Goal: Task Accomplishment & Management: Complete application form

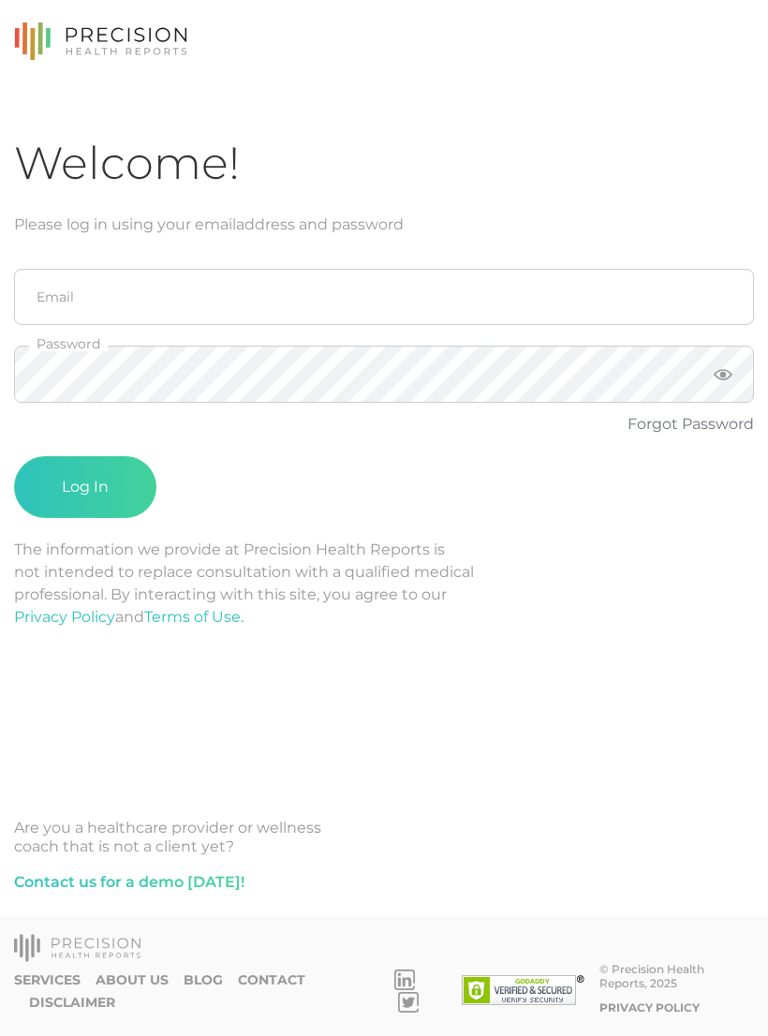
scroll to position [29, 0]
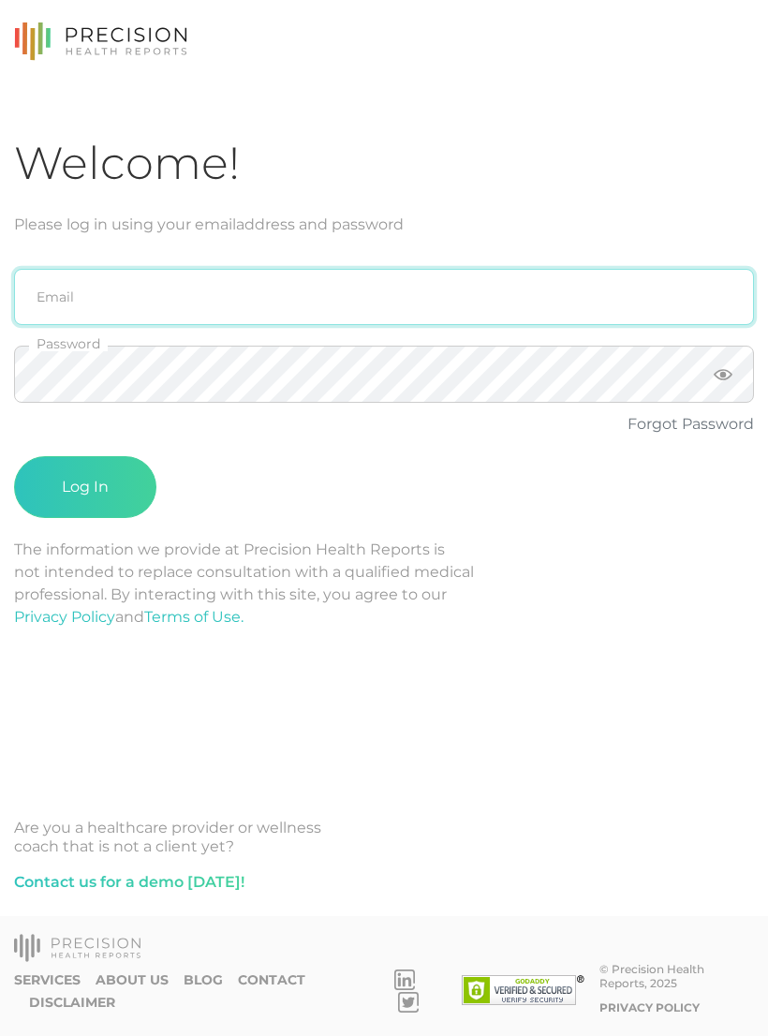
type input "[PERSON_NAME][EMAIL_ADDRESS][DOMAIN_NAME]"
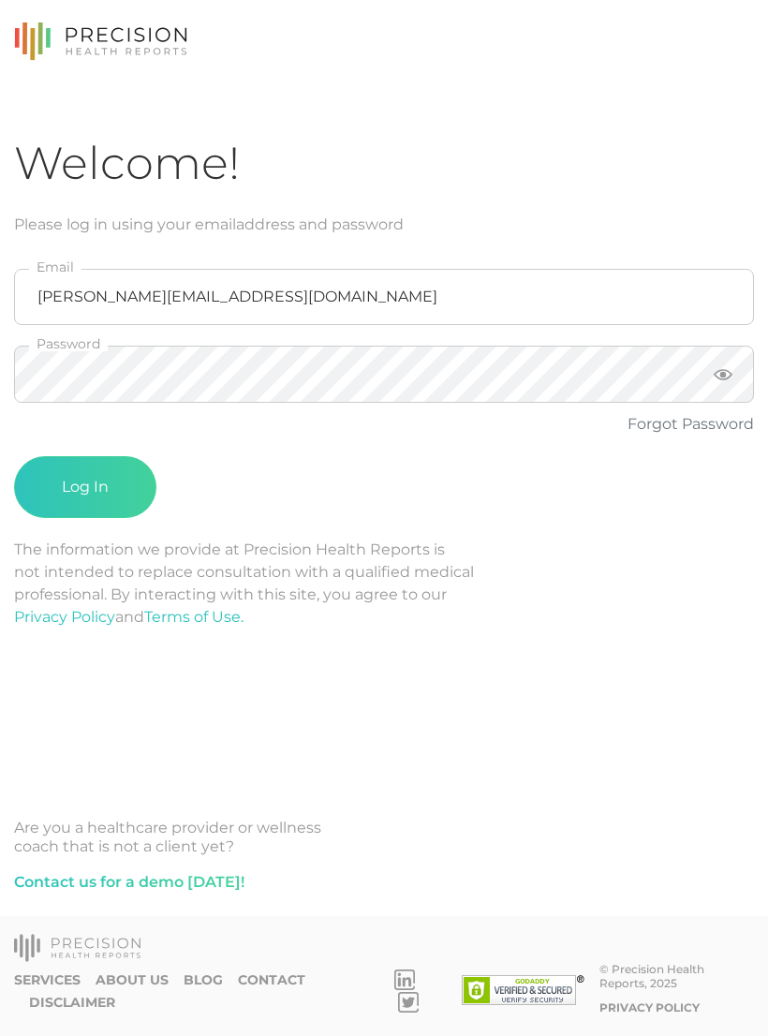
click at [85, 458] on button "Log In" at bounding box center [85, 487] width 142 height 62
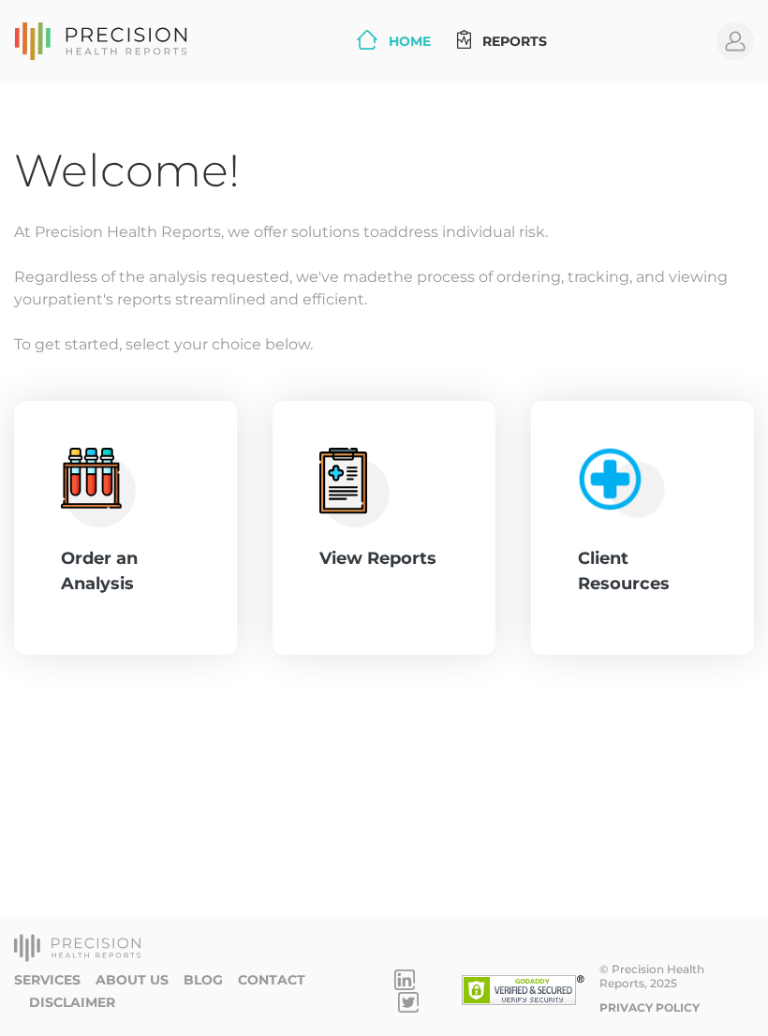
click at [78, 512] on circle at bounding box center [100, 490] width 72 height 72
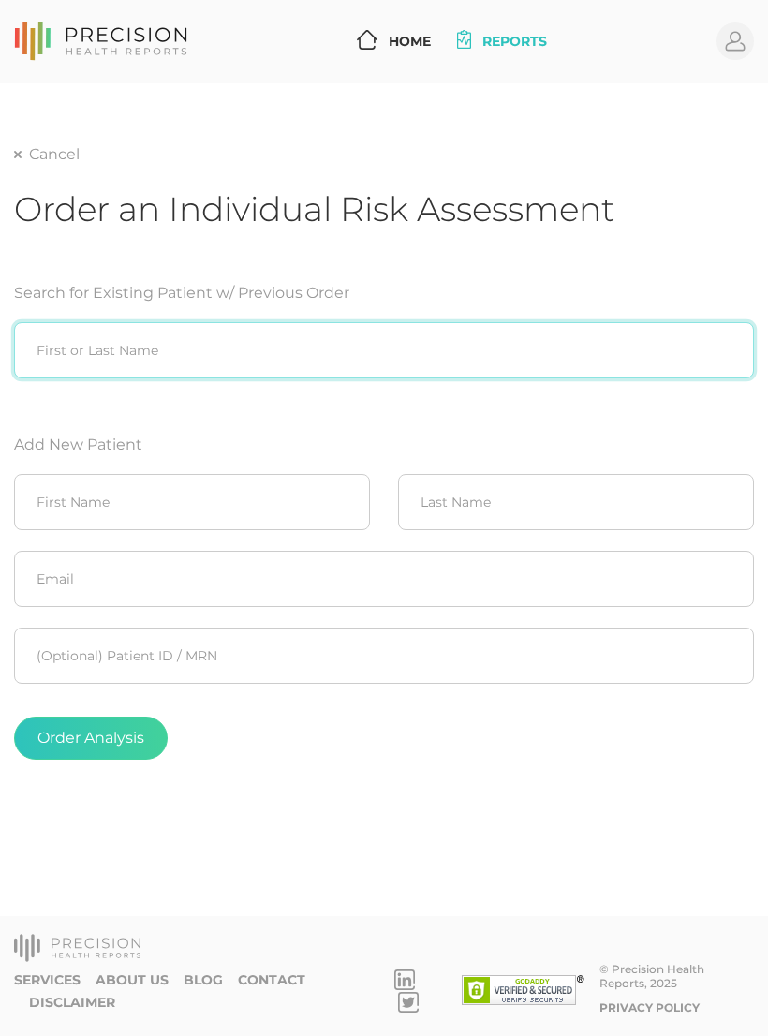
click at [50, 363] on input "search" at bounding box center [384, 350] width 740 height 56
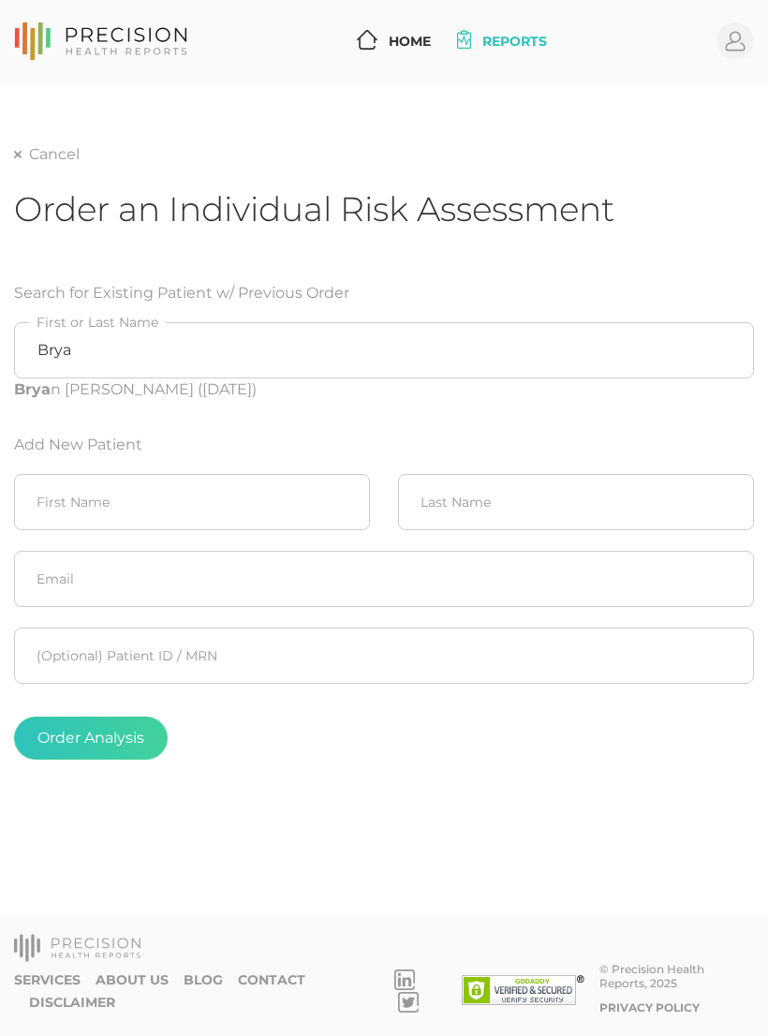
click at [305, 386] on div "Brya n Hendershot (02/28/1977)" at bounding box center [384, 390] width 740 height 22
type input "Bryan Hendershot (02/28/1977)"
click at [123, 732] on button "Order Analysis" at bounding box center [91, 738] width 154 height 43
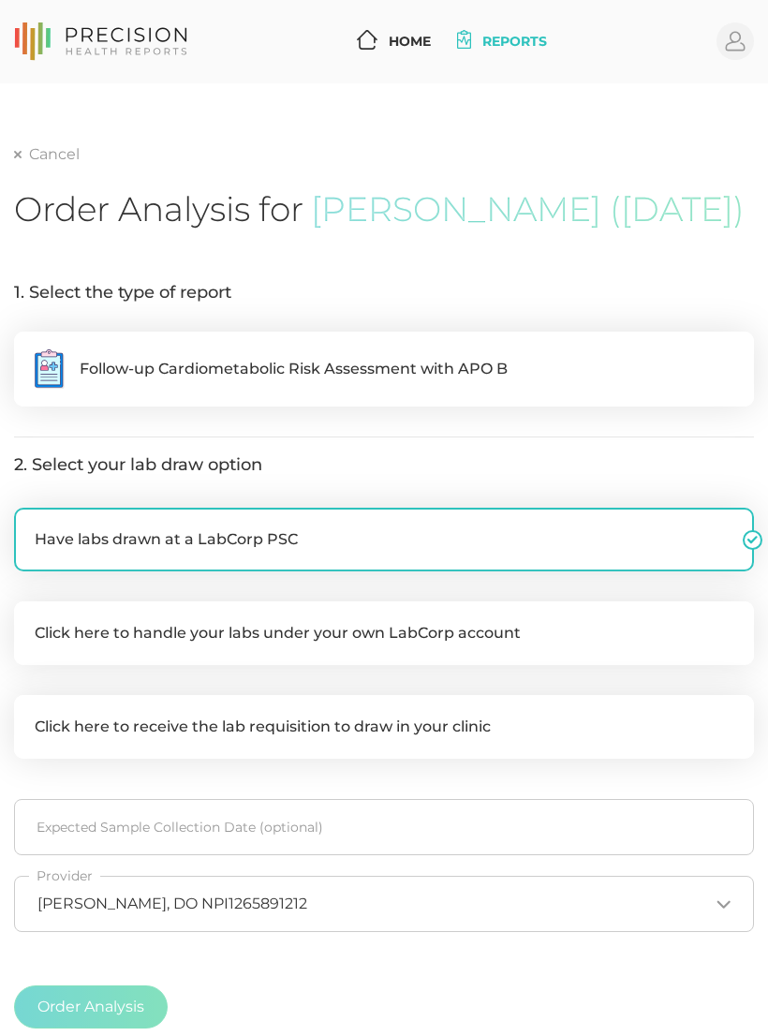
click at [639, 400] on label ".cls-5{fill:#fff}.cls-8{fill:#3a2c60} Follow-up Cardiometabolic Risk Assessment…" at bounding box center [384, 369] width 740 height 75
click at [29, 350] on input ".cls-5{fill:#fff}.cls-8{fill:#3a2c60} Follow-up Cardiometabolic Risk Assessment…" at bounding box center [21, 341] width 15 height 19
radio input "true"
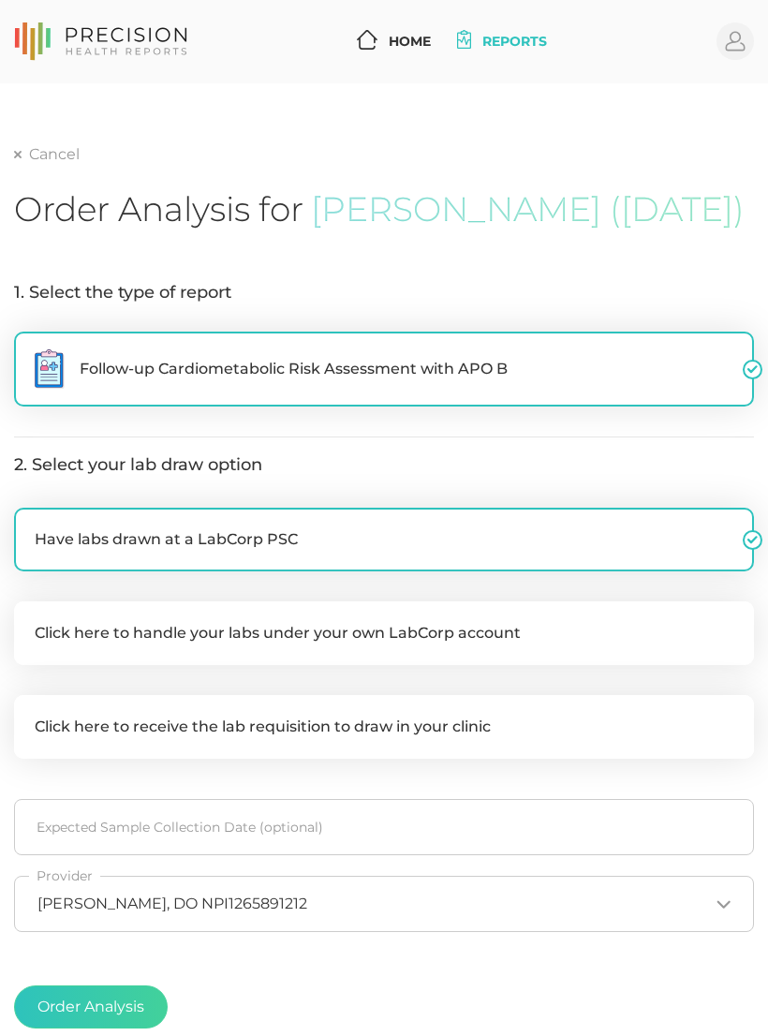
click at [646, 665] on label "Click here to handle your labs under your own LabCorp account" at bounding box center [384, 633] width 740 height 64
click at [29, 620] on input "Click here to handle your labs under your own LabCorp account" at bounding box center [21, 610] width 15 height 19
checkbox input "true"
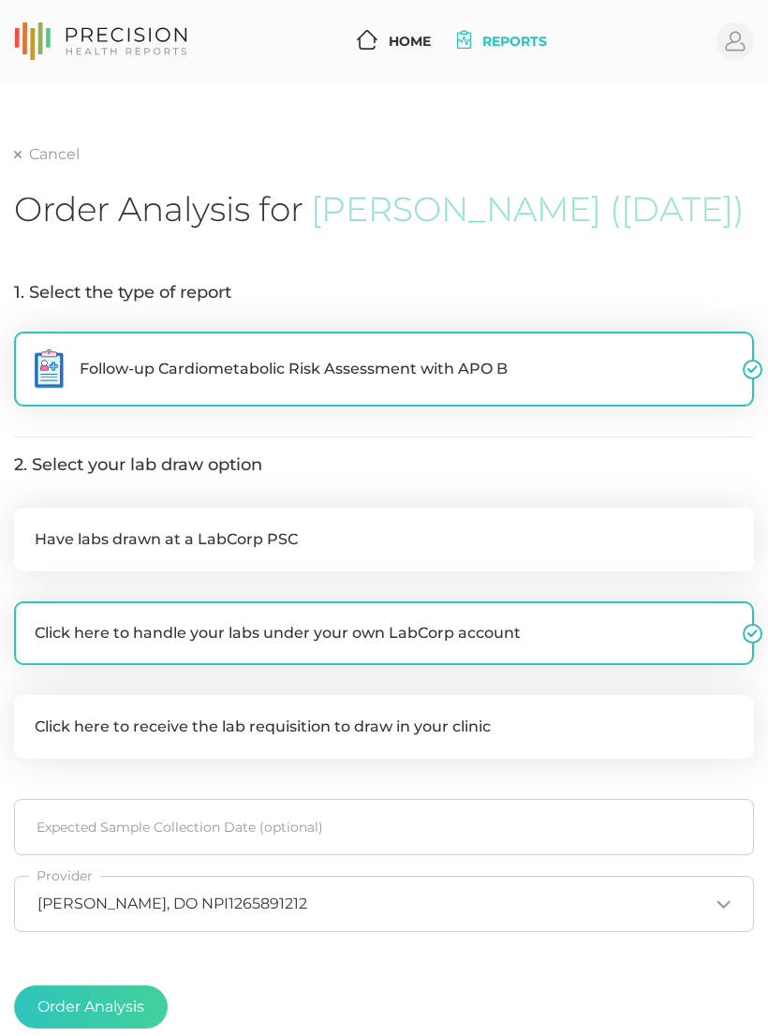
checkbox input "false"
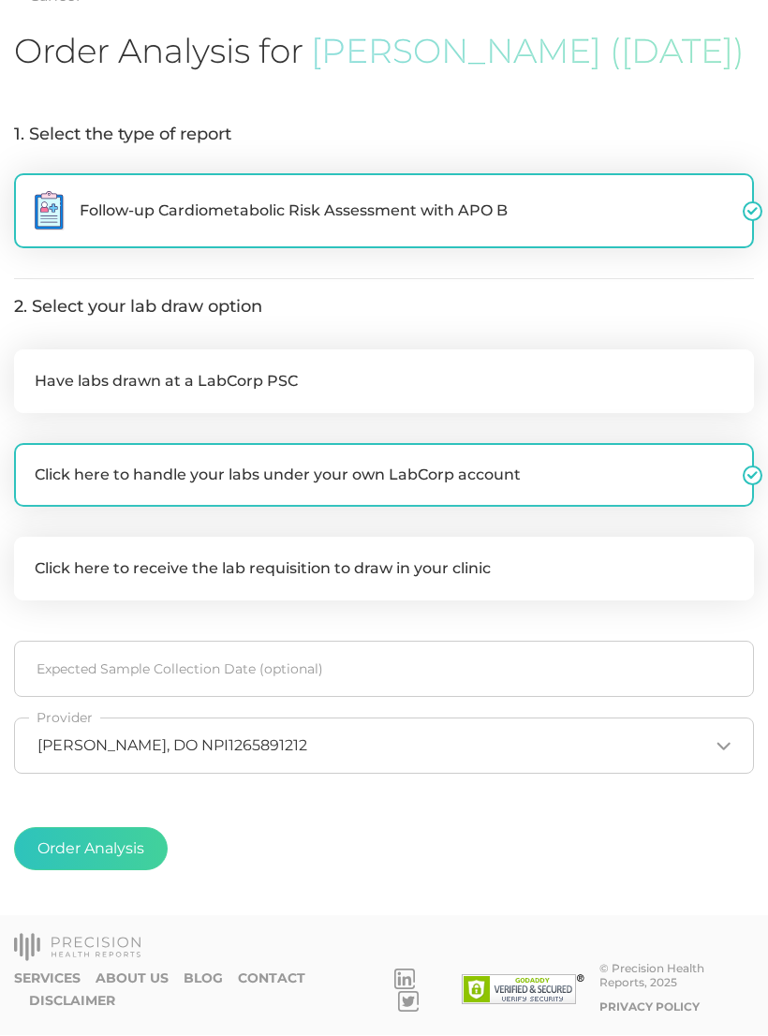
scroll to position [171, 0]
click at [156, 871] on button "Order Analysis" at bounding box center [91, 849] width 154 height 43
radio input "false"
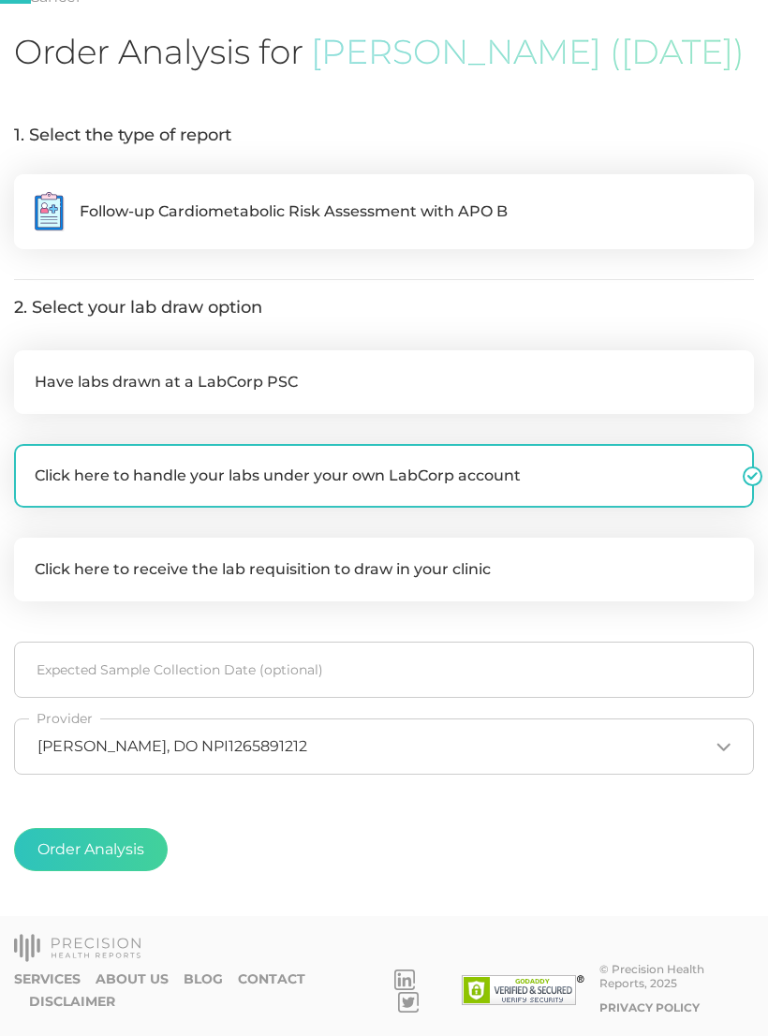
scroll to position [0, 0]
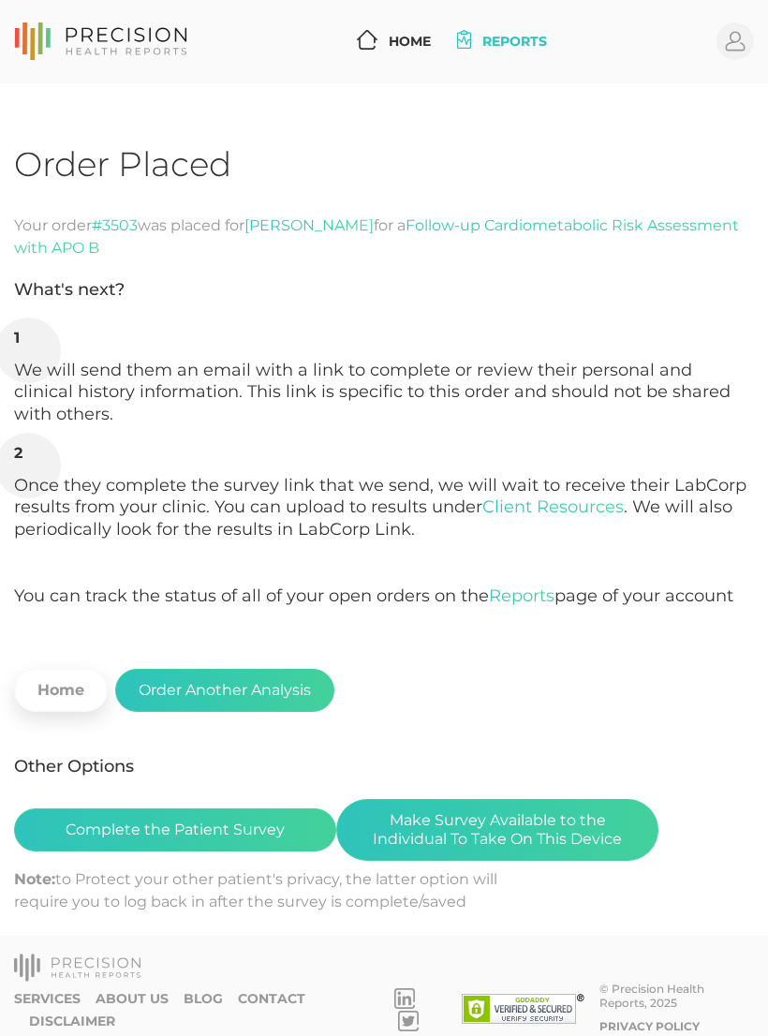
scroll to position [29, 0]
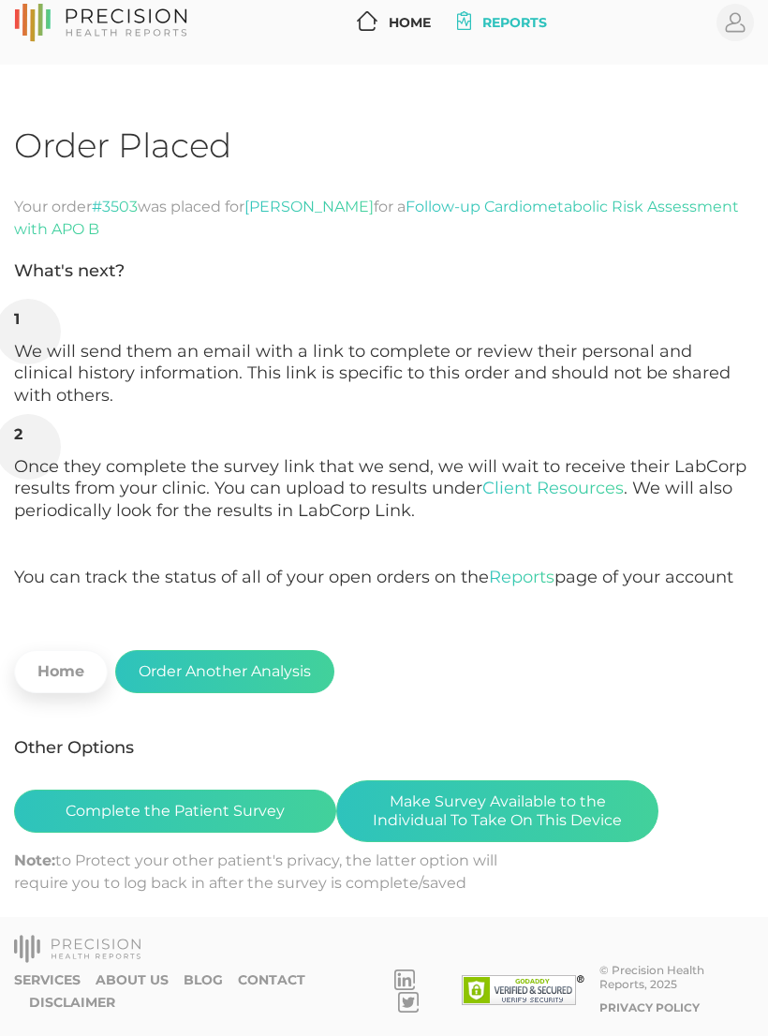
click at [270, 803] on button "Complete the Patient Survey" at bounding box center [175, 811] width 322 height 43
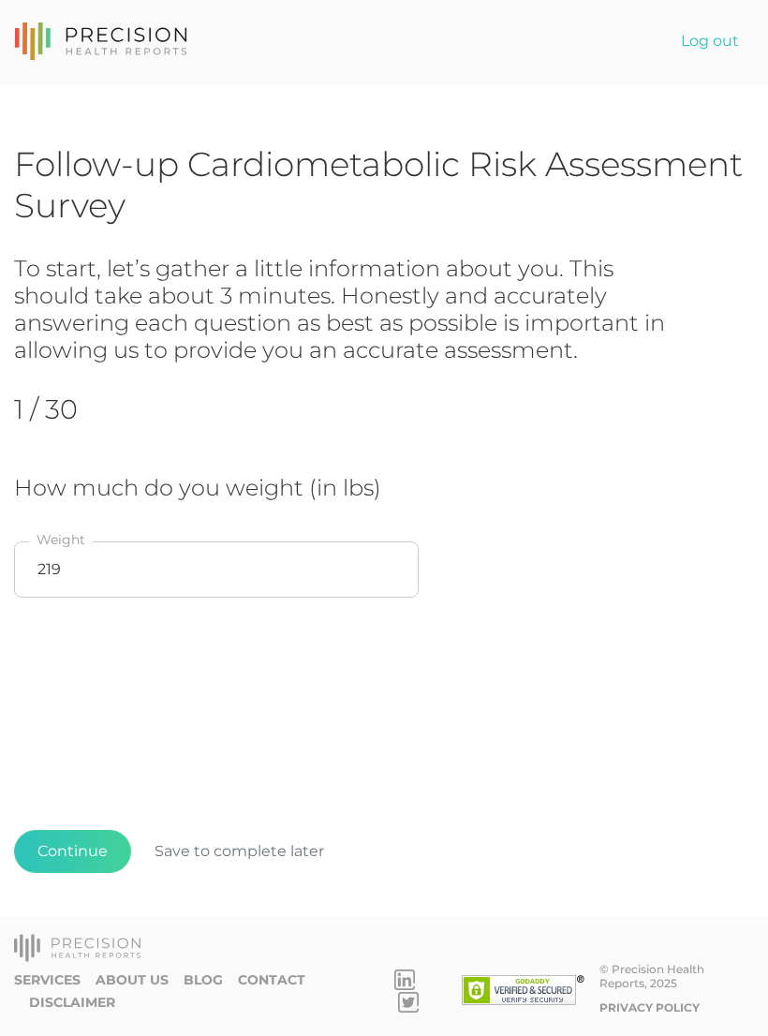
scroll to position [29, 0]
click at [148, 542] on input "219" at bounding box center [216, 570] width 405 height 56
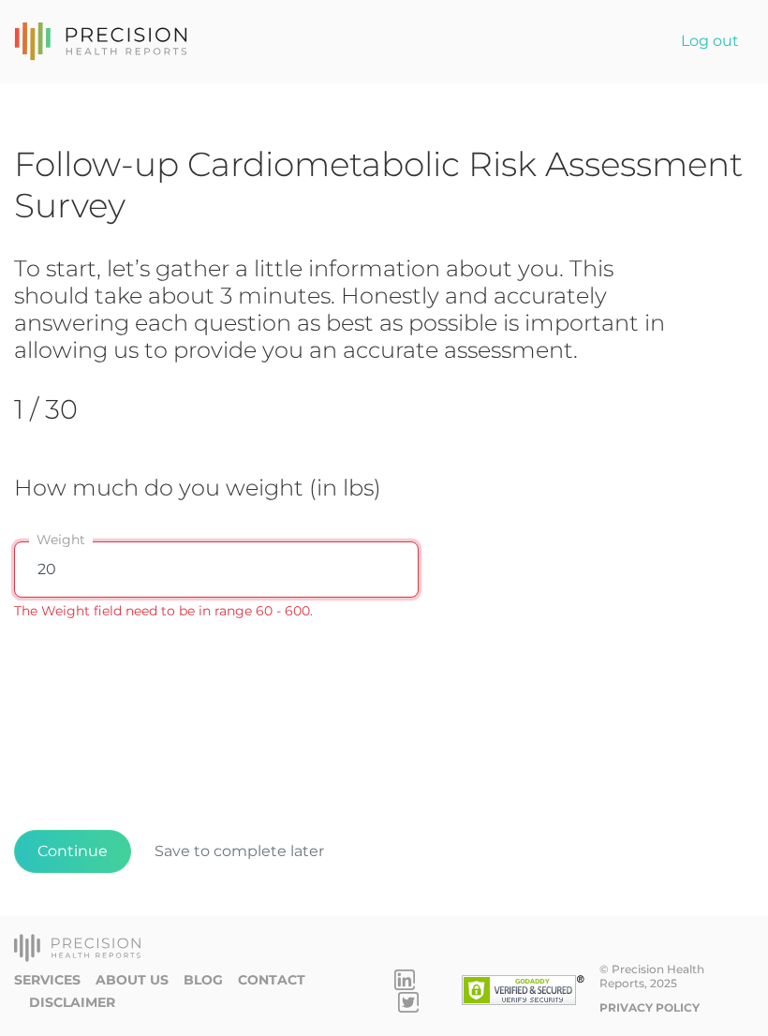
type input "205"
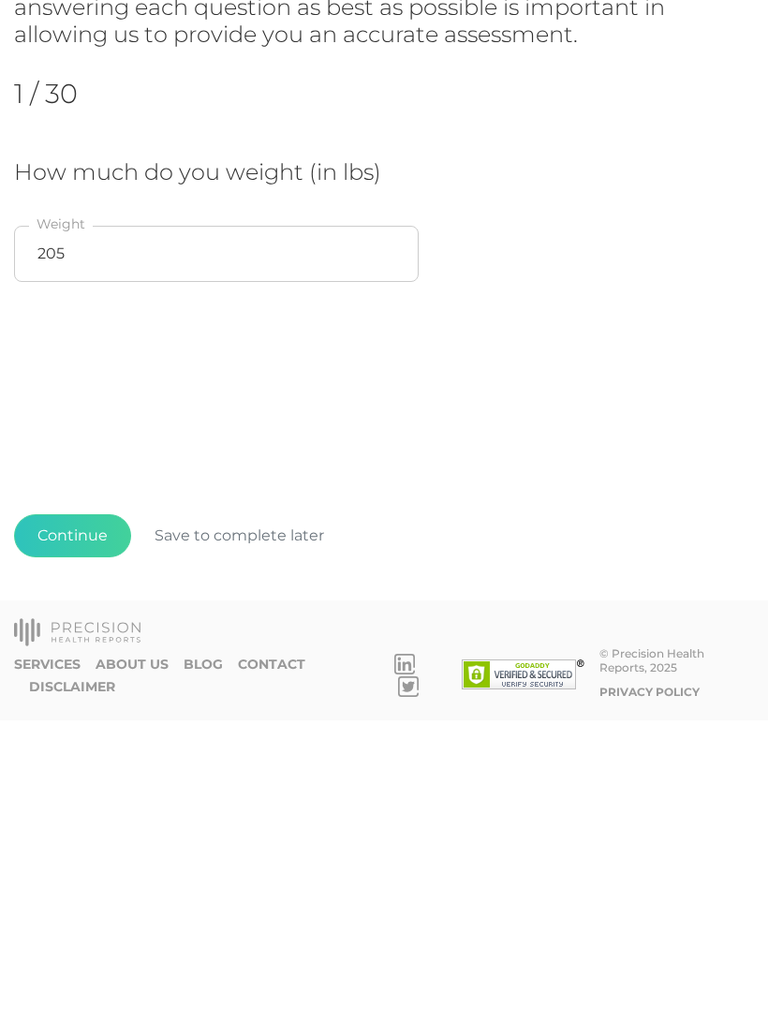
click at [87, 830] on button "Continue" at bounding box center [72, 851] width 117 height 43
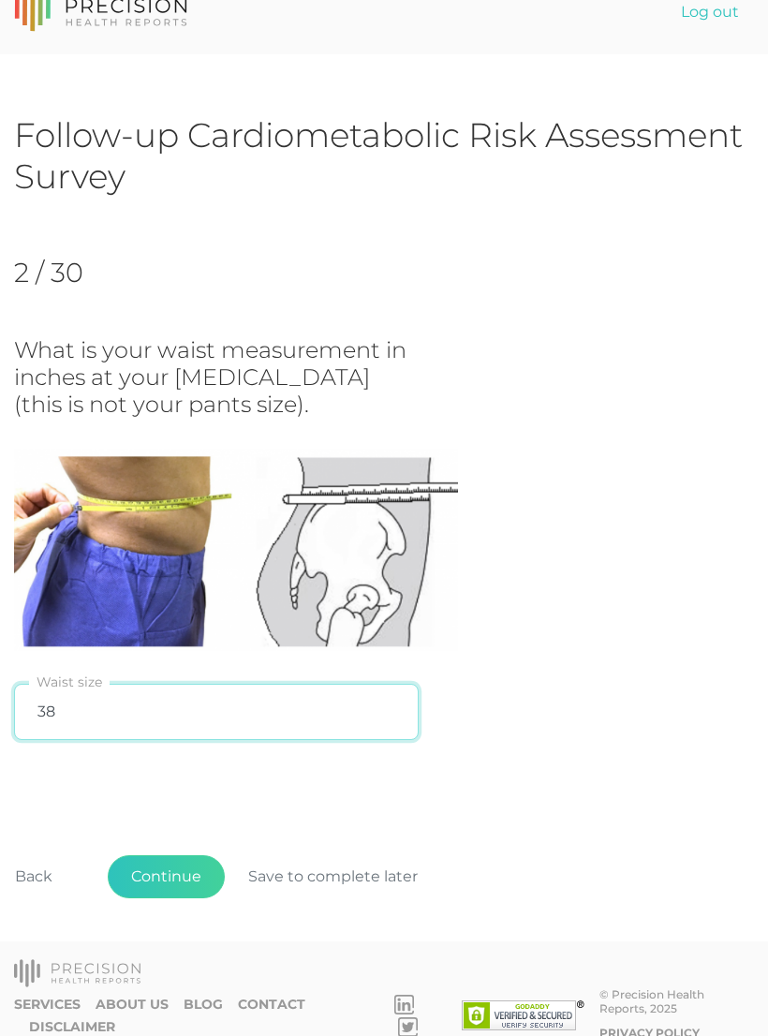
click at [106, 711] on input "38" at bounding box center [216, 712] width 405 height 56
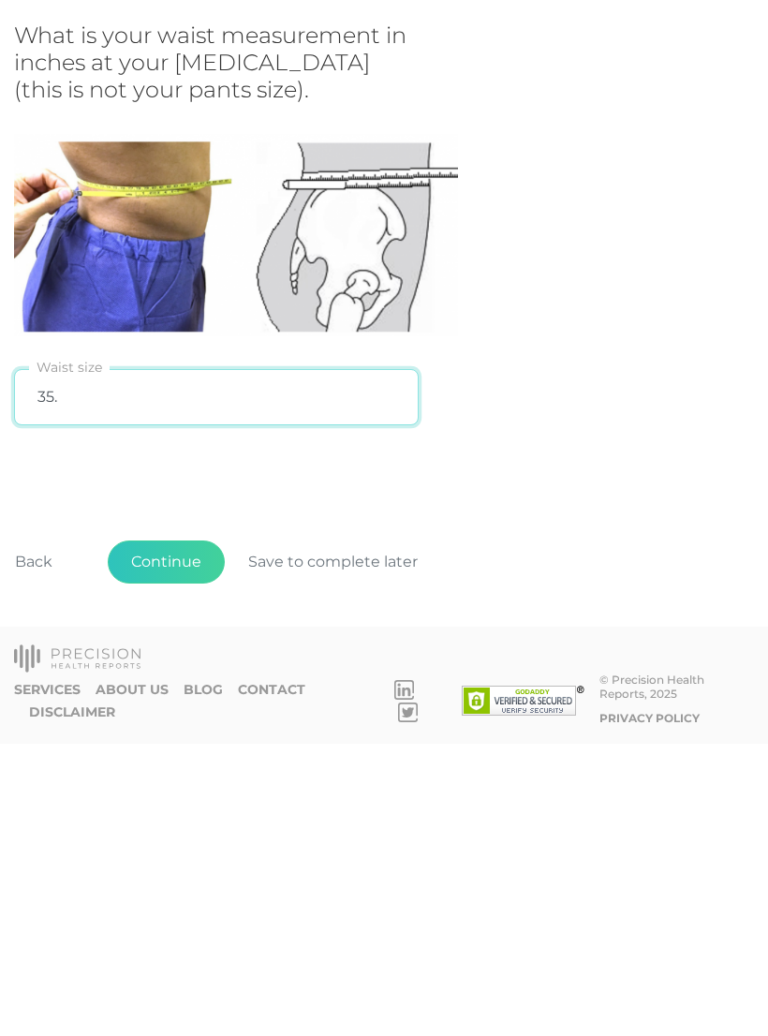
type input "35.5"
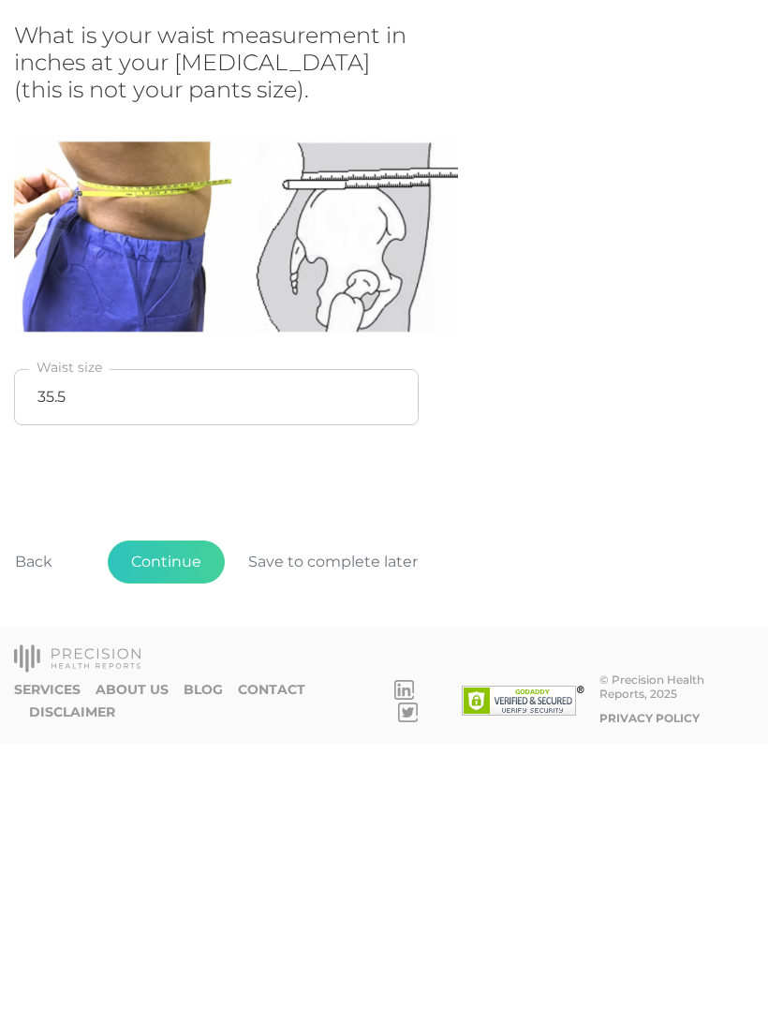
click at [157, 833] on button "Continue" at bounding box center [166, 854] width 117 height 43
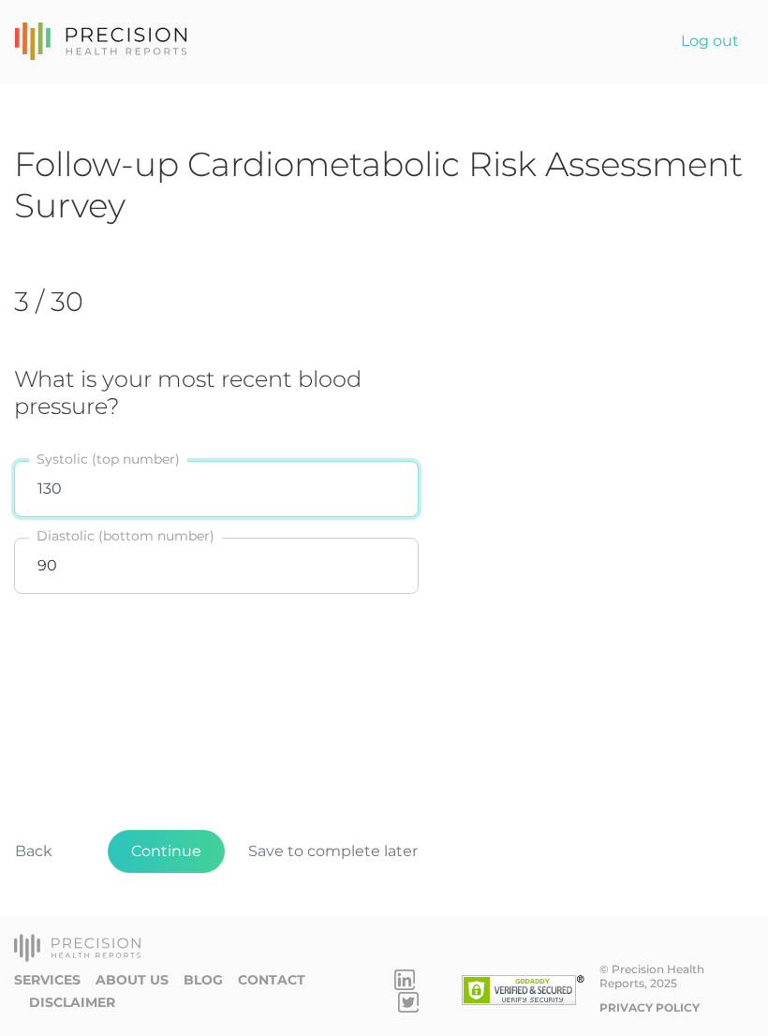
click at [120, 468] on input "130" at bounding box center [216, 489] width 405 height 56
type input "146"
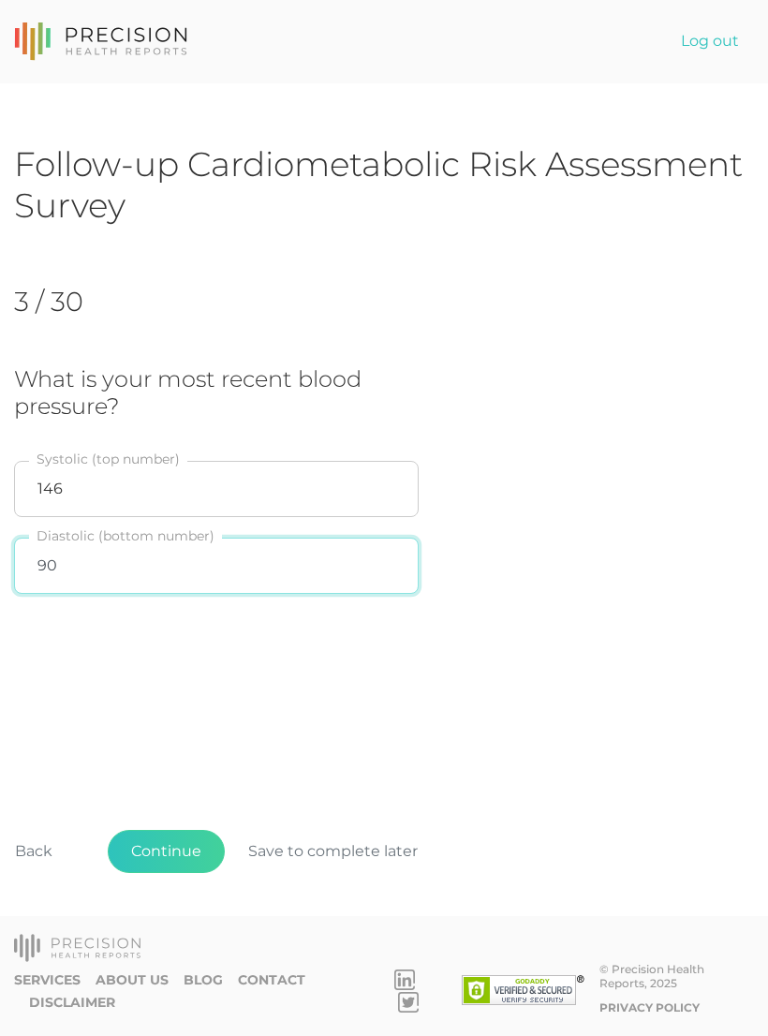
click at [137, 552] on input "90" at bounding box center [216, 566] width 405 height 56
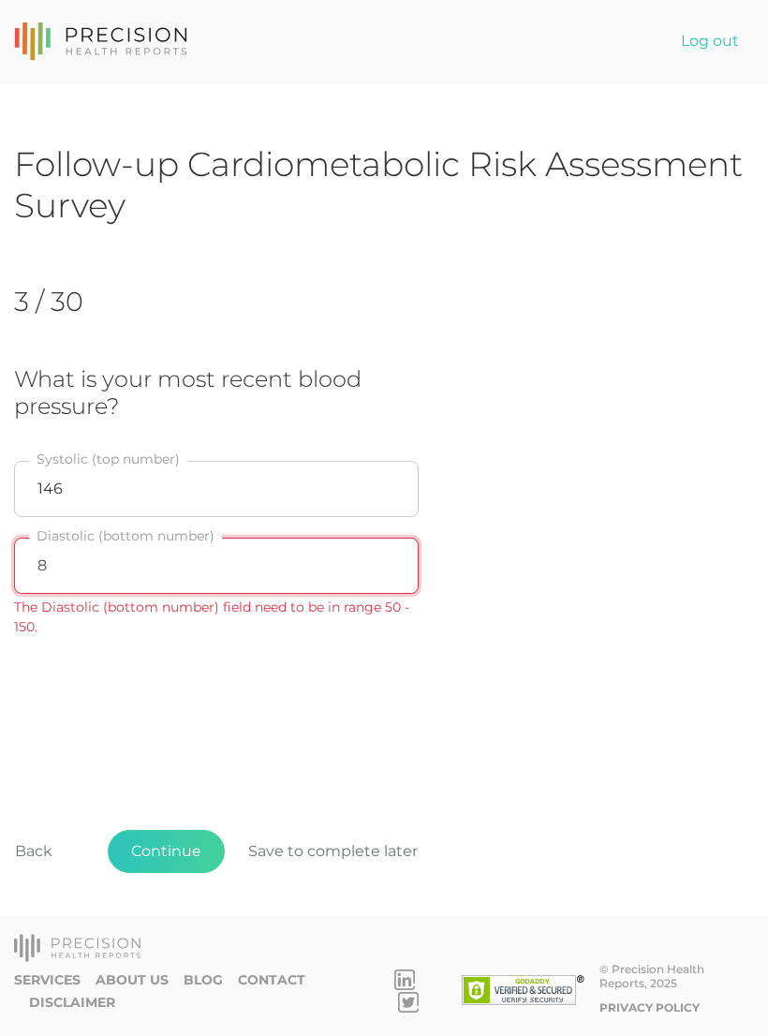
type input "83"
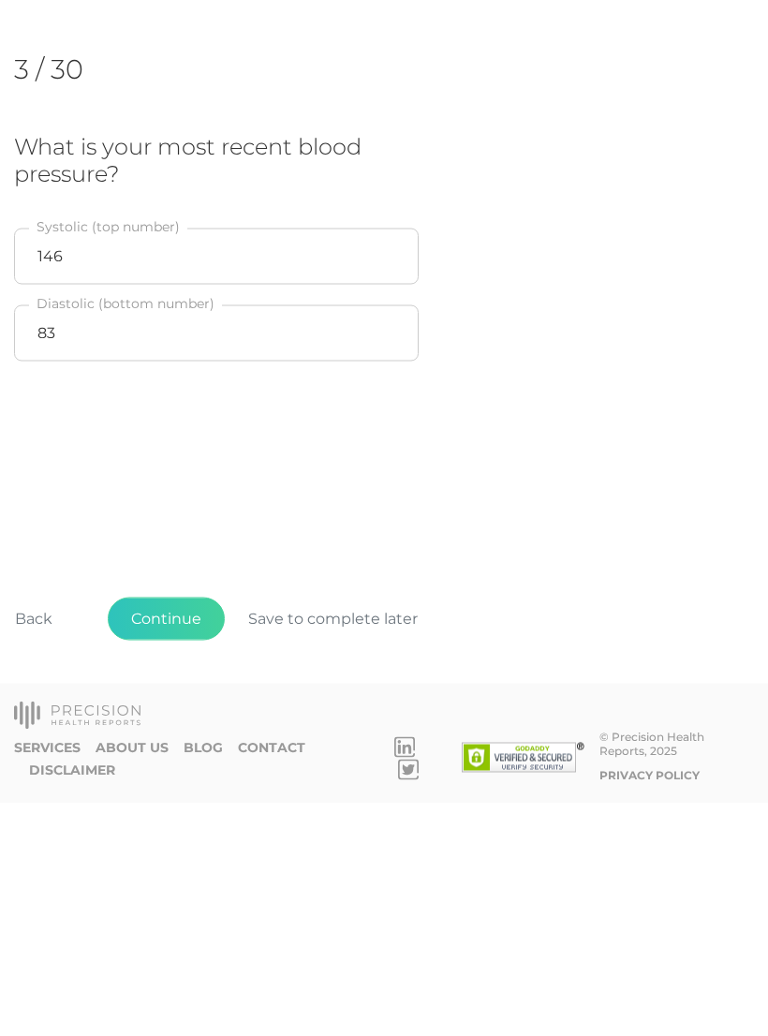
click at [165, 830] on button "Continue" at bounding box center [166, 851] width 117 height 43
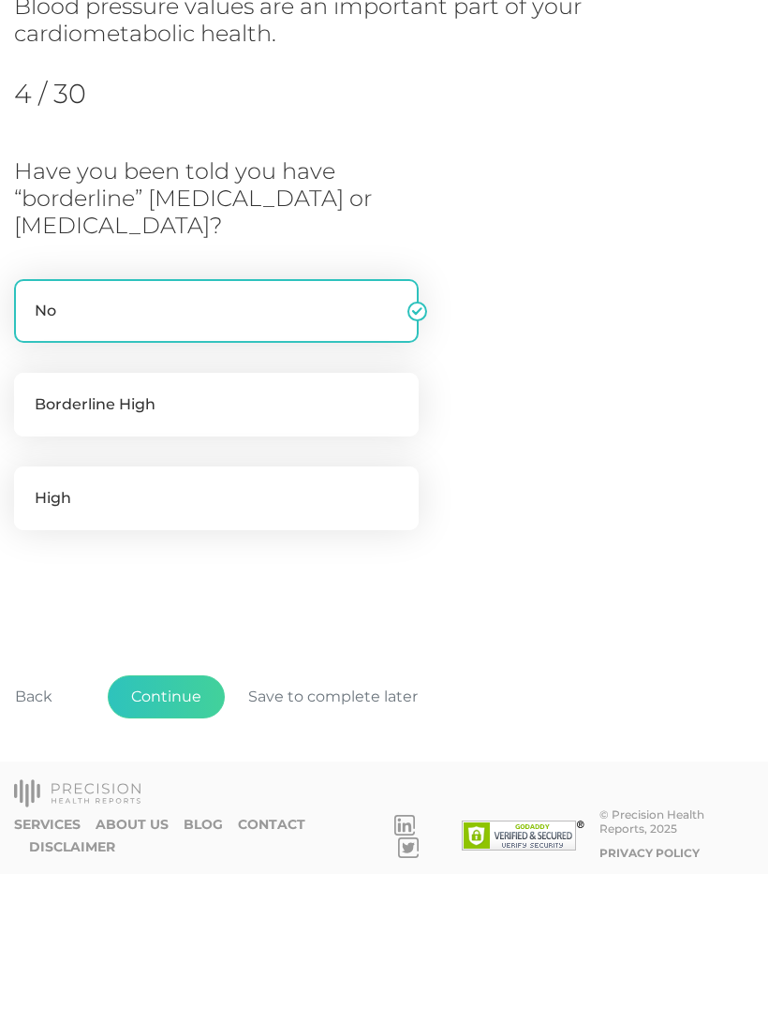
scroll to position [103, 0]
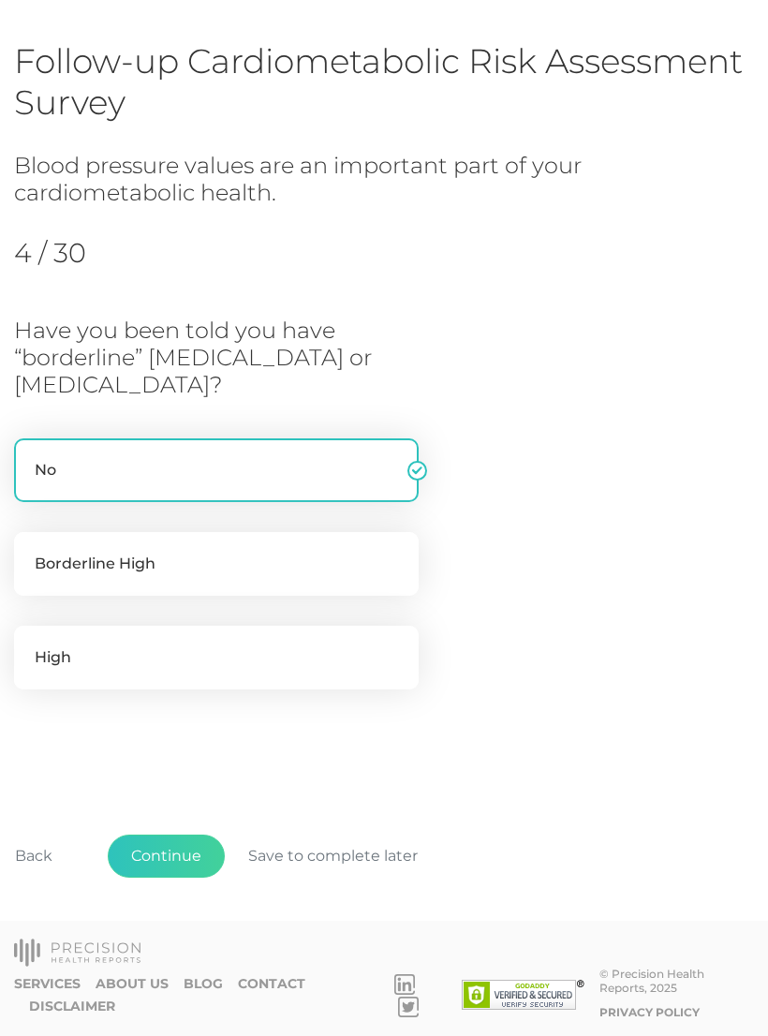
click at [162, 855] on button "Continue" at bounding box center [166, 856] width 117 height 43
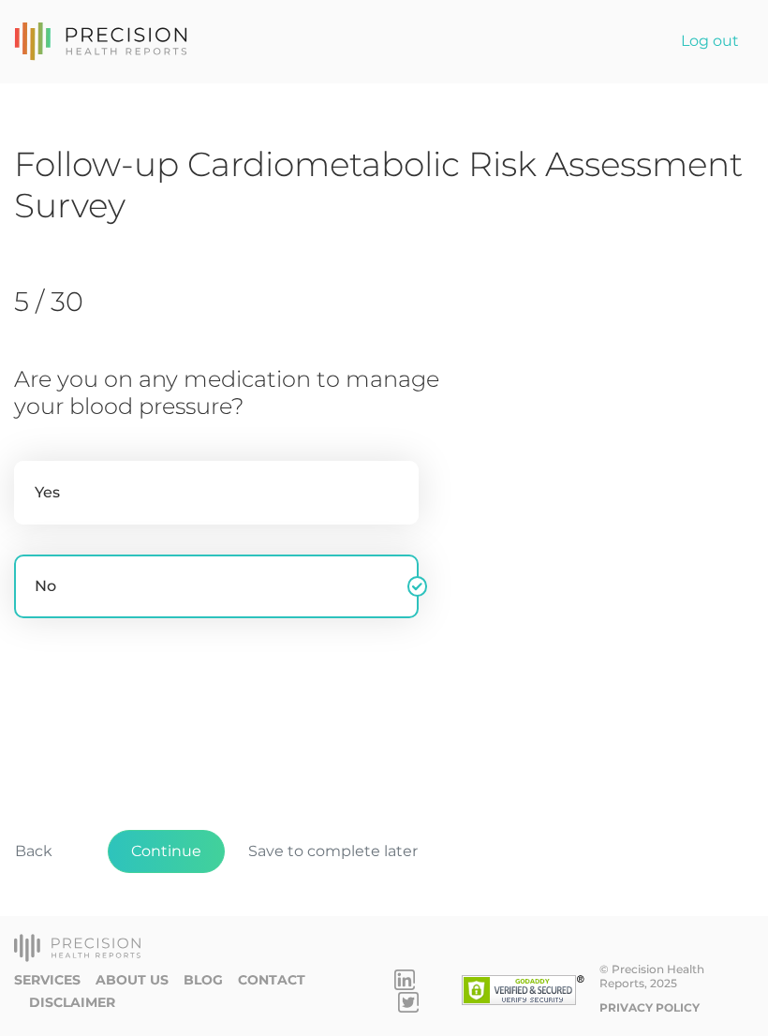
click at [169, 847] on button "Continue" at bounding box center [166, 851] width 117 height 43
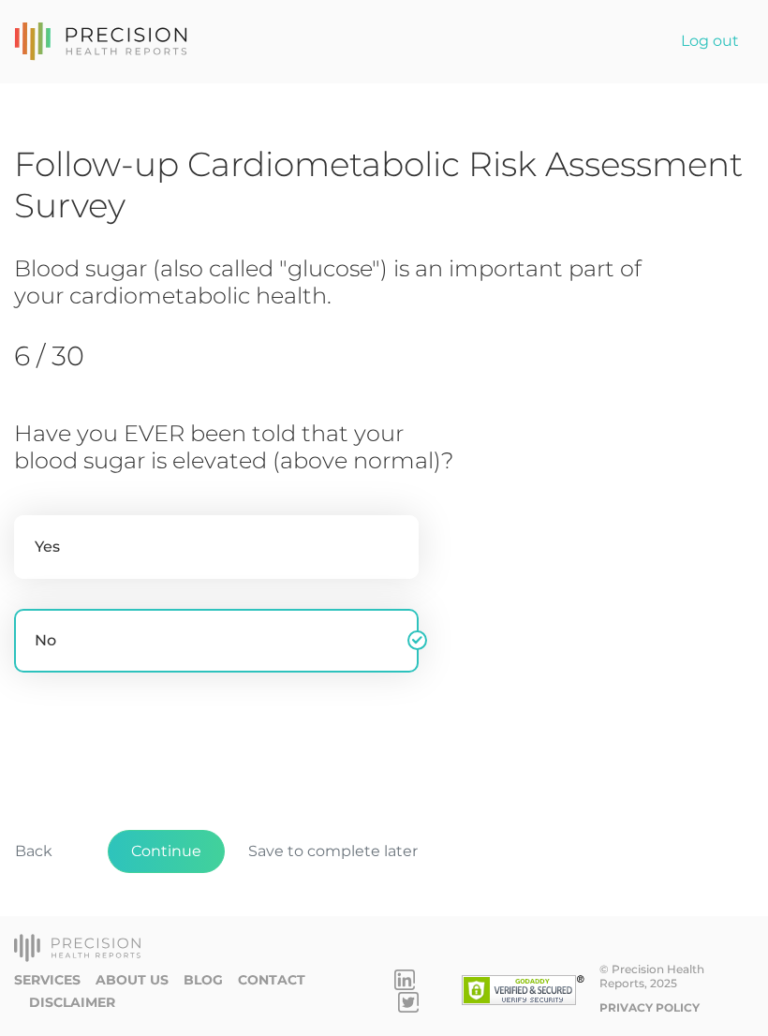
click at [164, 854] on button "Continue" at bounding box center [166, 851] width 117 height 43
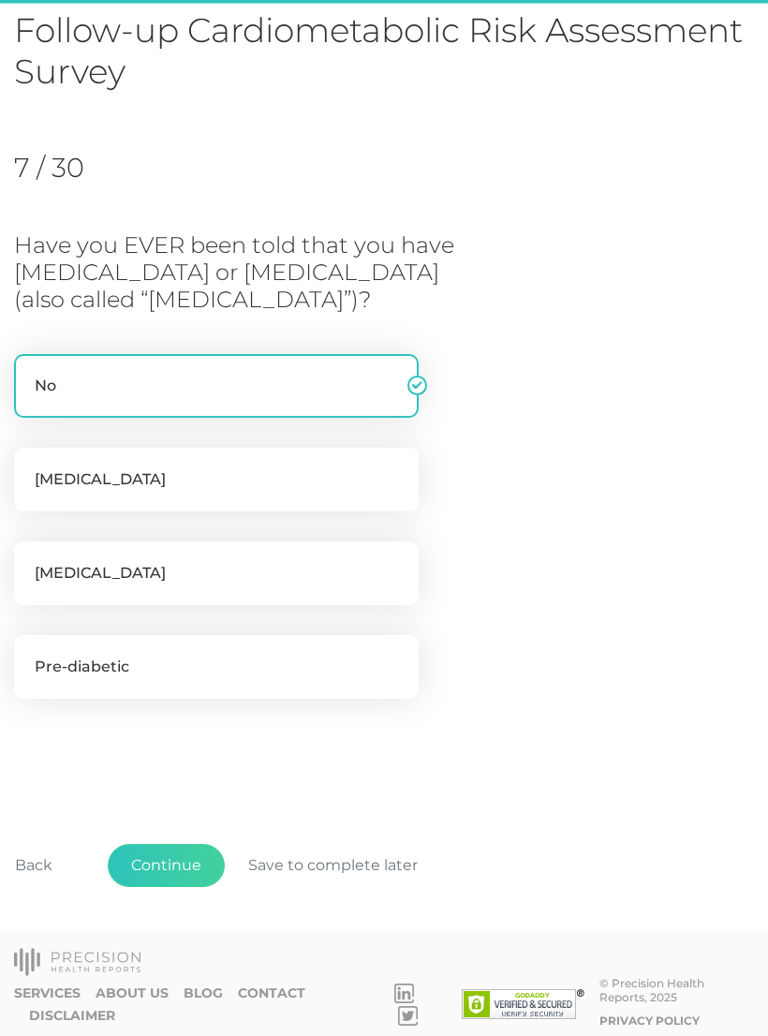
scroll to position [144, 0]
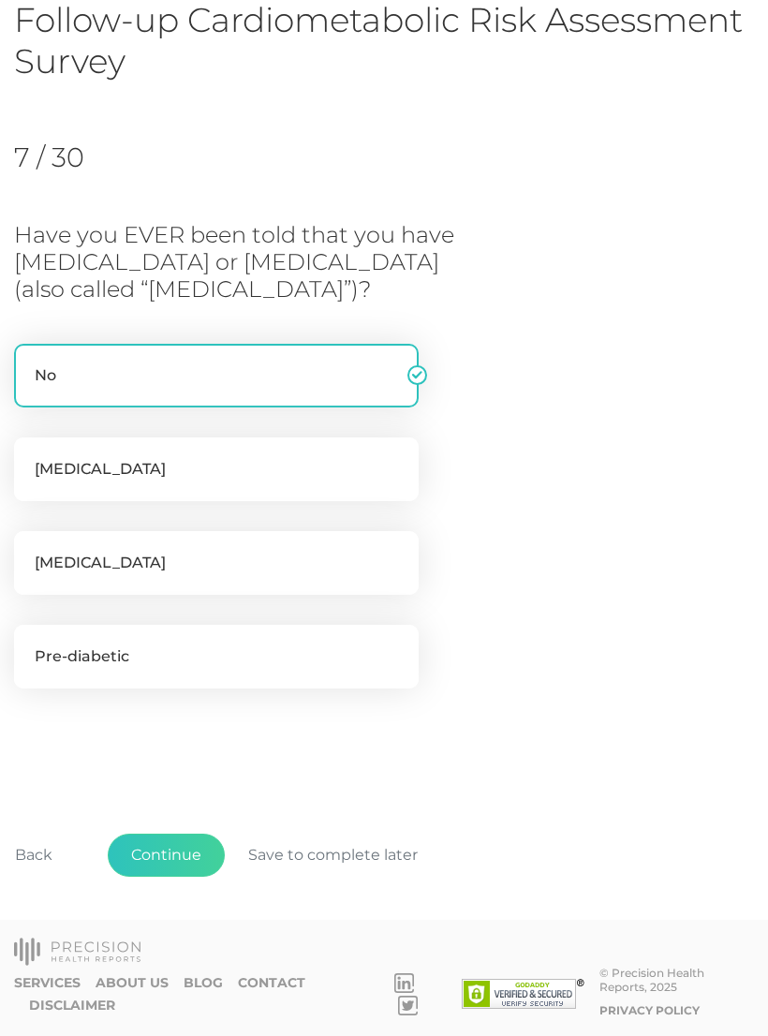
click at [159, 851] on button "Continue" at bounding box center [166, 855] width 117 height 43
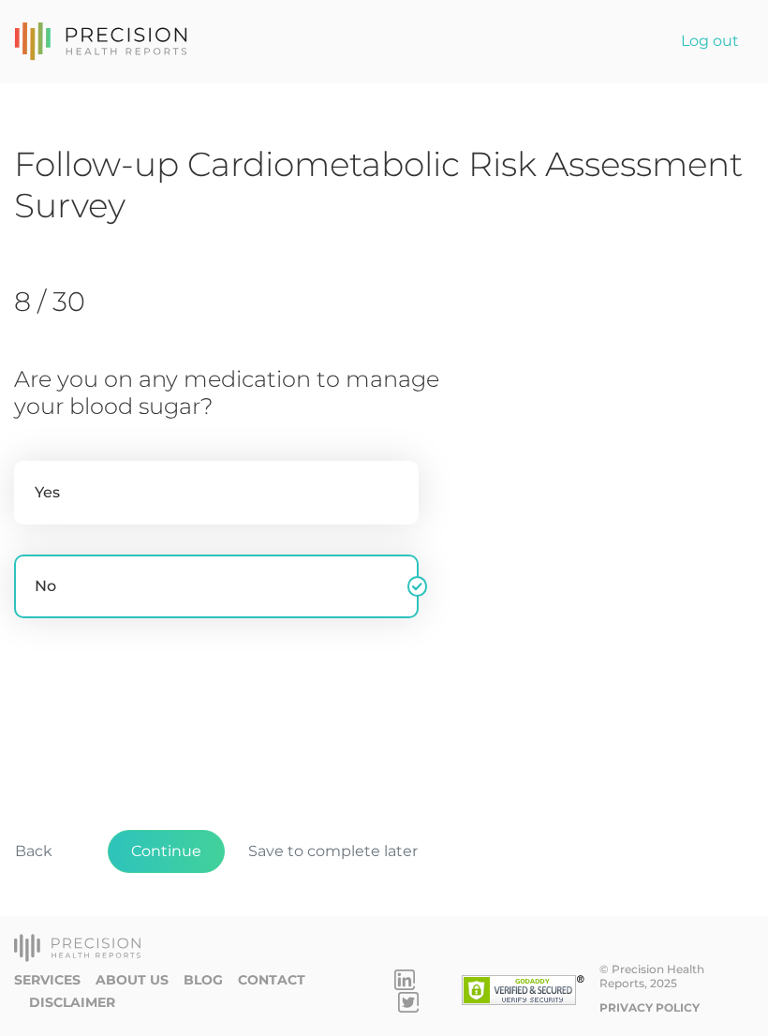
click at [161, 852] on button "Continue" at bounding box center [166, 851] width 117 height 43
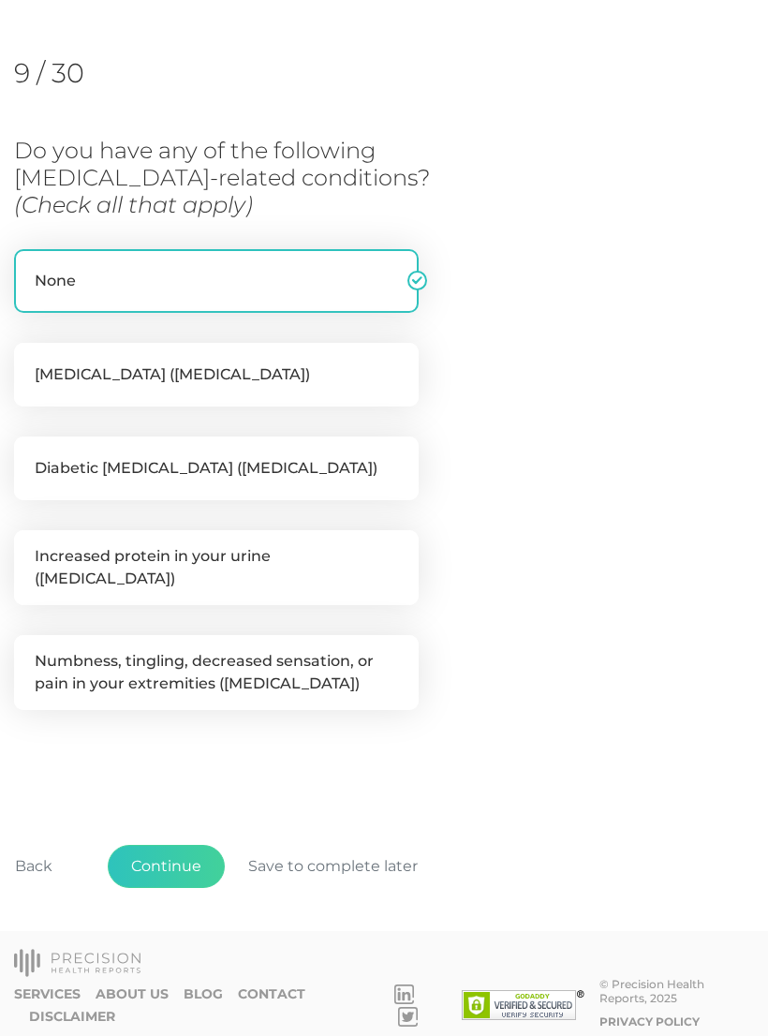
scroll to position [229, 0]
click at [156, 858] on button "Continue" at bounding box center [166, 866] width 117 height 43
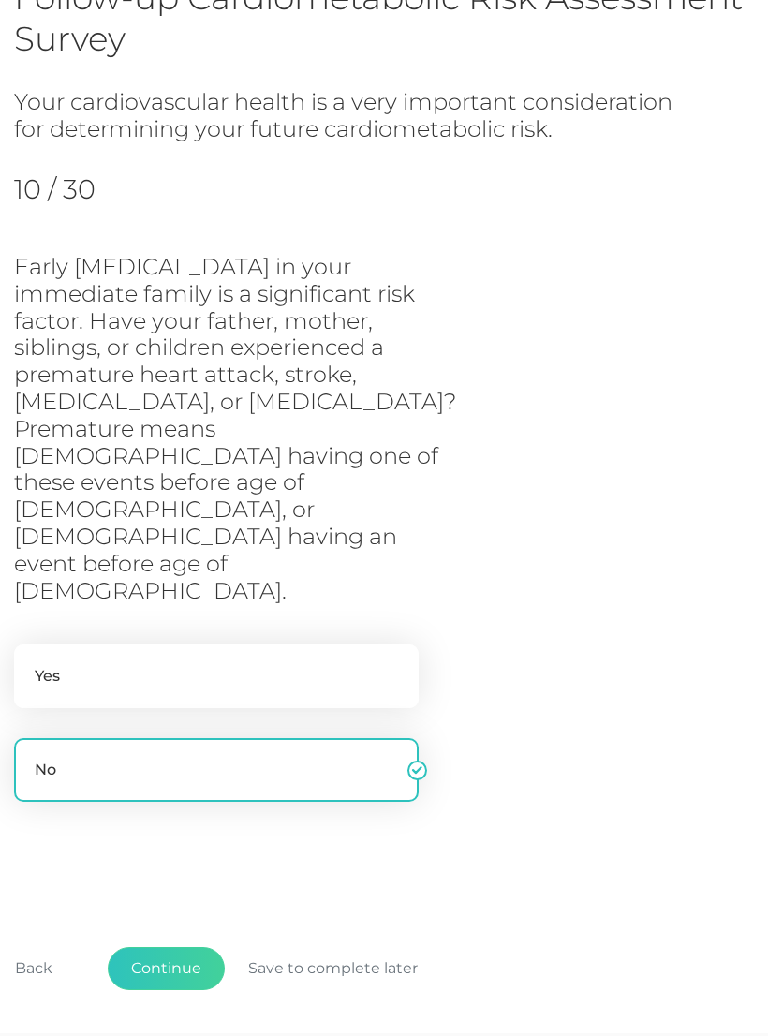
click at [161, 947] on button "Continue" at bounding box center [166, 968] width 117 height 43
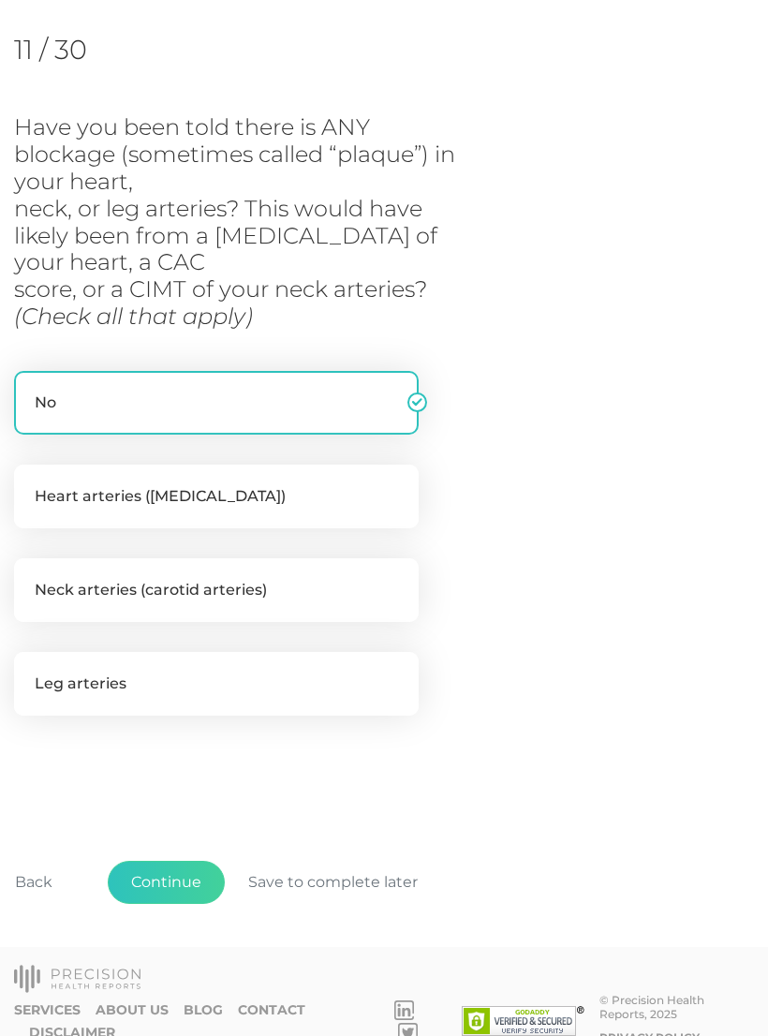
scroll to position [256, 0]
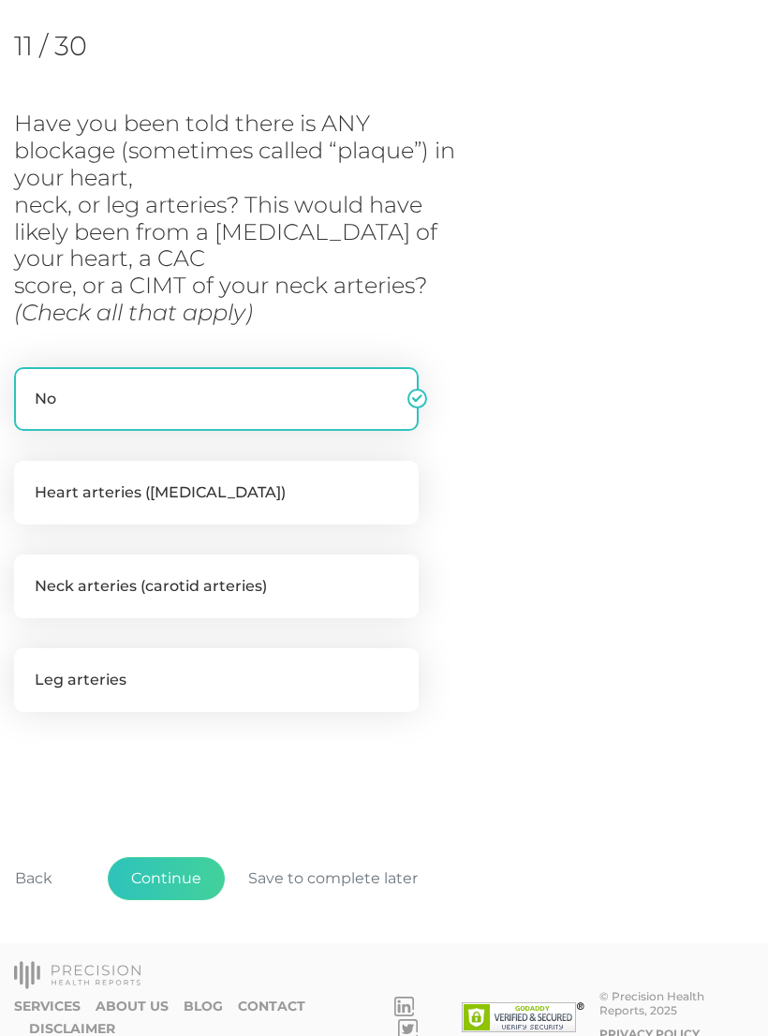
click at [161, 867] on button "Continue" at bounding box center [166, 878] width 117 height 43
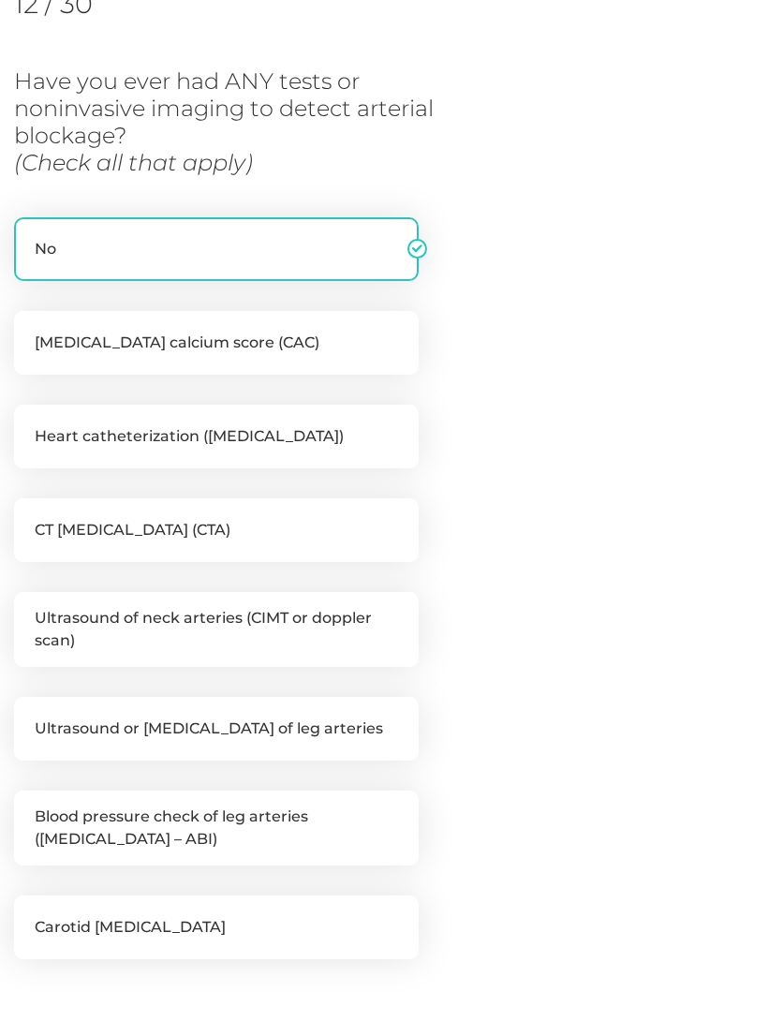
scroll to position [289, 0]
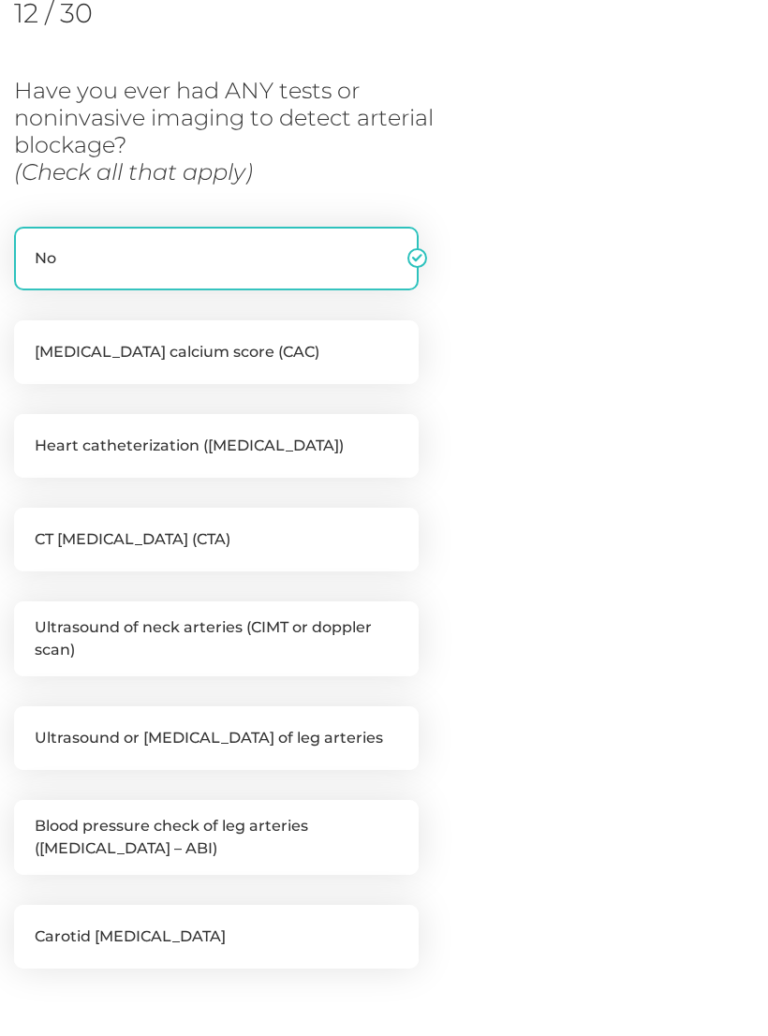
click at [75, 362] on label "[MEDICAL_DATA] calcium score (CAC)" at bounding box center [216, 352] width 405 height 64
click at [29, 339] on input "[MEDICAL_DATA] calcium score (CAC)" at bounding box center [21, 329] width 15 height 19
checkbox input "true"
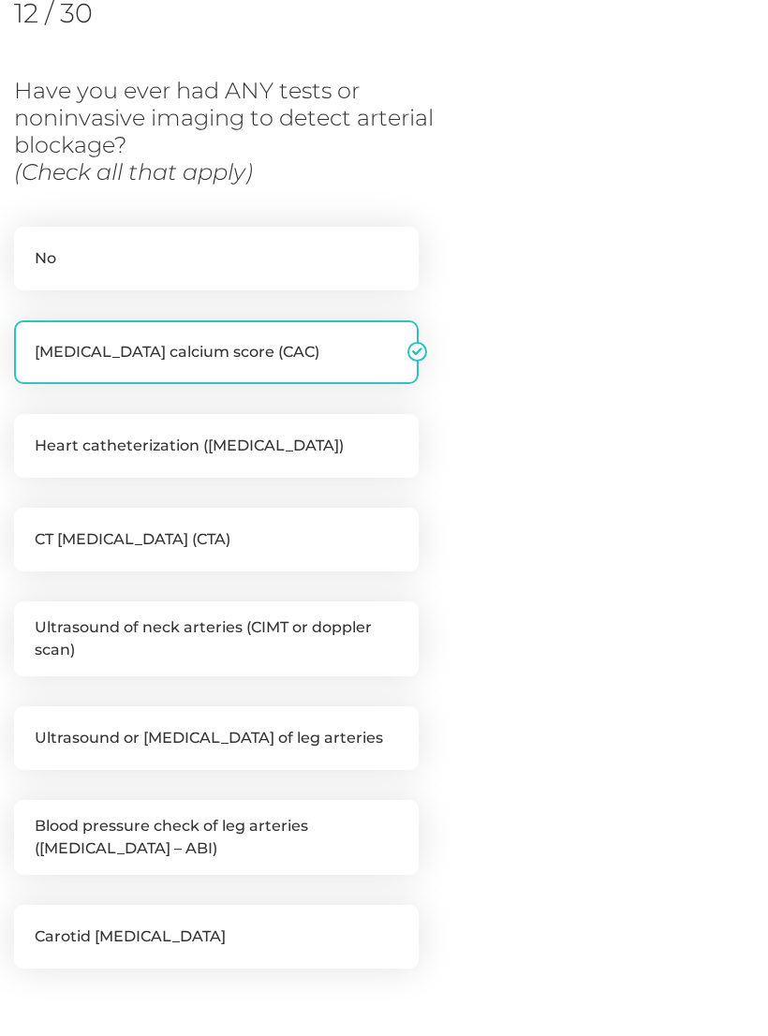
checkbox input "false"
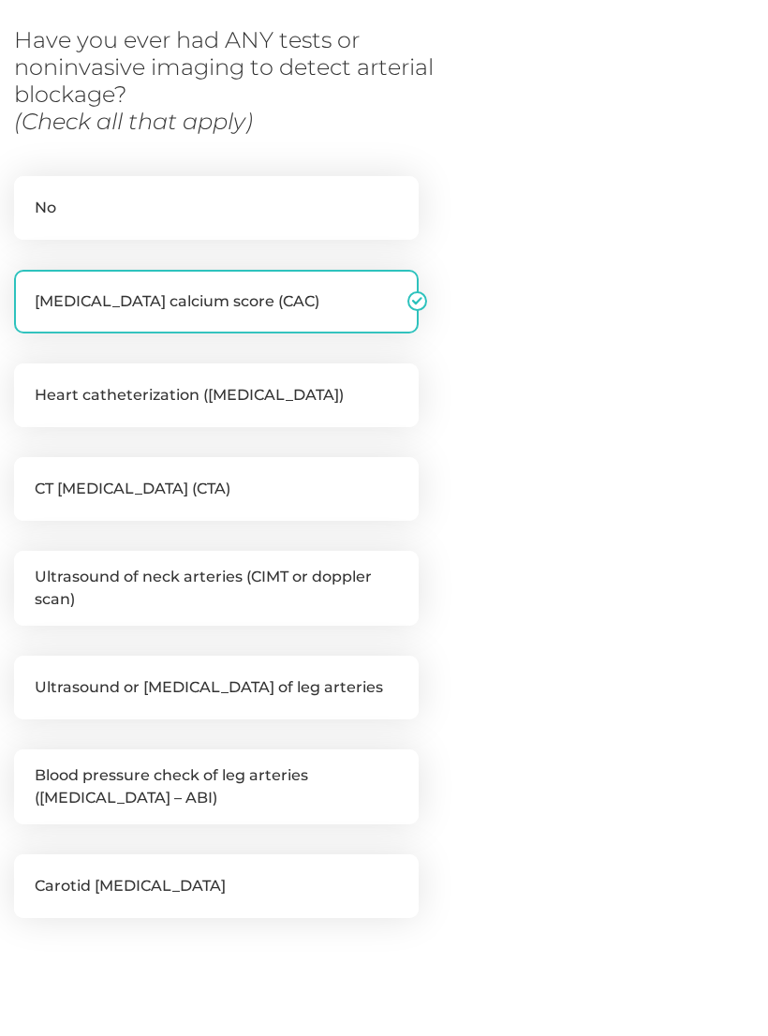
scroll to position [339, 0]
click at [203, 595] on label "Ultrasound of neck arteries (CIMT or doppler scan)" at bounding box center [216, 588] width 405 height 75
click at [29, 570] on input "Ultrasound of neck arteries (CIMT or doppler scan)" at bounding box center [21, 560] width 15 height 19
checkbox input "true"
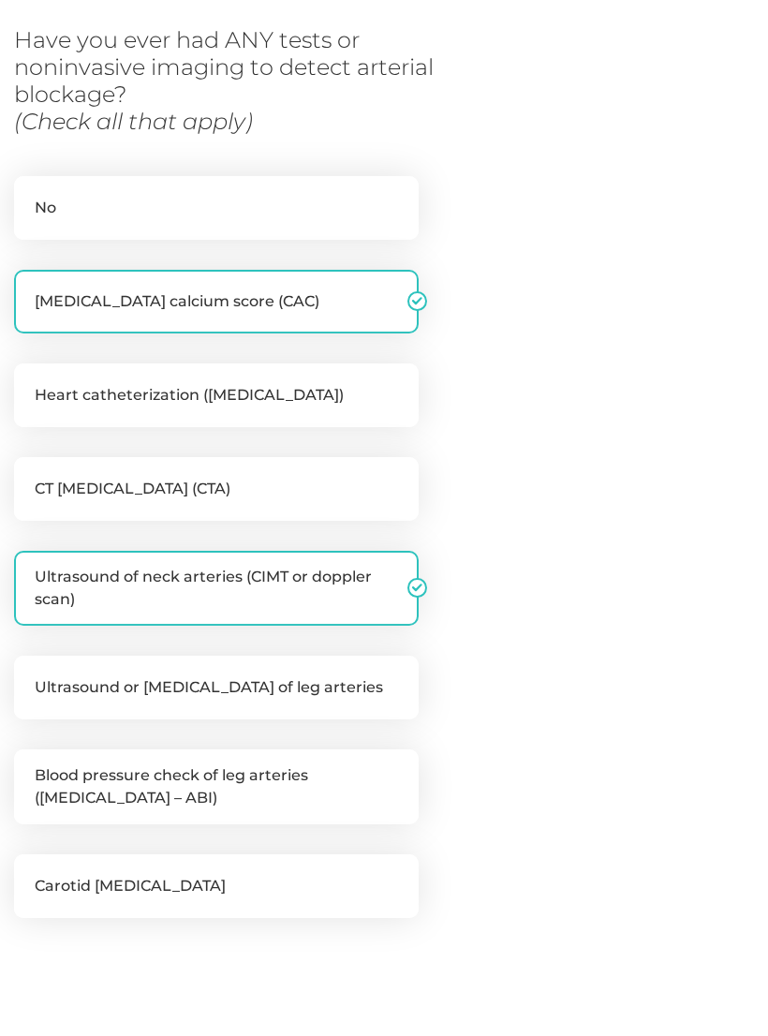
click at [247, 516] on label "CT [MEDICAL_DATA] (CTA)" at bounding box center [216, 489] width 405 height 64
click at [29, 476] on input "CT [MEDICAL_DATA] (CTA)" at bounding box center [21, 466] width 15 height 19
checkbox input "true"
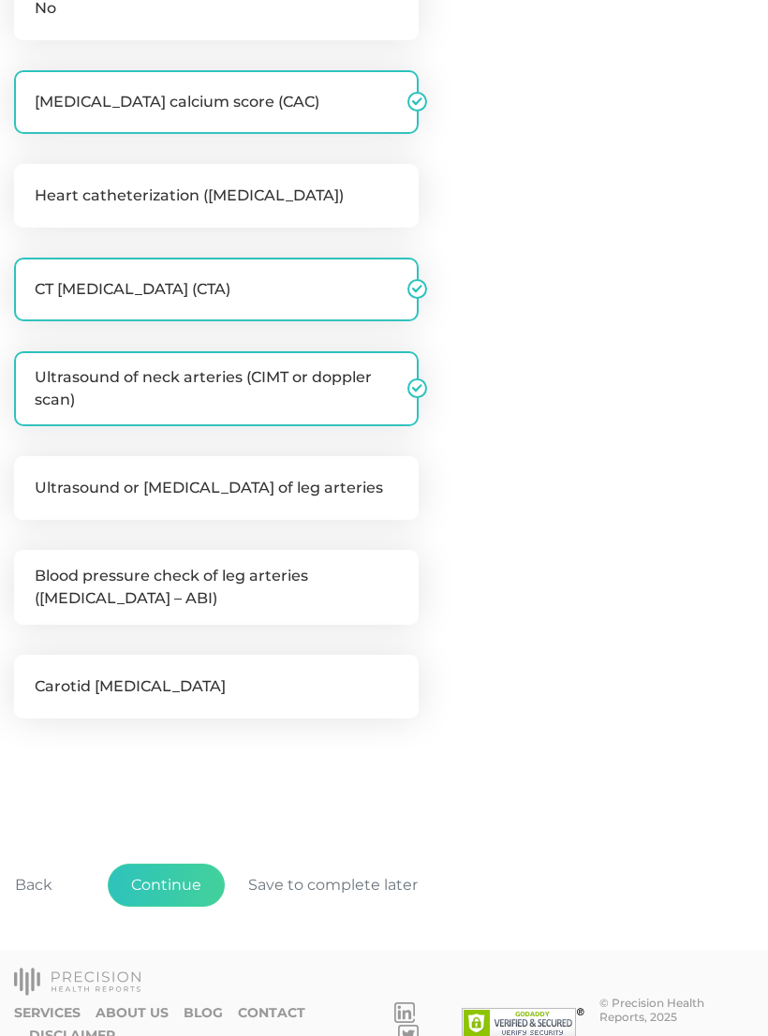
click at [187, 882] on button "Continue" at bounding box center [166, 885] width 117 height 43
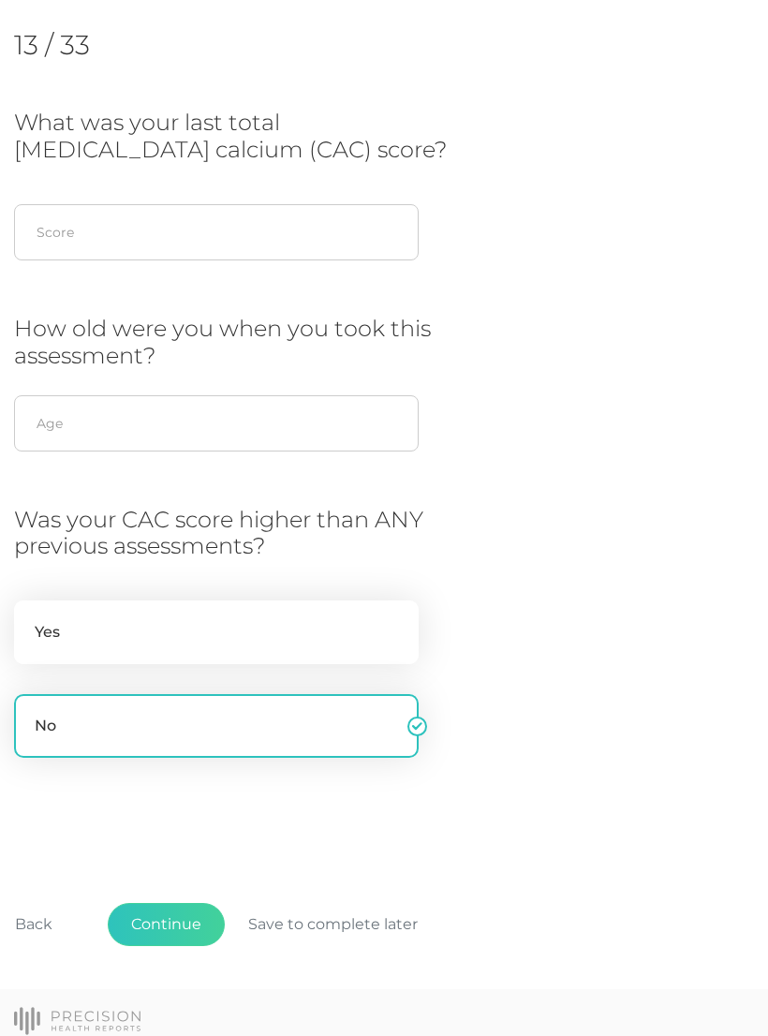
scroll to position [255, 0]
click at [181, 924] on button "Continue" at bounding box center [166, 926] width 117 height 43
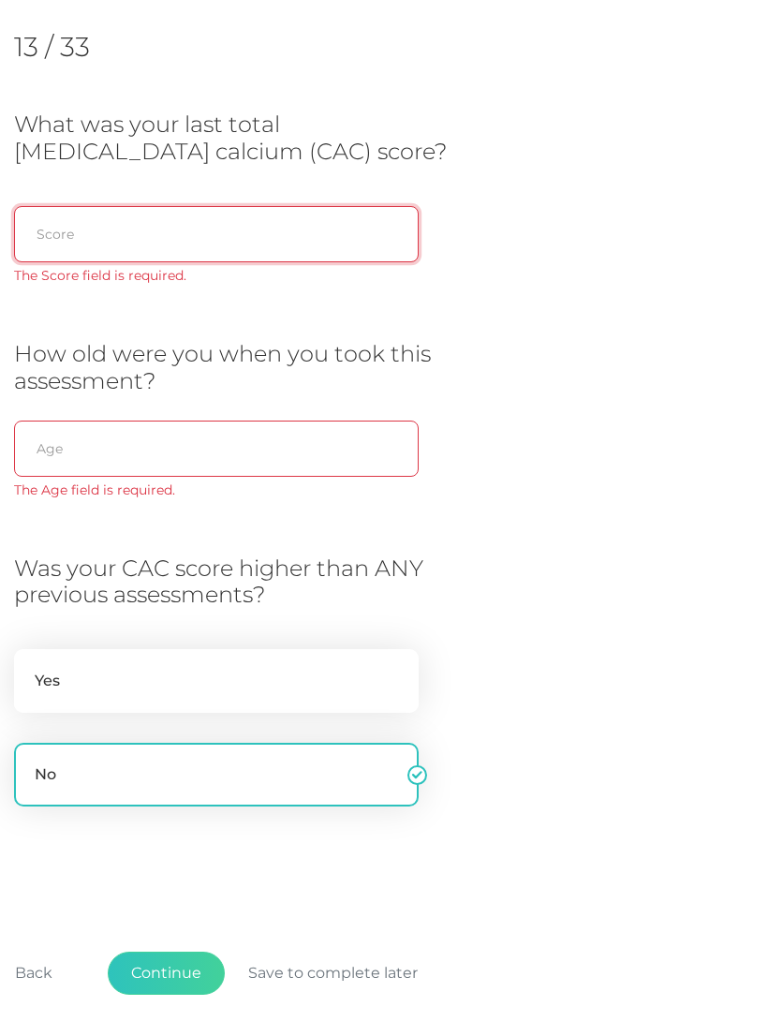
click at [85, 236] on input "text" at bounding box center [216, 234] width 405 height 56
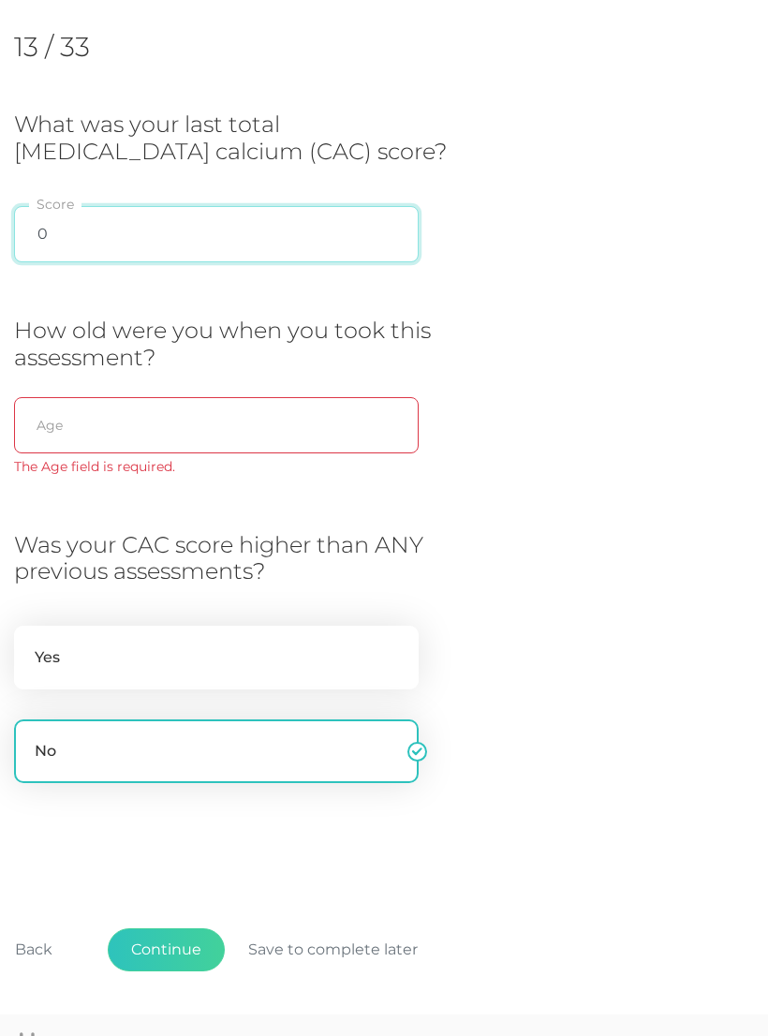
type input "0"
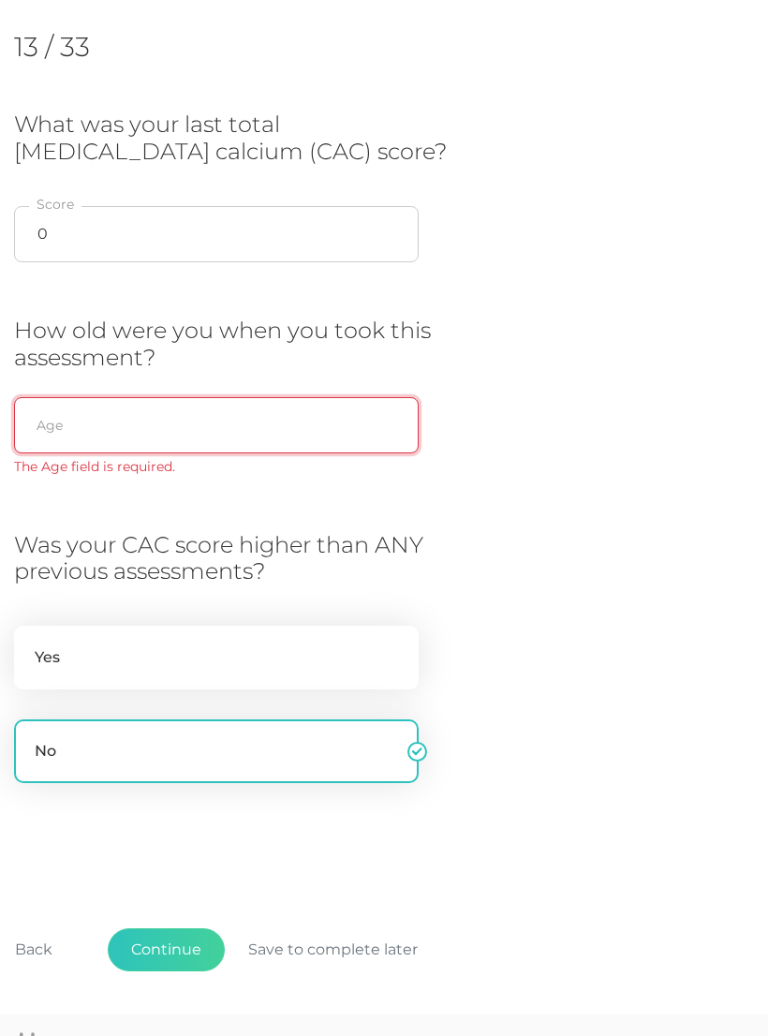
click at [107, 427] on input "text" at bounding box center [216, 425] width 405 height 56
type input "46"
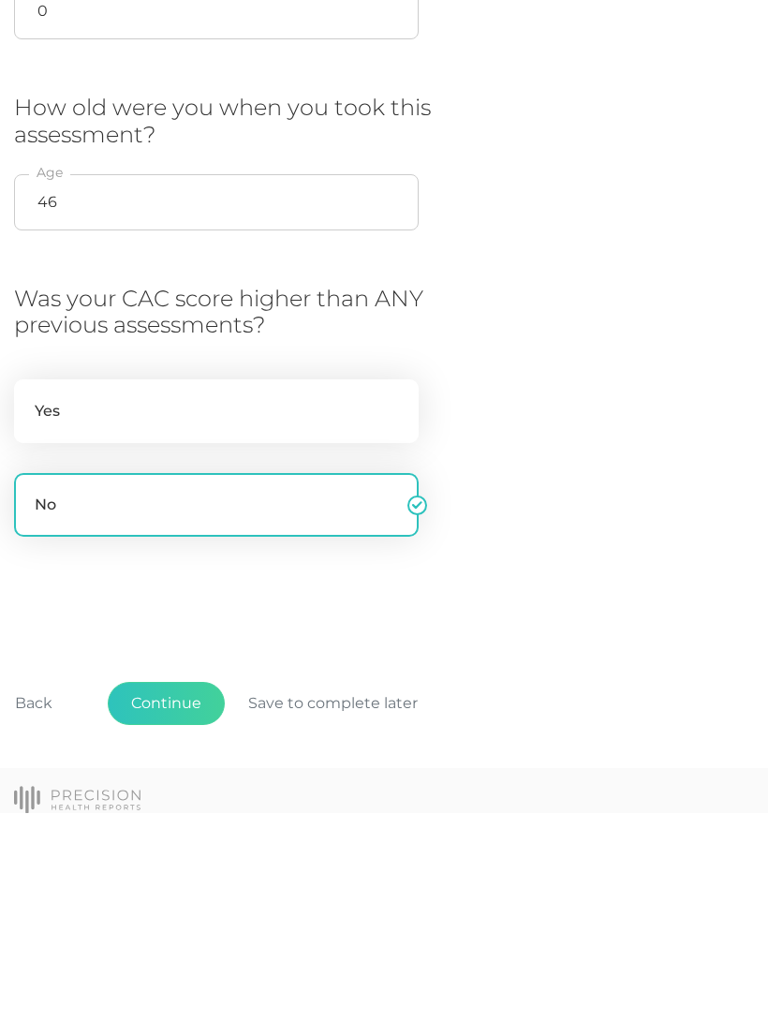
click at [180, 905] on button "Continue" at bounding box center [166, 926] width 117 height 43
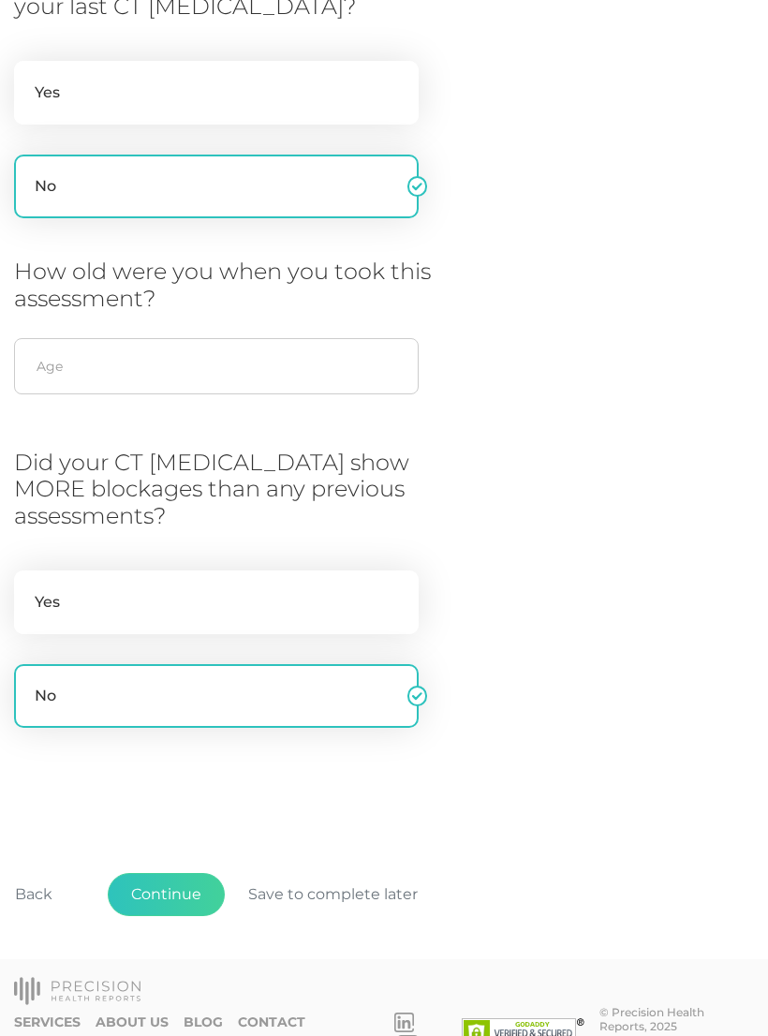
scroll to position [408, 0]
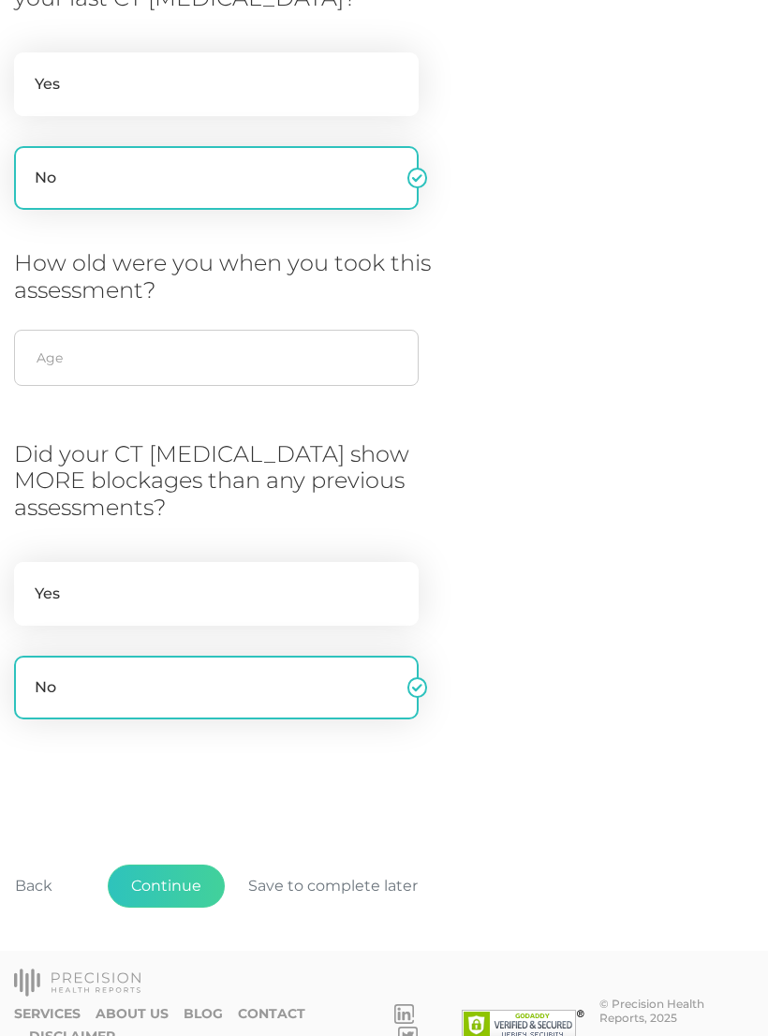
click at [156, 883] on button "Continue" at bounding box center [166, 886] width 117 height 43
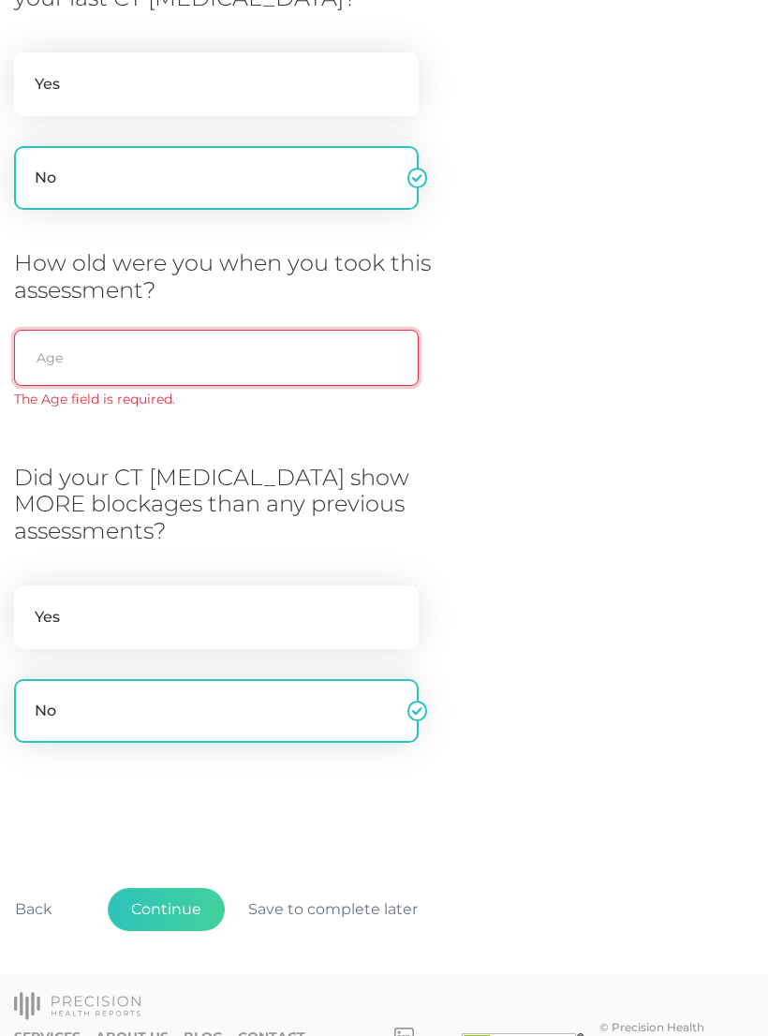
click at [103, 349] on input "text" at bounding box center [216, 358] width 405 height 56
type input "46"
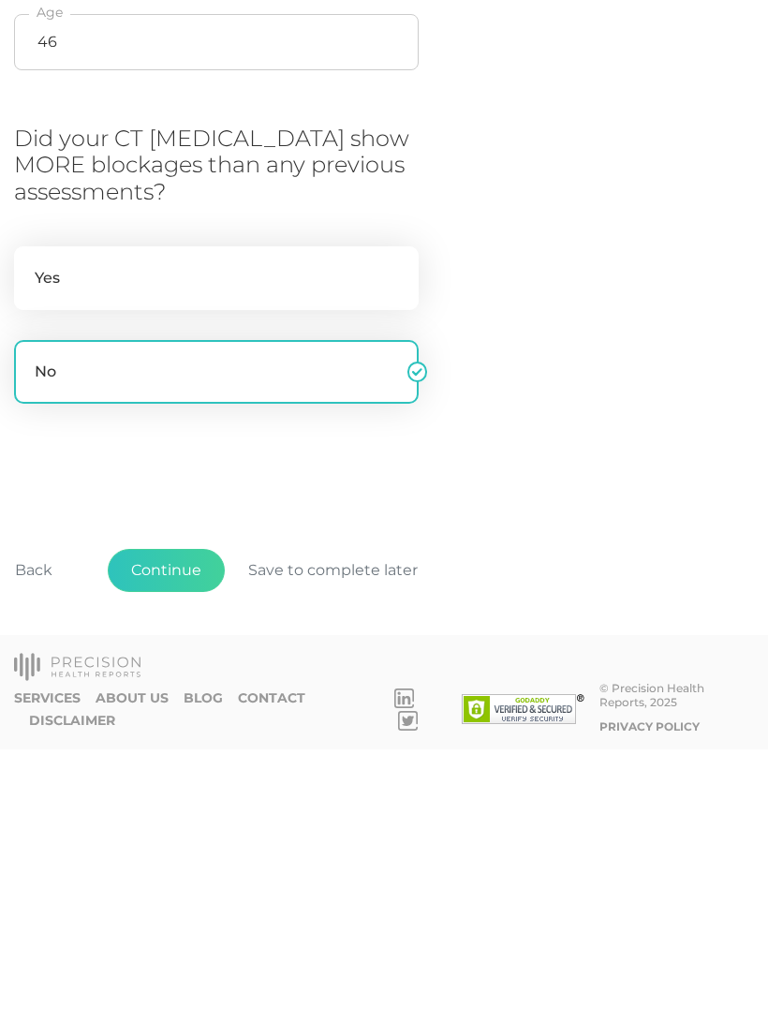
click at [169, 836] on button "Continue" at bounding box center [166, 857] width 117 height 43
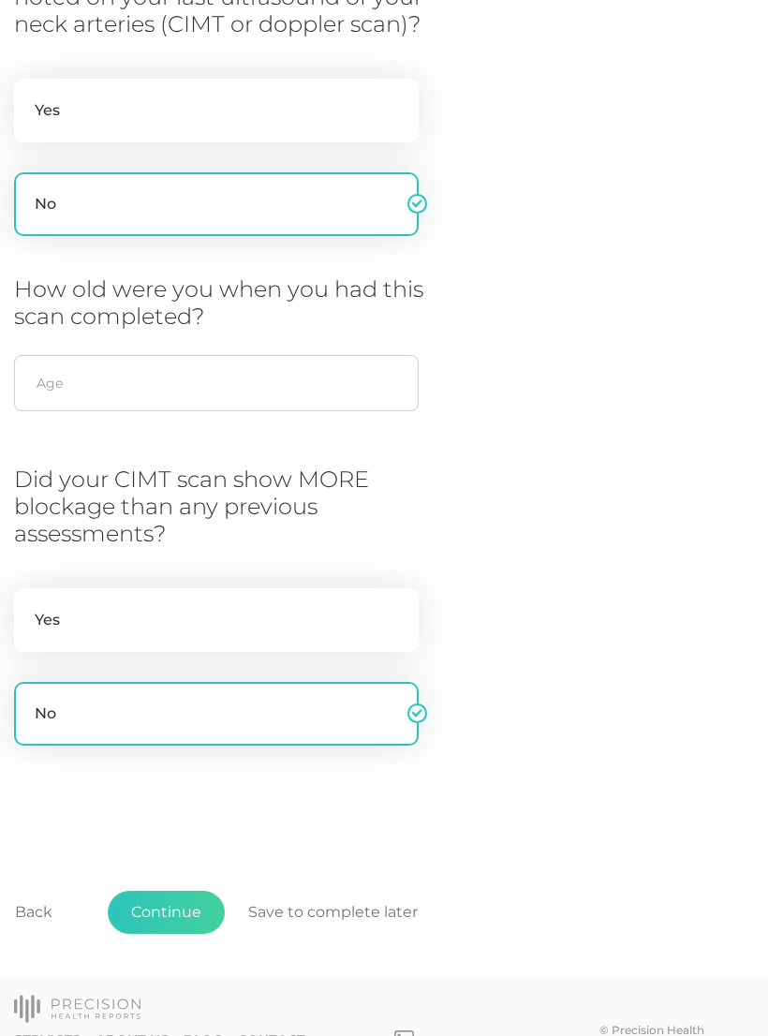
scroll to position [413, 0]
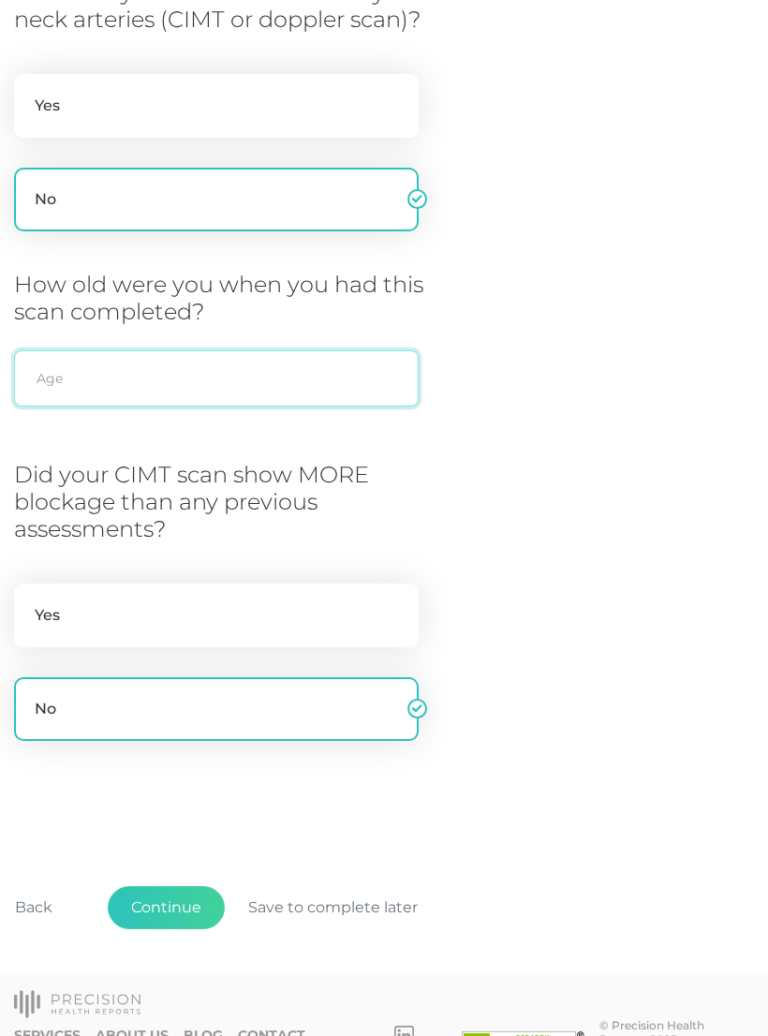
click at [98, 381] on input "text" at bounding box center [216, 378] width 405 height 56
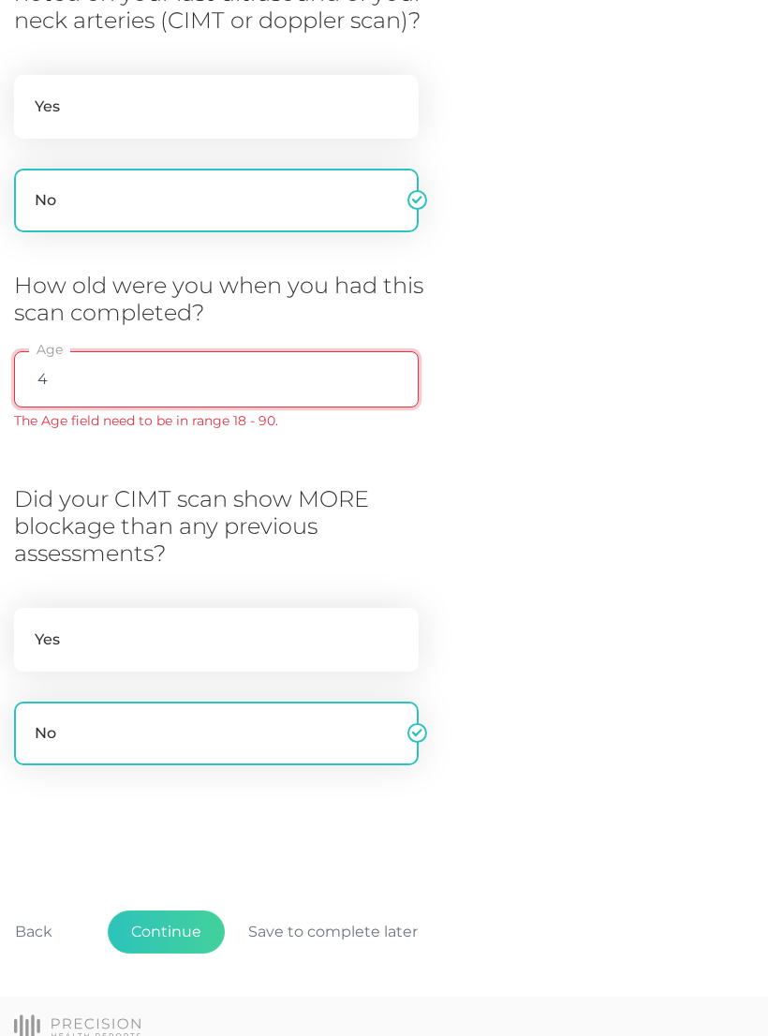
type input "46"
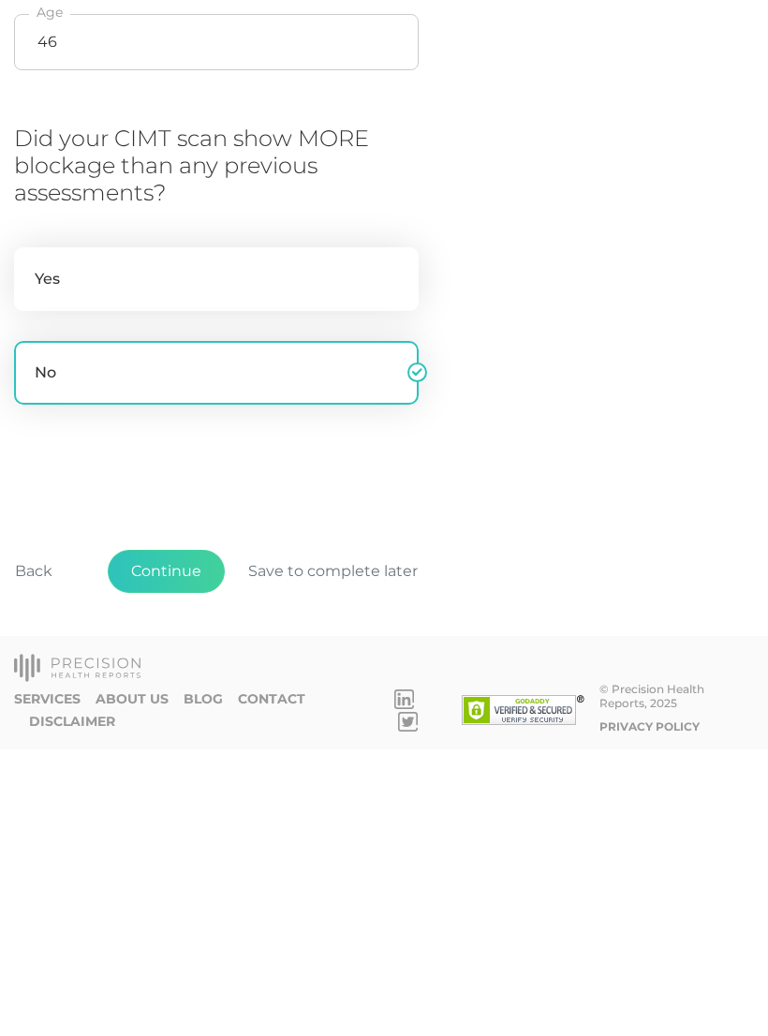
click at [177, 837] on button "Continue" at bounding box center [166, 858] width 117 height 43
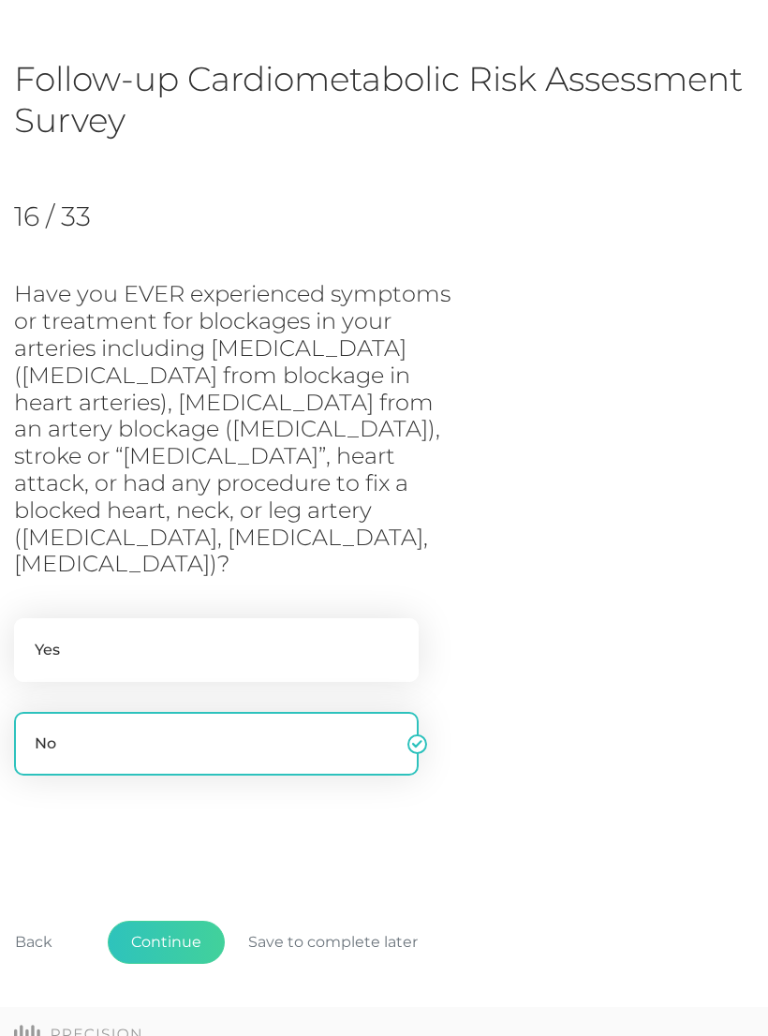
click at [187, 921] on button "Continue" at bounding box center [166, 942] width 117 height 43
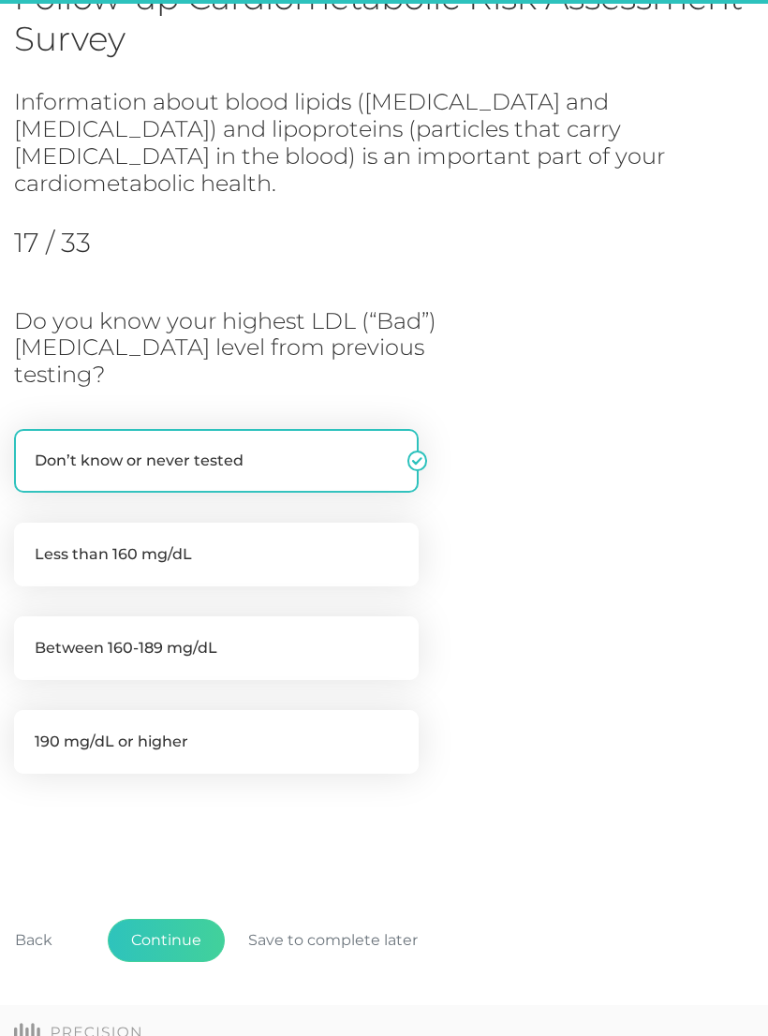
scroll to position [168, 0]
click at [171, 918] on button "Continue" at bounding box center [166, 939] width 117 height 43
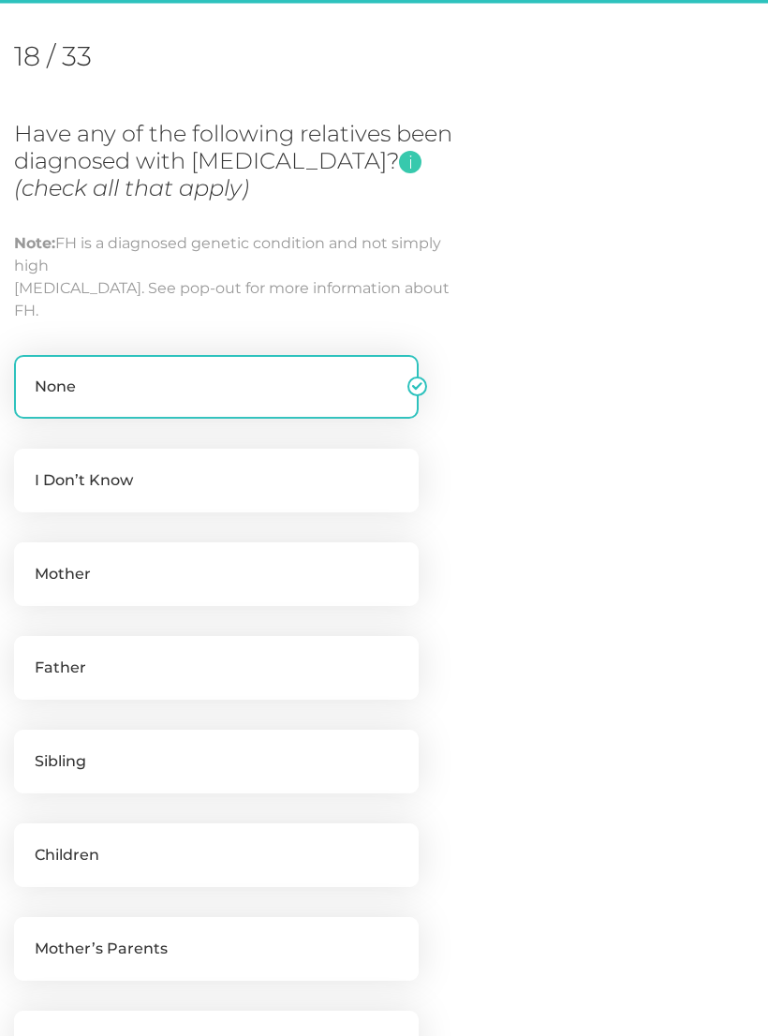
scroll to position [256, 0]
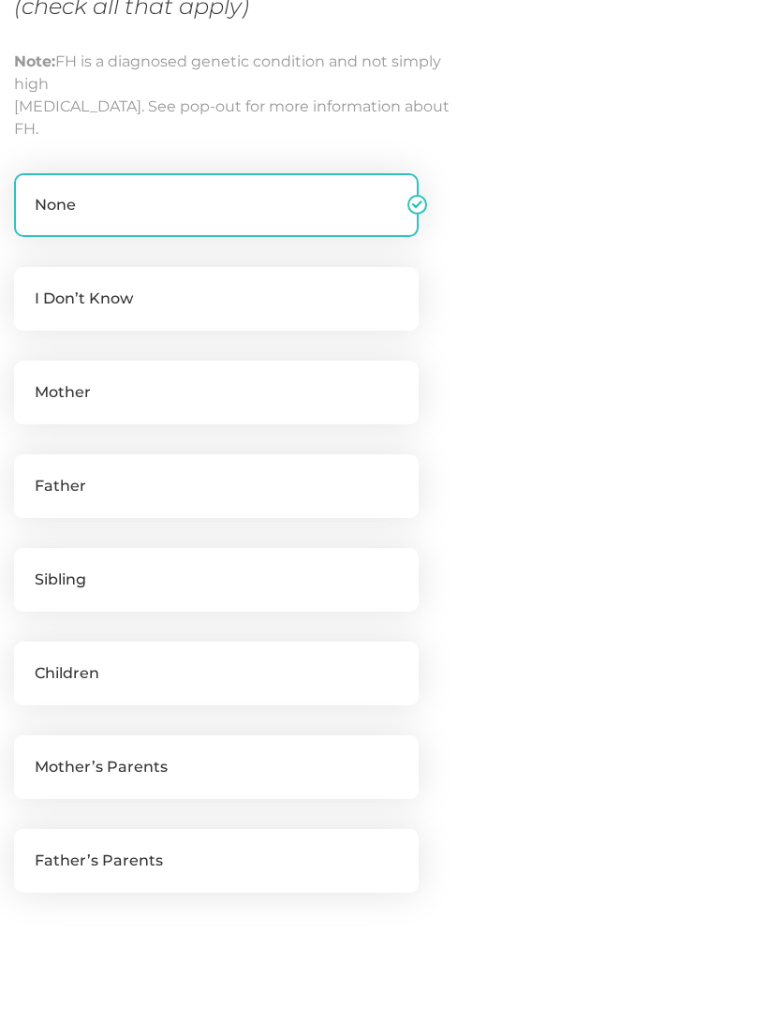
click at [80, 486] on label "Father" at bounding box center [216, 486] width 405 height 64
click at [29, 473] on input "Father" at bounding box center [21, 463] width 15 height 19
checkbox input "true"
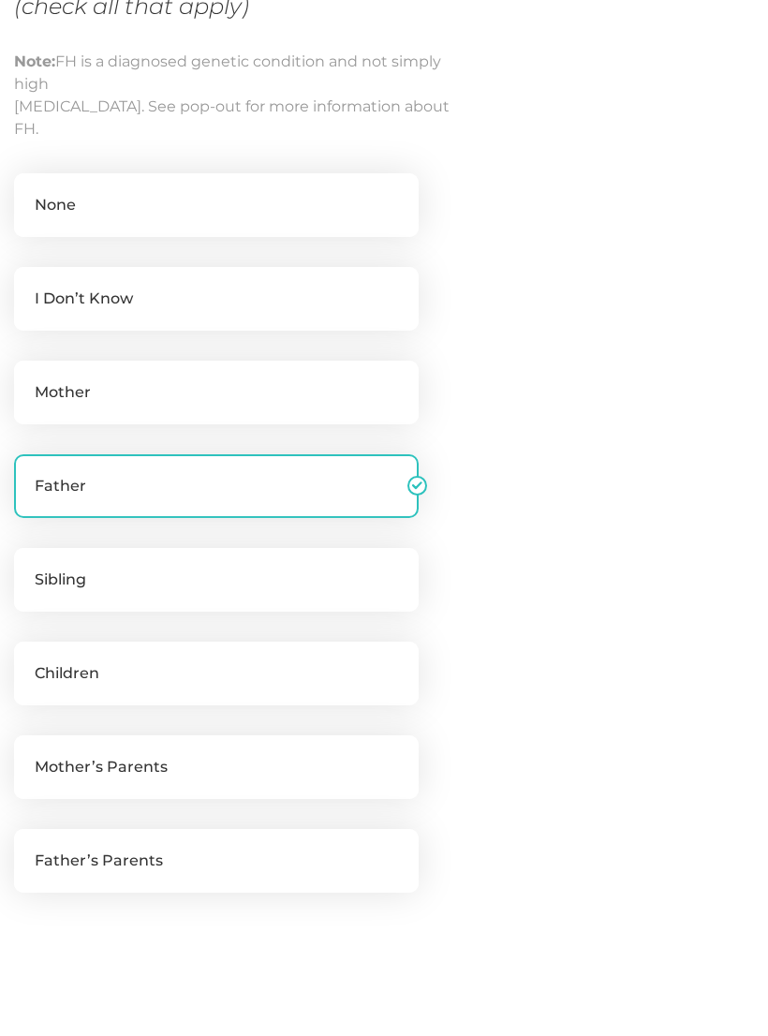
checkbox input "false"
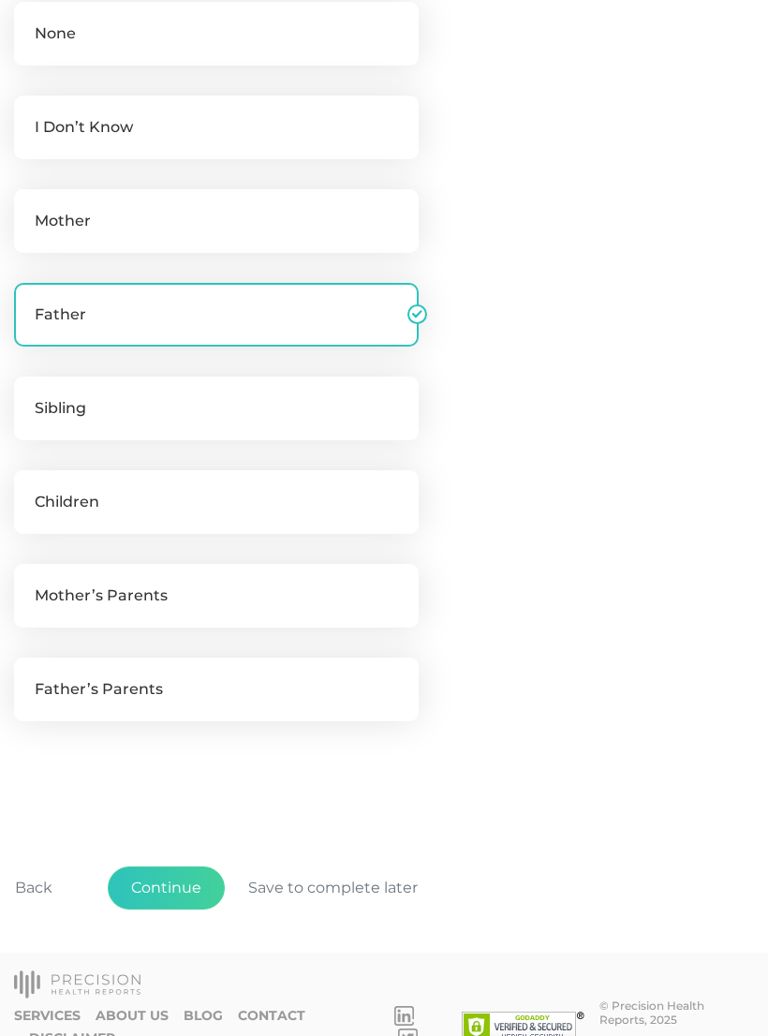
scroll to position [606, 0]
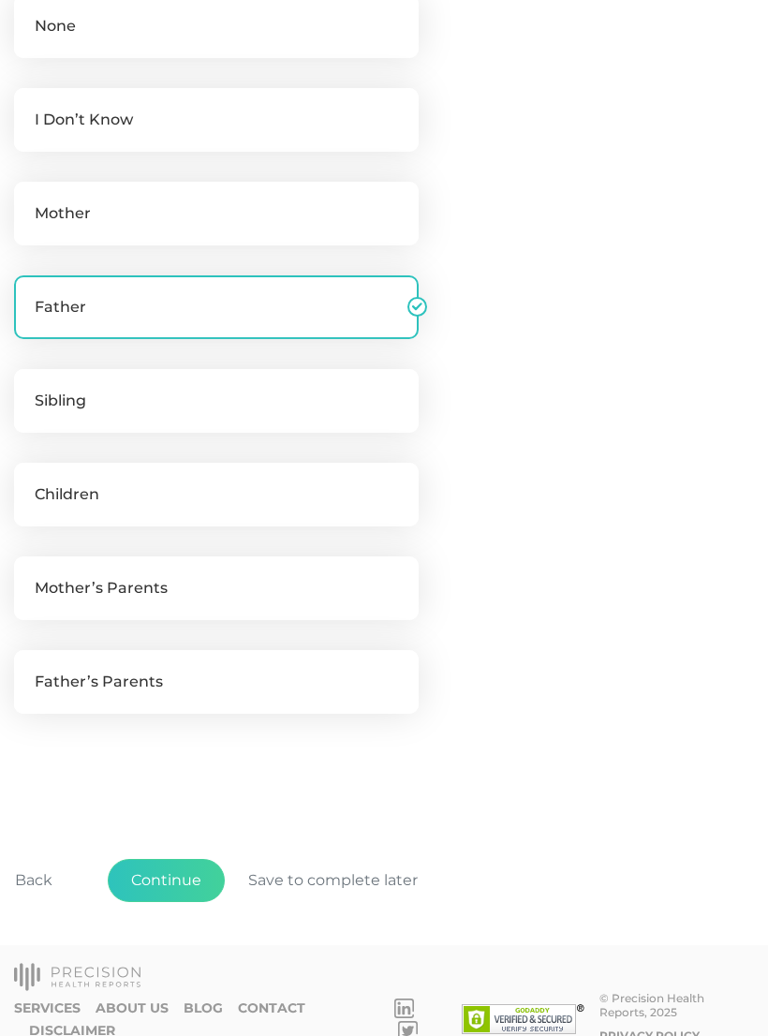
click at [170, 893] on button "Continue" at bounding box center [166, 880] width 117 height 43
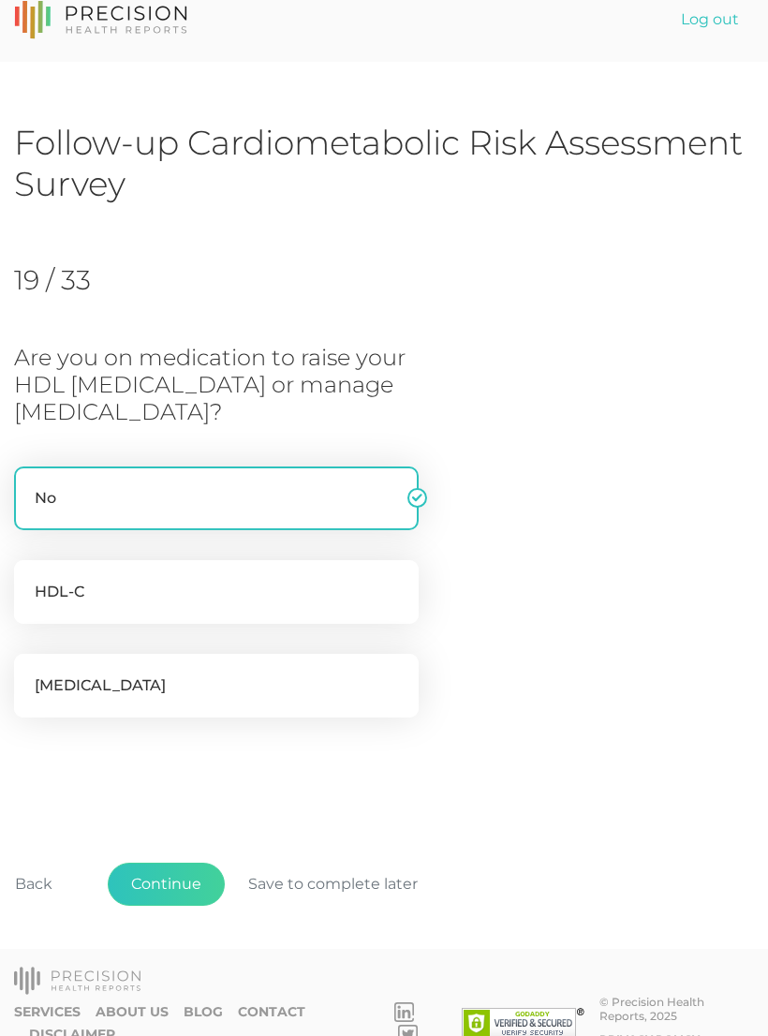
click at [156, 886] on button "Continue" at bounding box center [166, 884] width 117 height 43
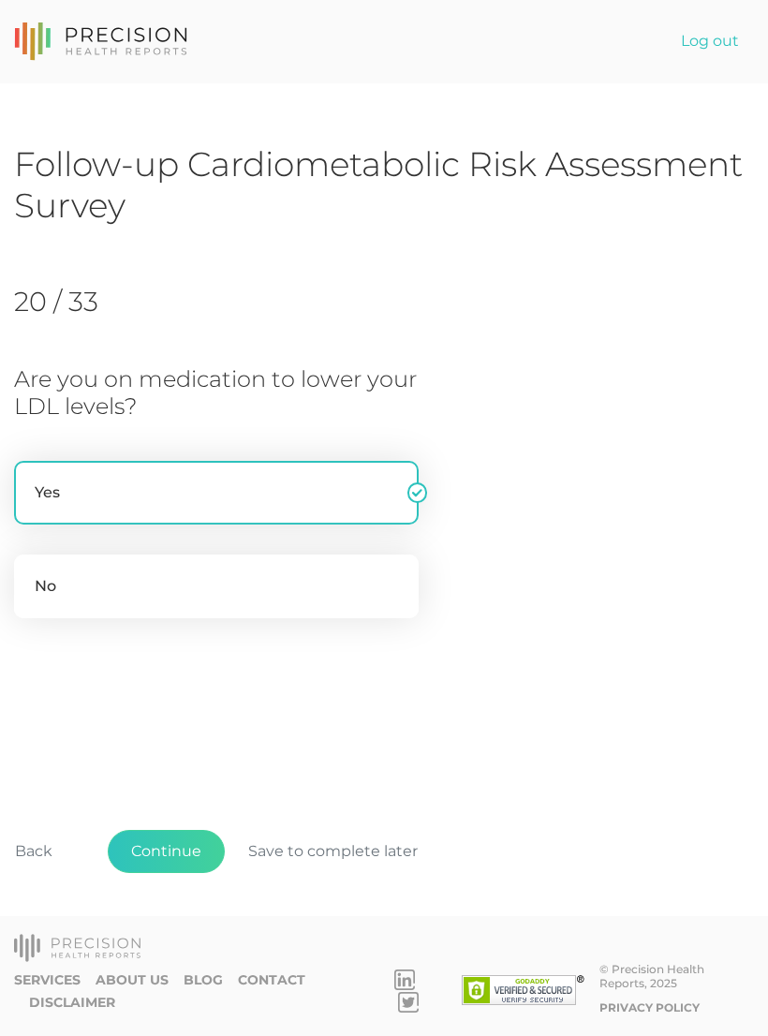
click at [161, 873] on button "Continue" at bounding box center [166, 851] width 117 height 43
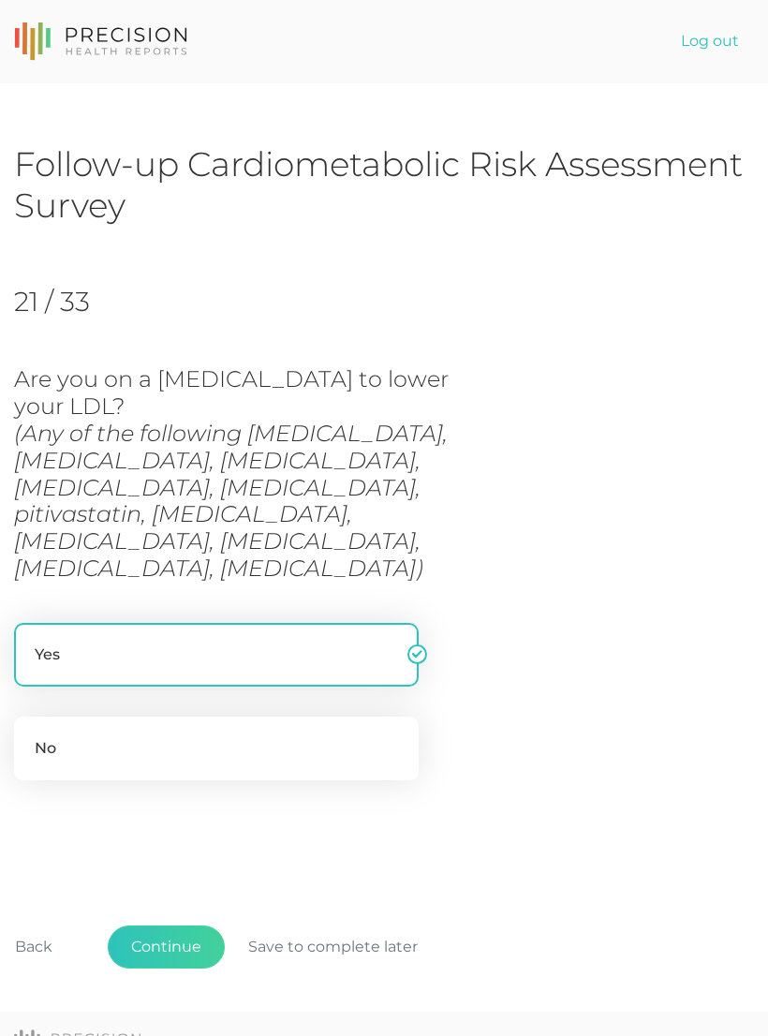
click at [164, 926] on button "Continue" at bounding box center [166, 947] width 117 height 43
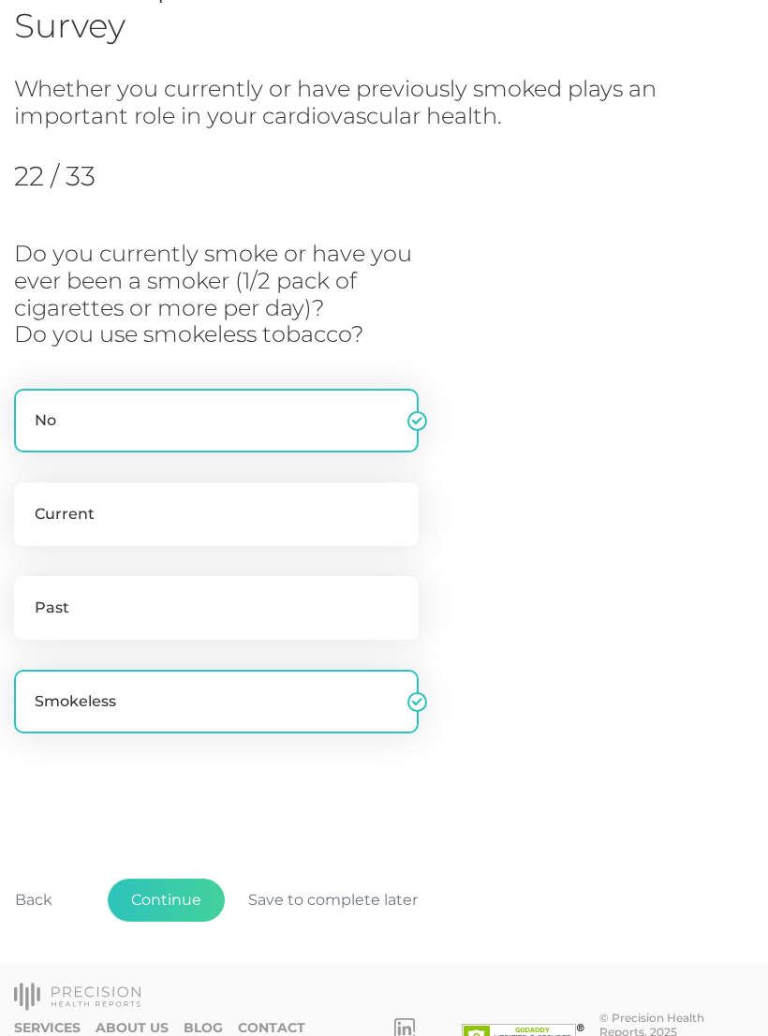
scroll to position [194, 0]
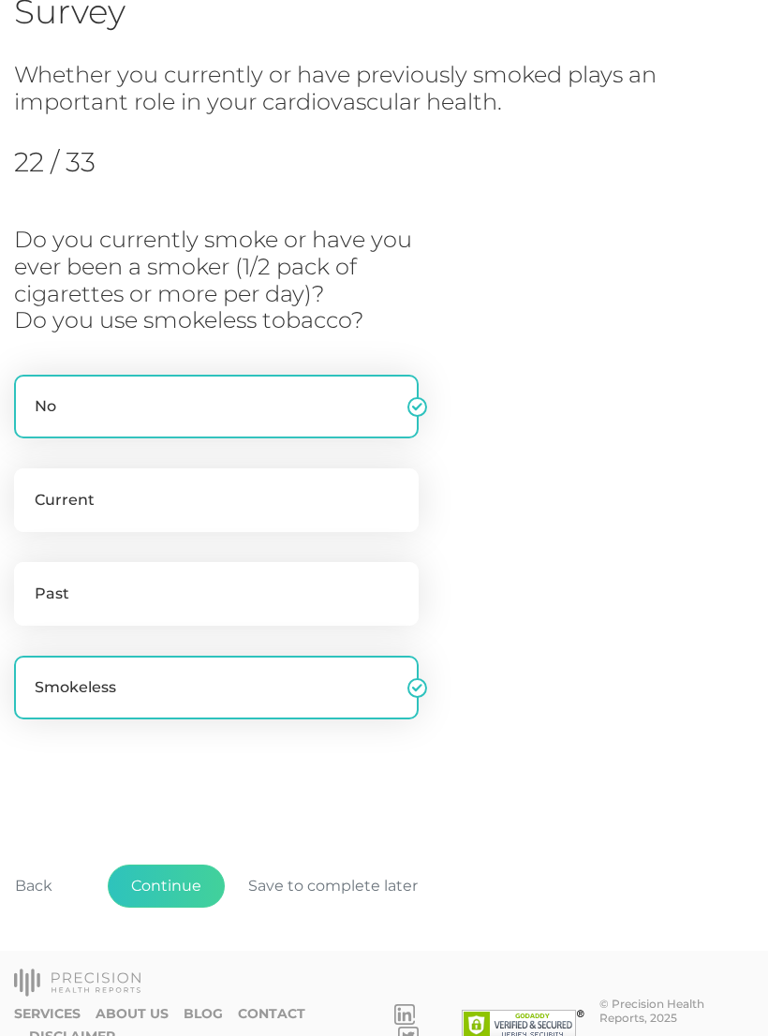
click at [116, 693] on label "Smokeless" at bounding box center [216, 688] width 405 height 64
click at [29, 675] on input "Smokeless" at bounding box center [21, 665] width 15 height 19
checkbox input "false"
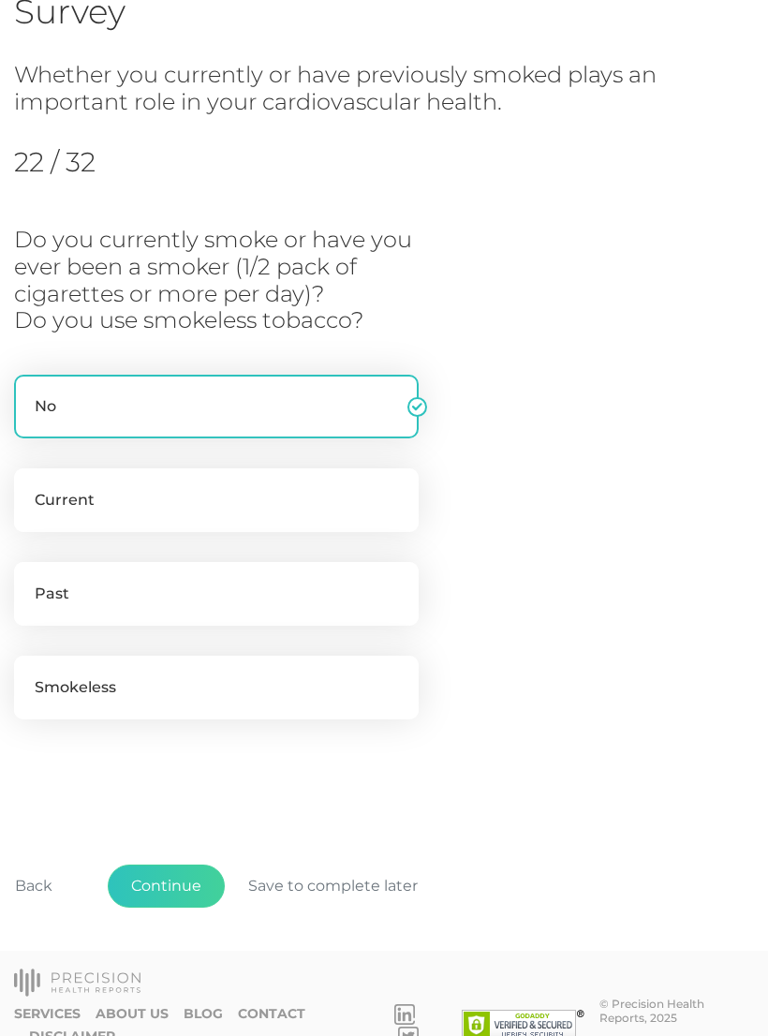
click at [163, 878] on button "Continue" at bounding box center [166, 886] width 117 height 43
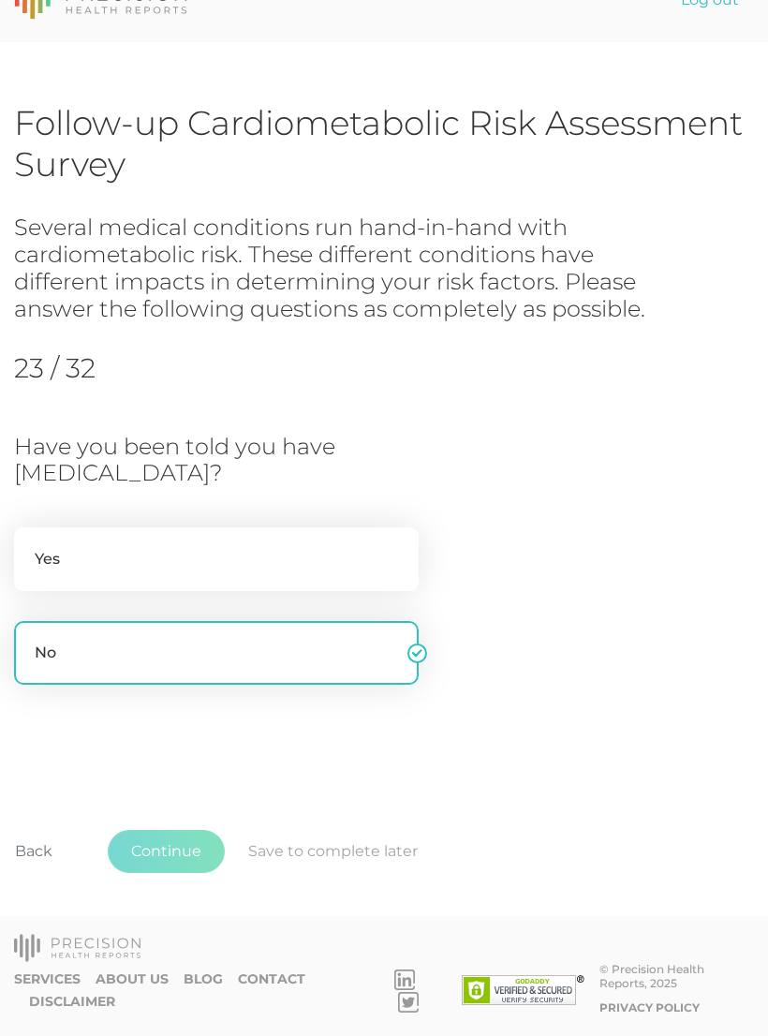
scroll to position [7, 0]
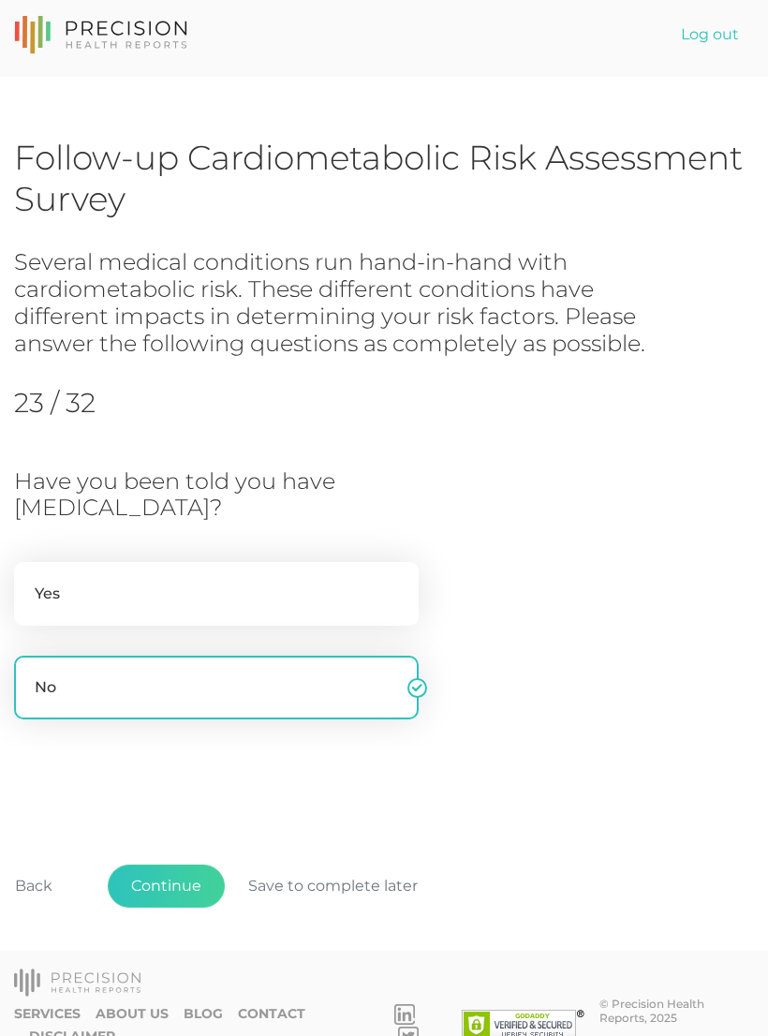
click at [156, 886] on button "Continue" at bounding box center [166, 886] width 117 height 43
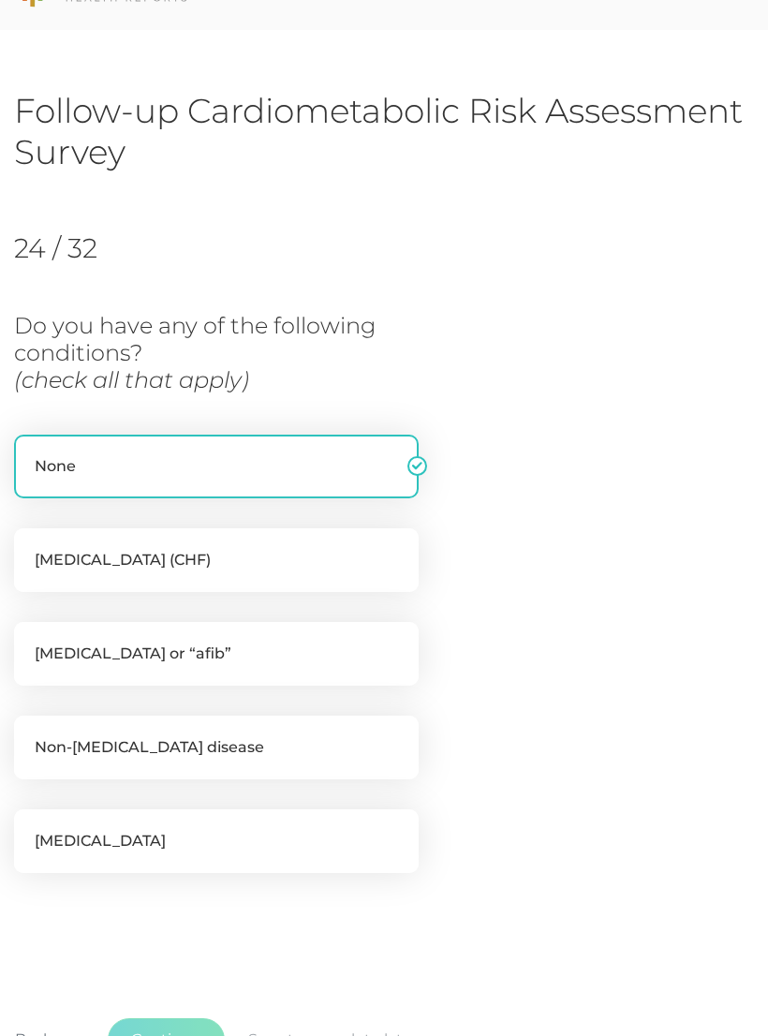
scroll to position [209, 0]
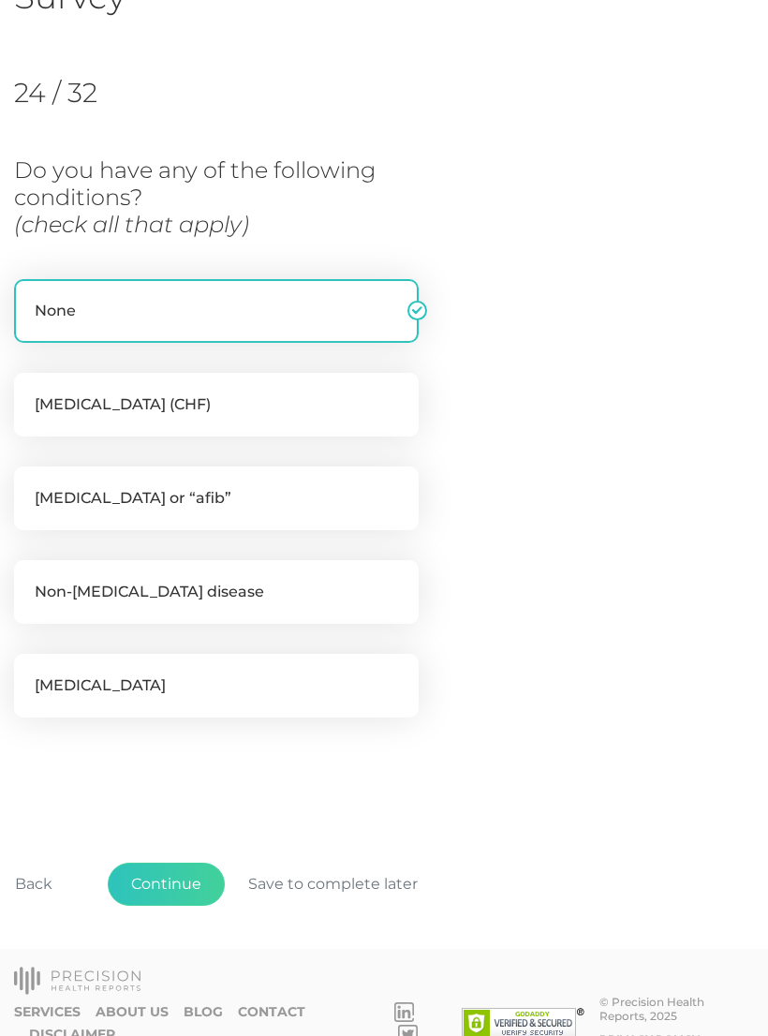
click at [160, 884] on button "Continue" at bounding box center [166, 884] width 117 height 43
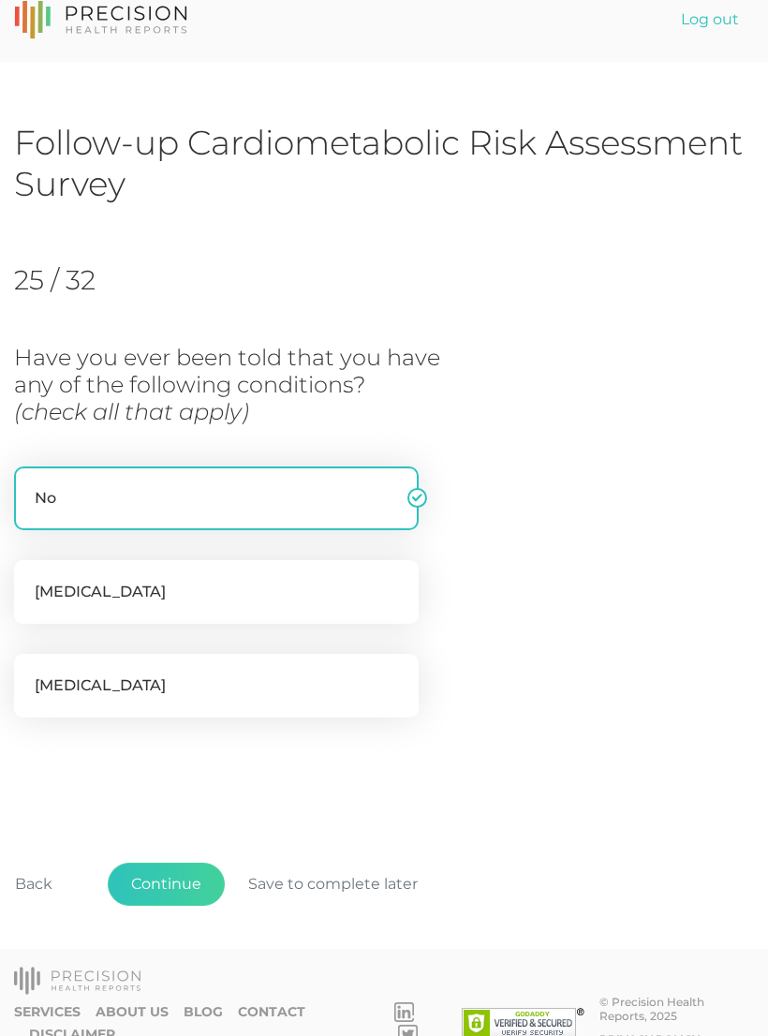
click at [171, 880] on button "Continue" at bounding box center [166, 884] width 117 height 43
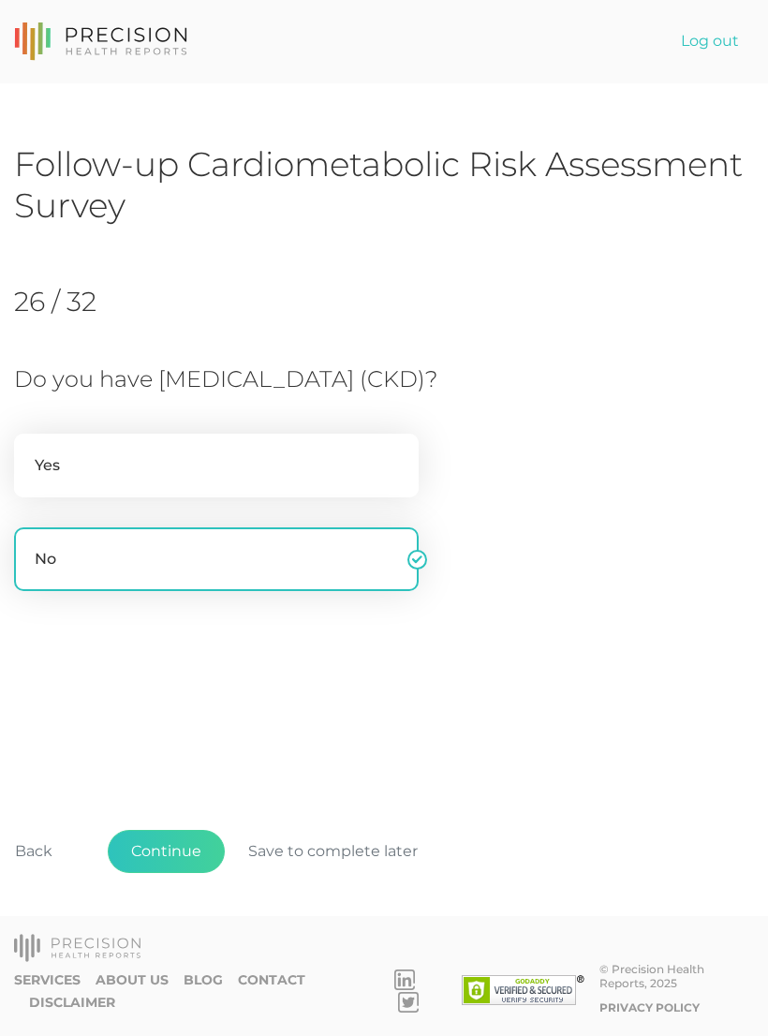
click at [155, 873] on button "Continue" at bounding box center [166, 851] width 117 height 43
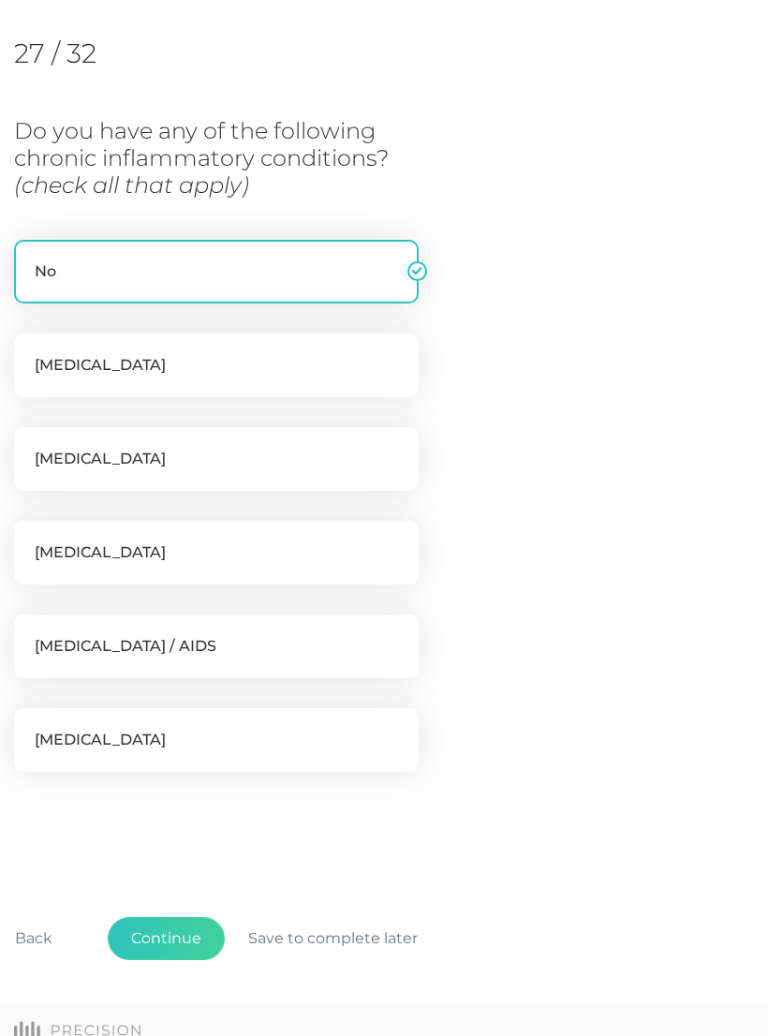
scroll to position [256, 0]
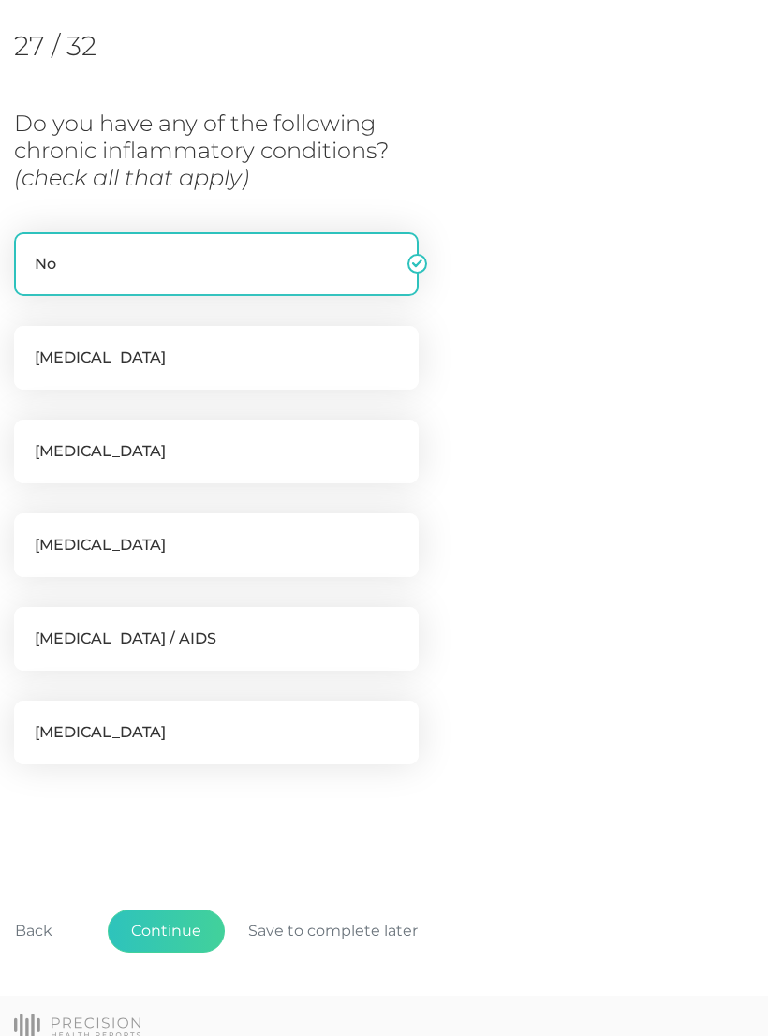
click at [153, 923] on button "Continue" at bounding box center [166, 931] width 117 height 43
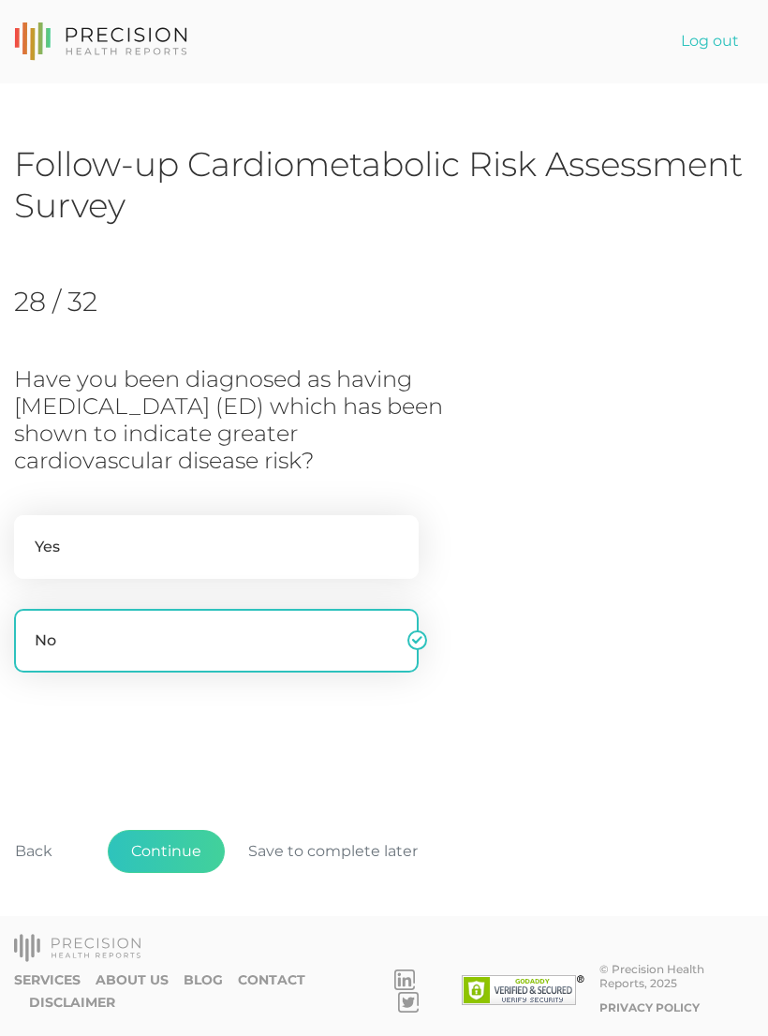
click at [171, 873] on button "Continue" at bounding box center [166, 851] width 117 height 43
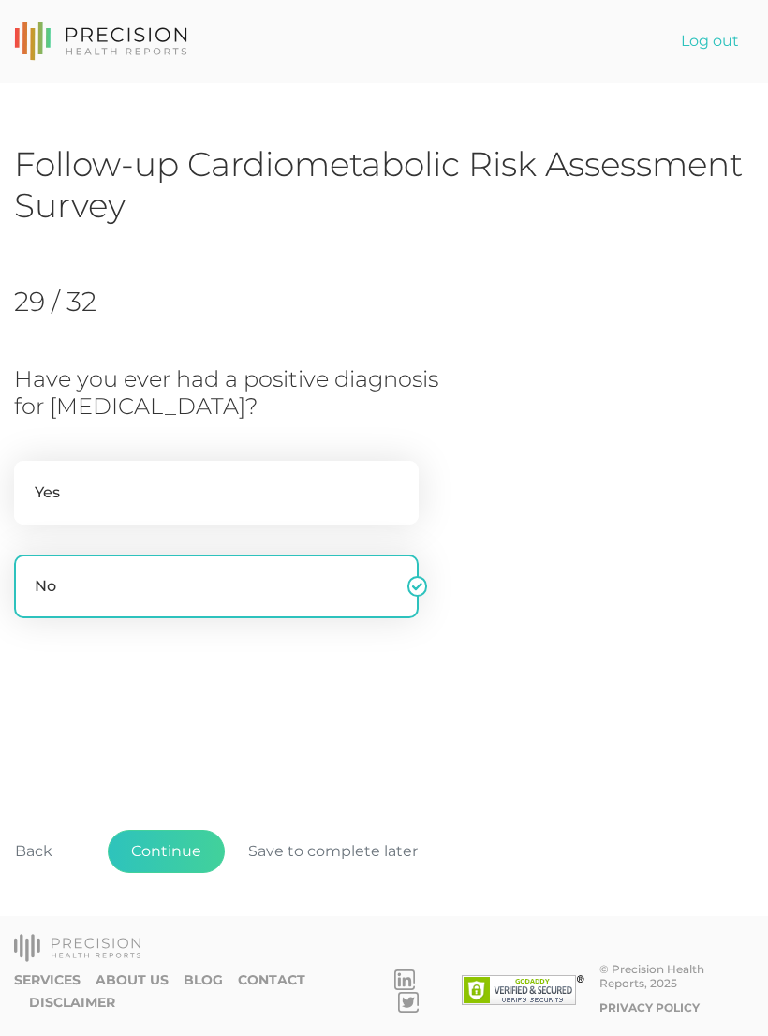
click at [162, 873] on button "Continue" at bounding box center [166, 851] width 117 height 43
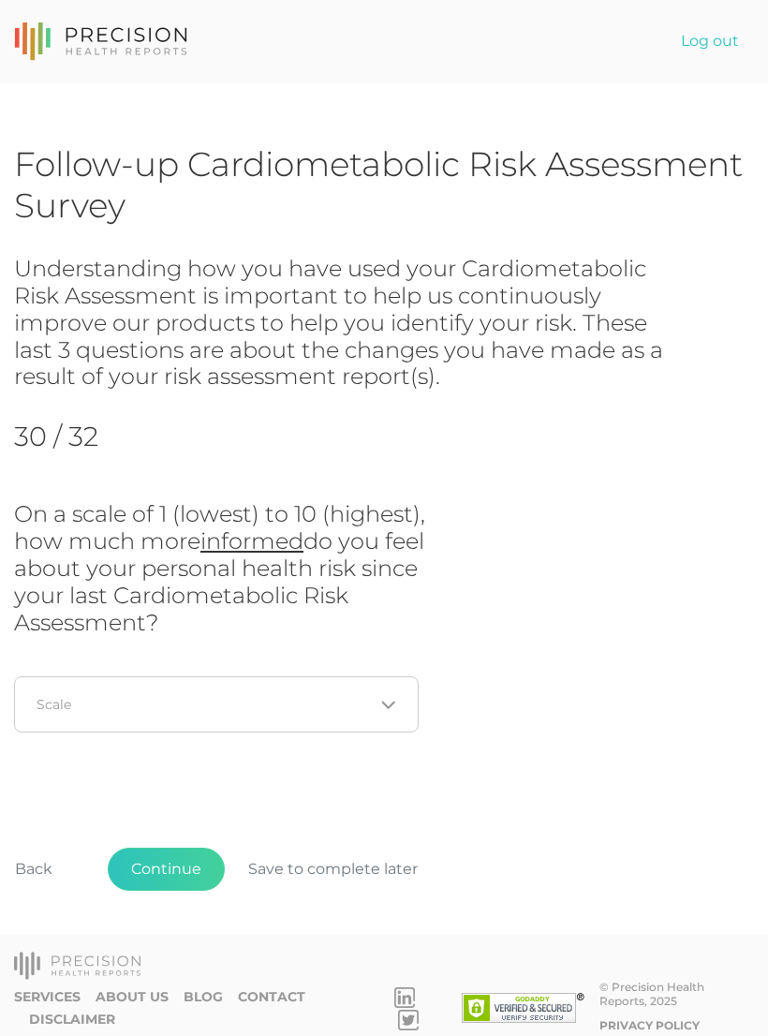
click at [103, 699] on input "Search for option" at bounding box center [205, 704] width 336 height 19
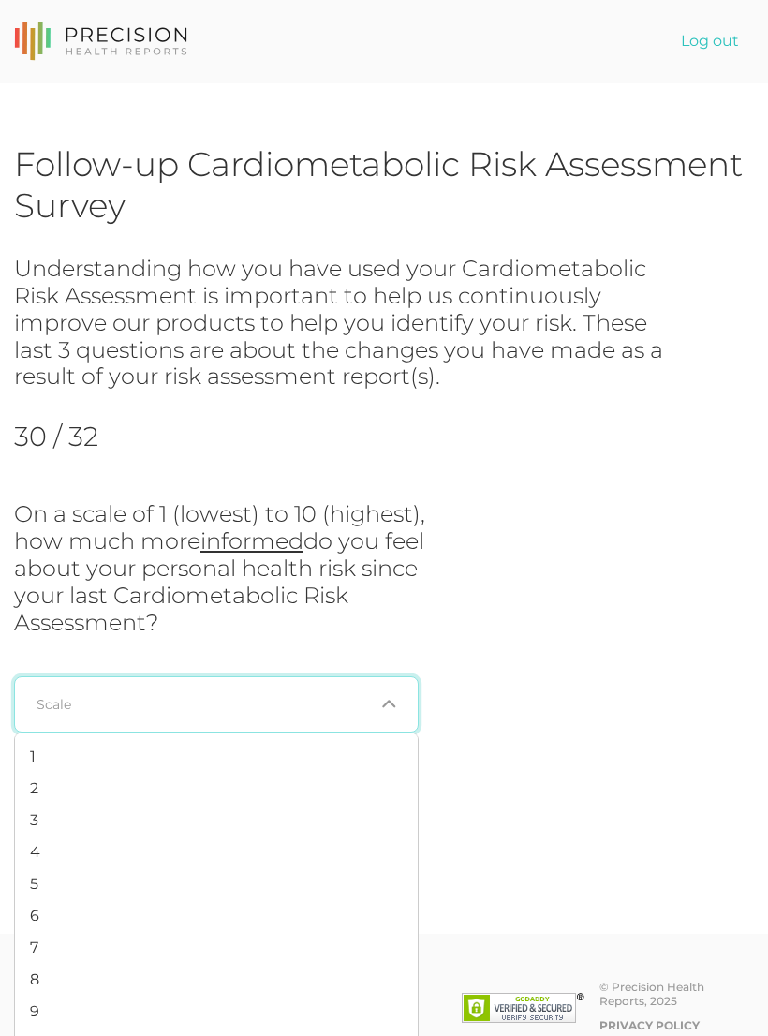
scroll to position [29, 0]
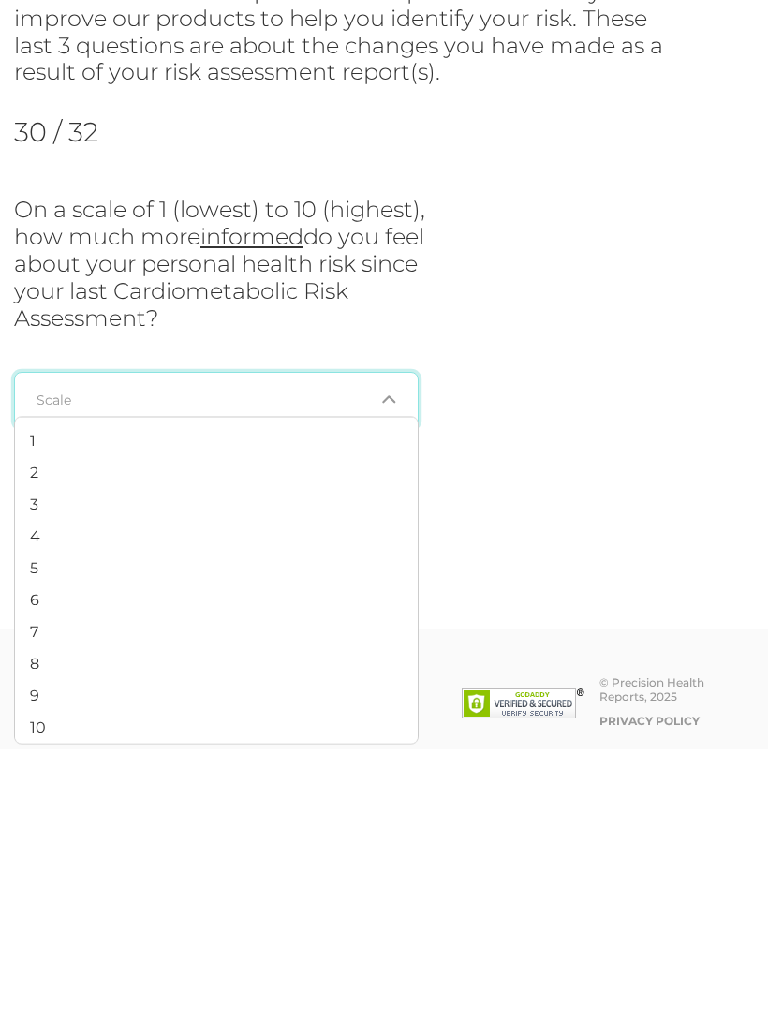
click at [37, 1004] on span "10" at bounding box center [38, 1013] width 16 height 18
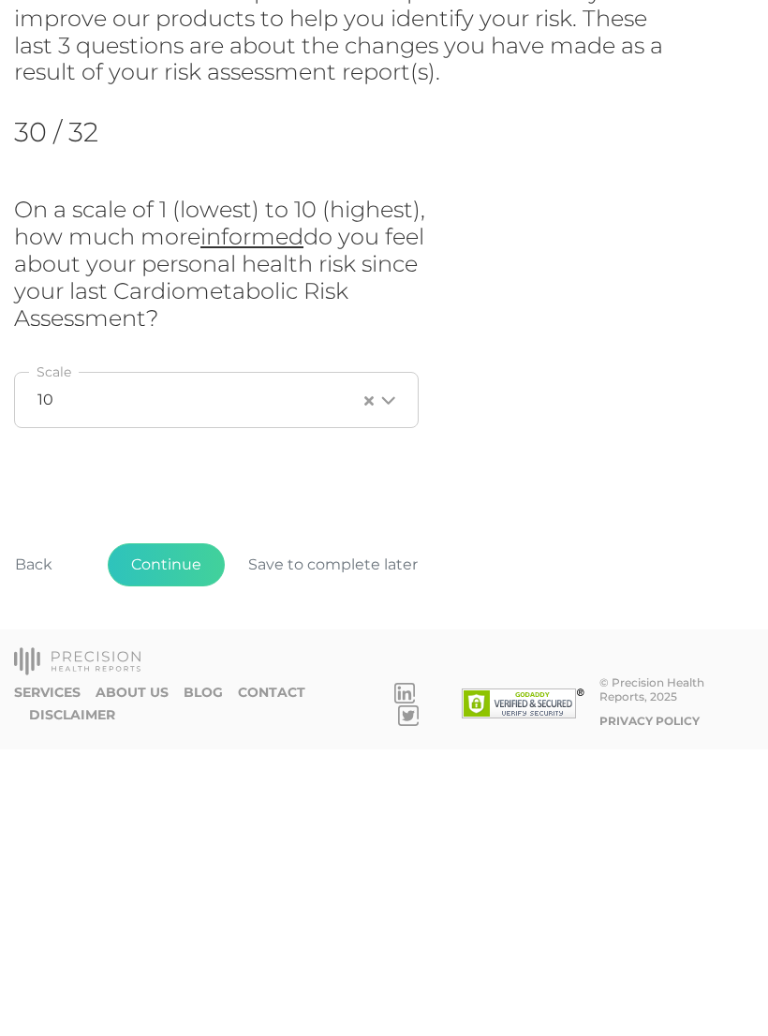
click at [171, 830] on button "Continue" at bounding box center [166, 851] width 117 height 43
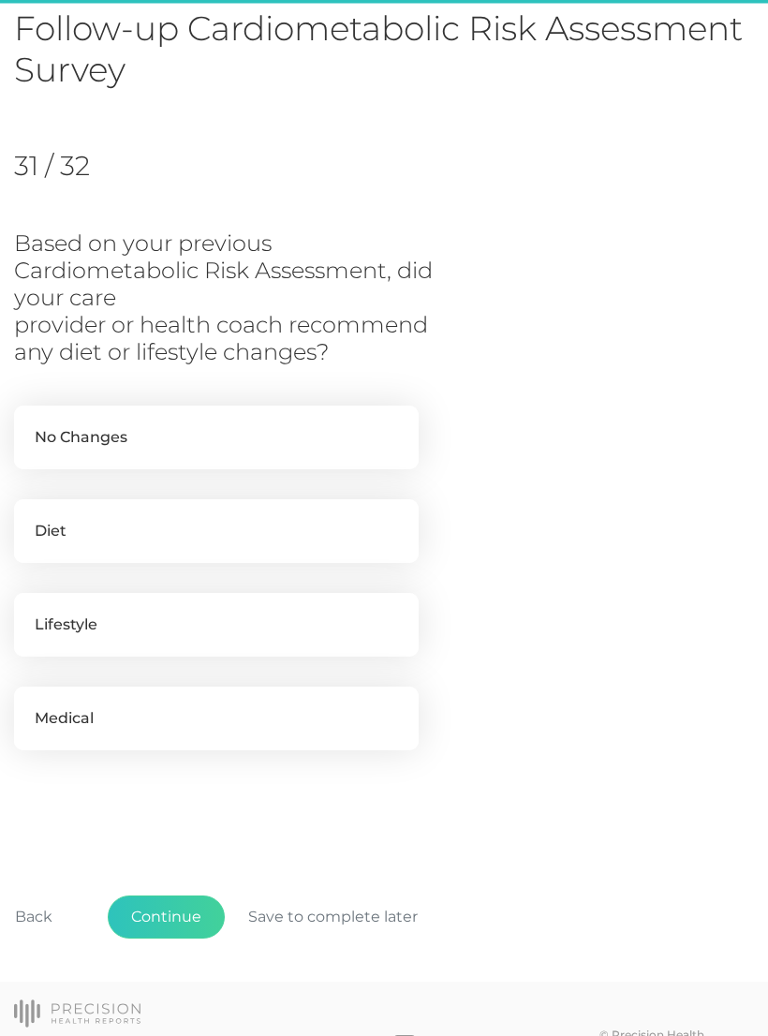
scroll to position [168, 0]
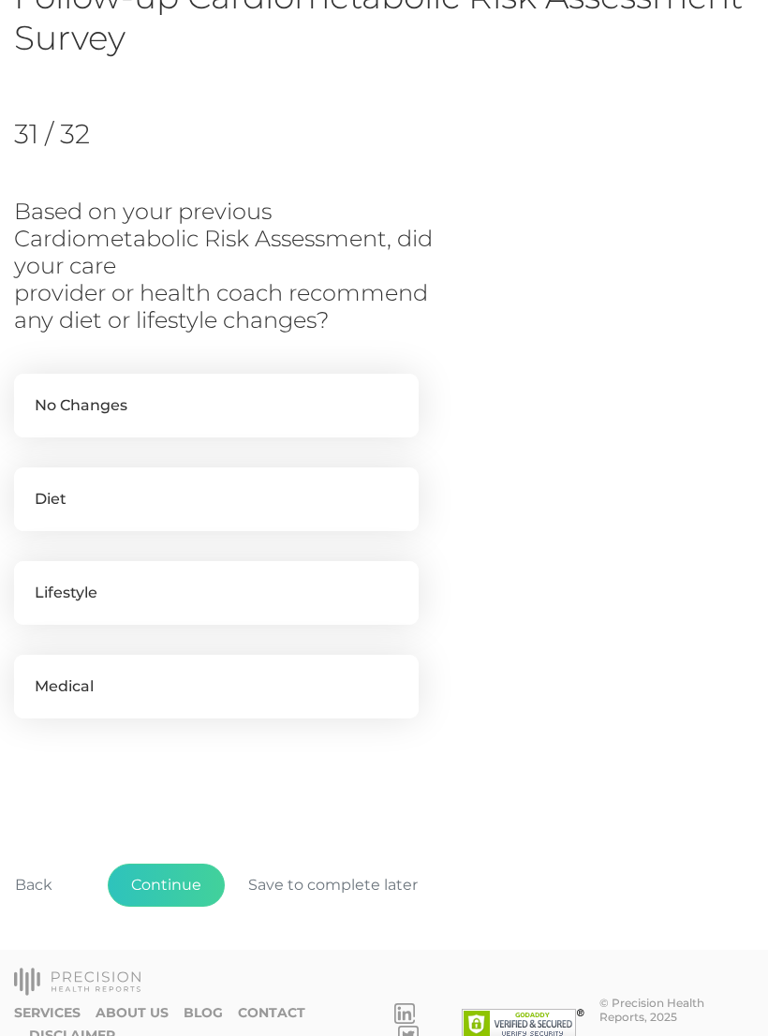
click at [52, 406] on label "No Changes" at bounding box center [216, 406] width 405 height 64
click at [29, 393] on input "No Changes" at bounding box center [21, 383] width 15 height 19
checkbox input "true"
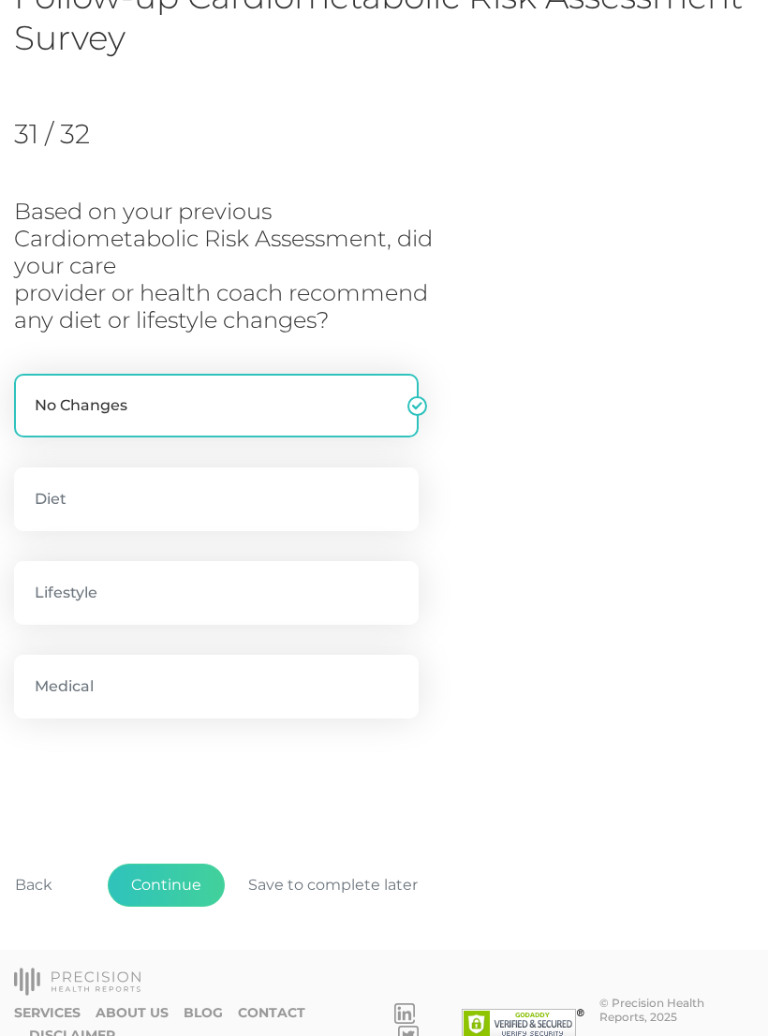
click at [171, 891] on button "Continue" at bounding box center [166, 885] width 117 height 43
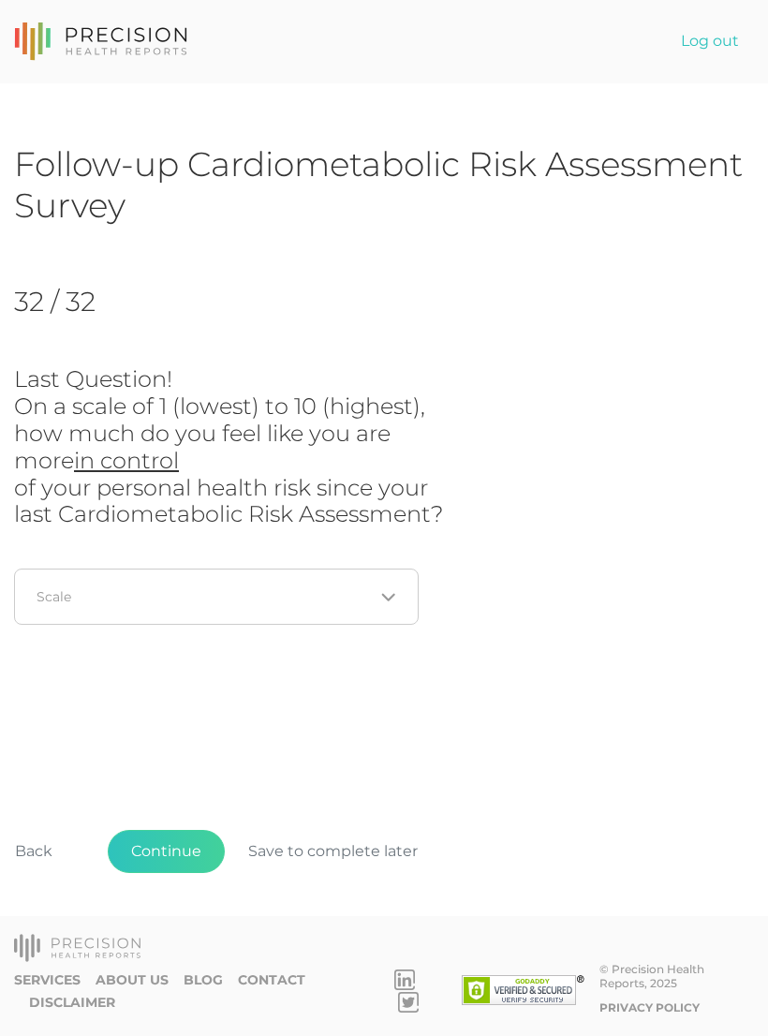
click at [99, 597] on input "Search for option" at bounding box center [205, 596] width 336 height 19
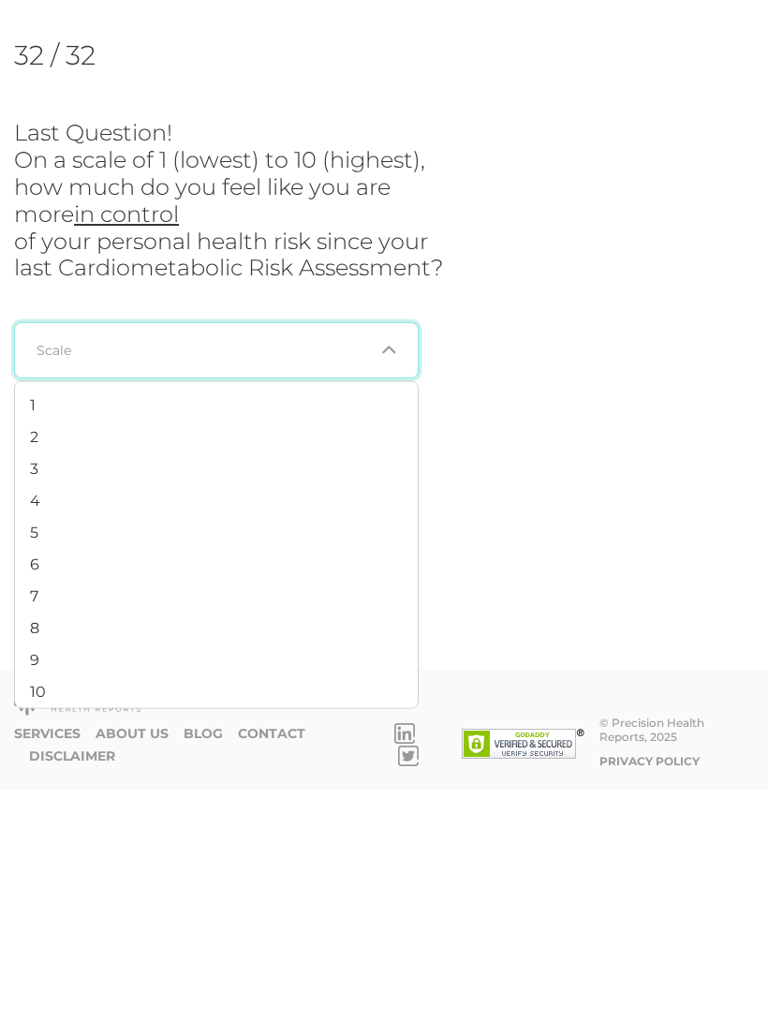
scroll to position [29, 0]
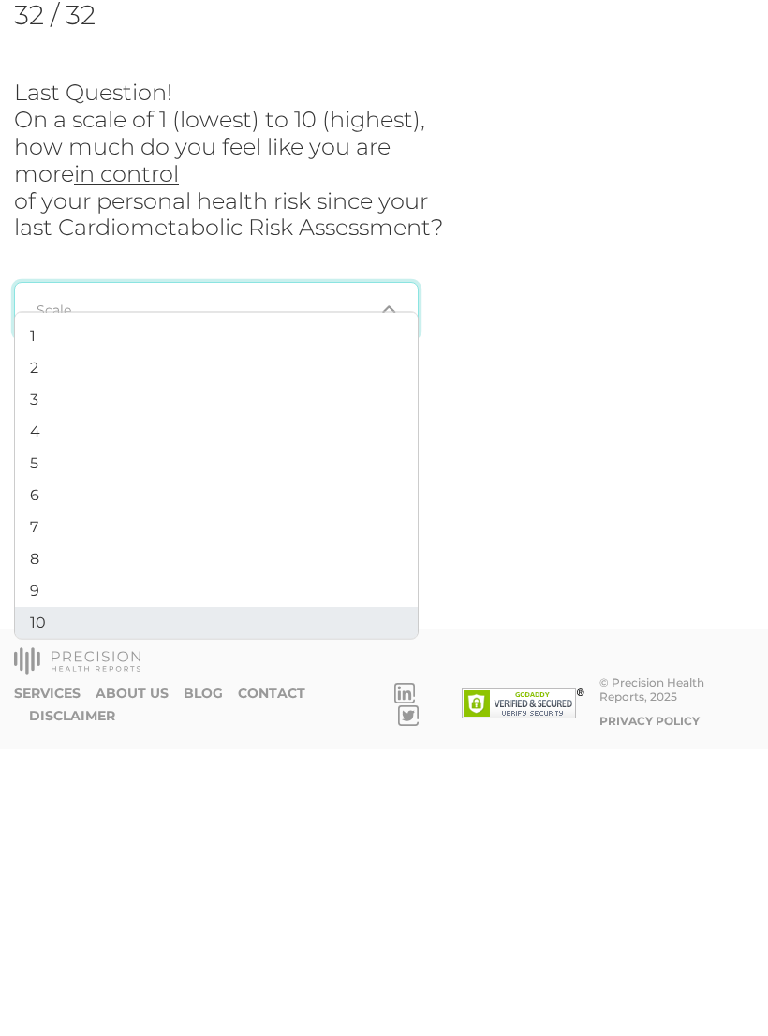
click at [38, 899] on span "10" at bounding box center [38, 908] width 16 height 18
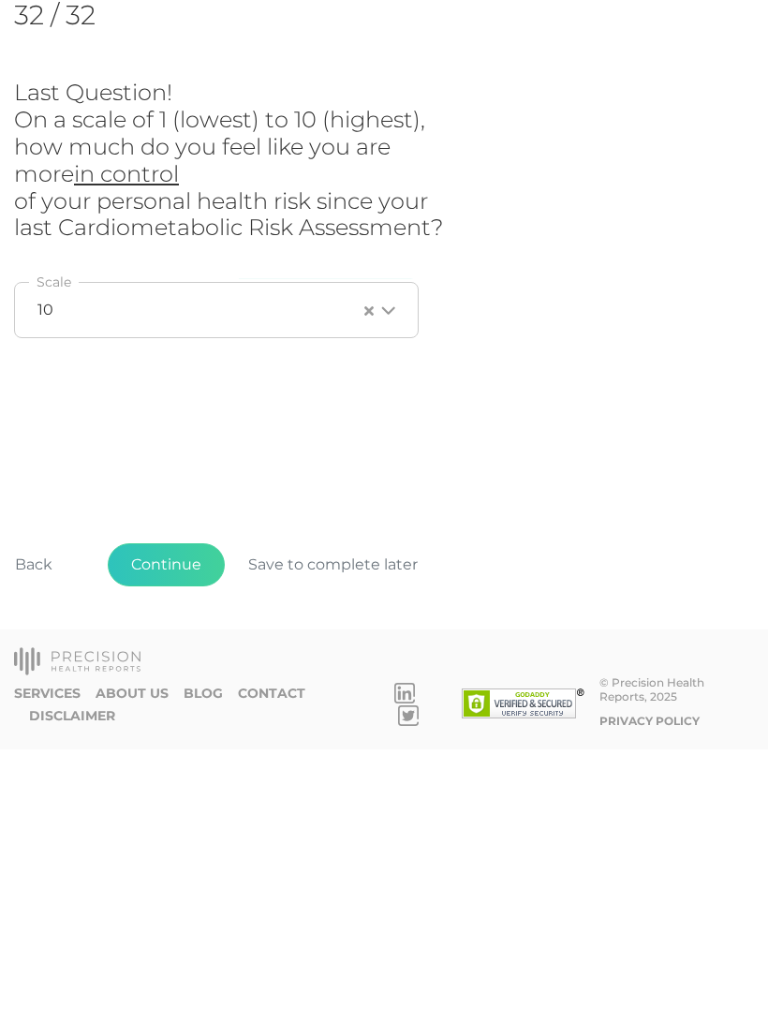
click at [153, 830] on button "Continue" at bounding box center [166, 851] width 117 height 43
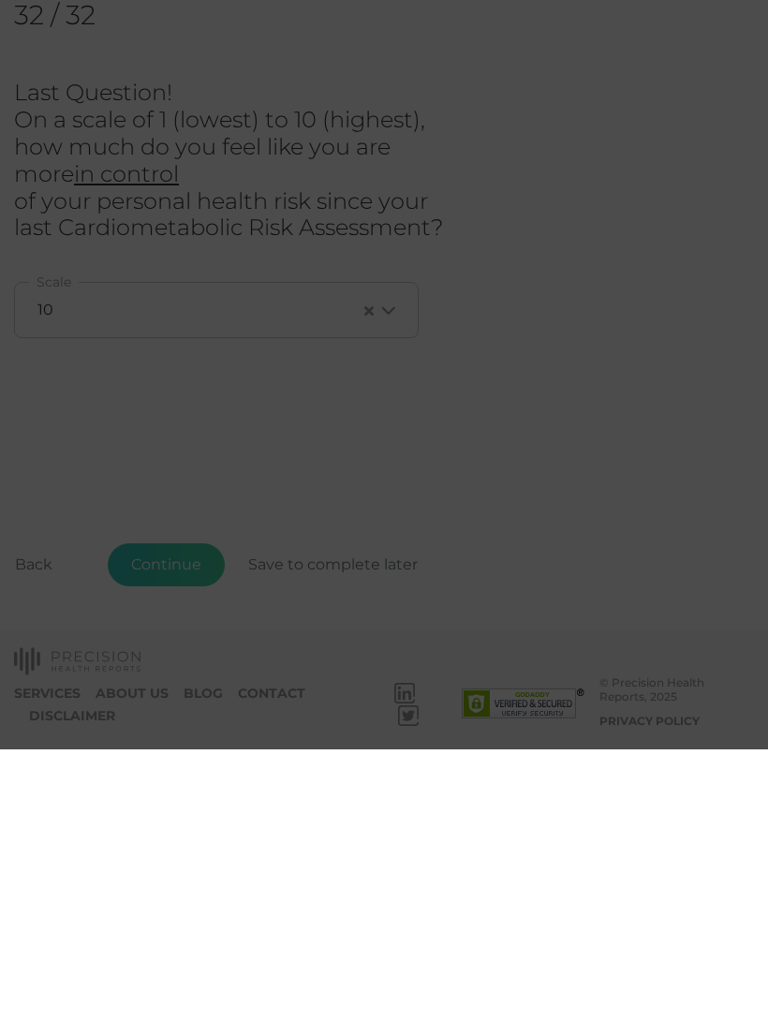
scroll to position [0, 0]
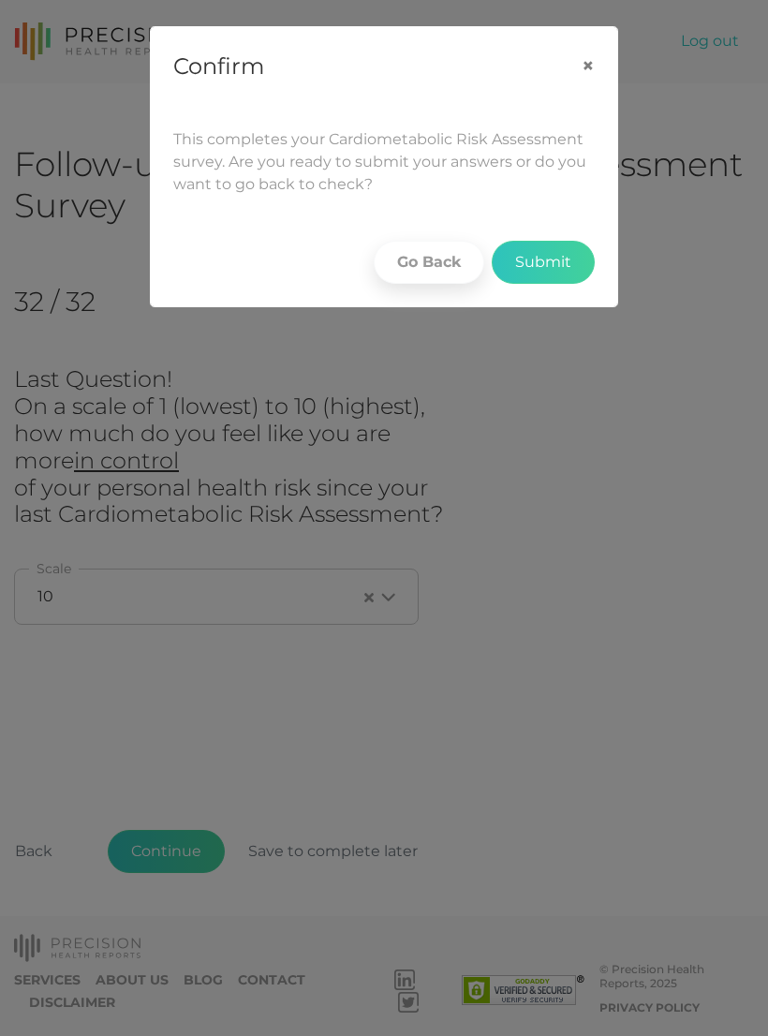
click at [573, 259] on button "Submit" at bounding box center [543, 262] width 103 height 43
